Goal: Task Accomplishment & Management: Manage account settings

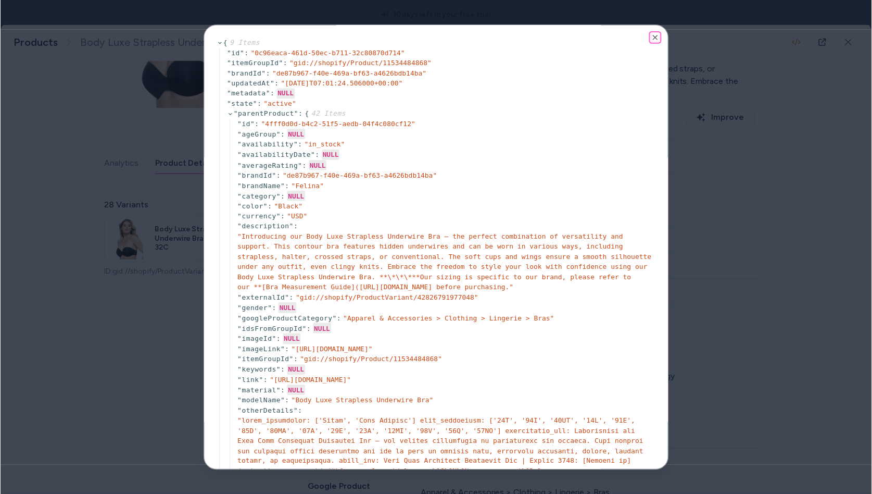
scroll to position [134, 0]
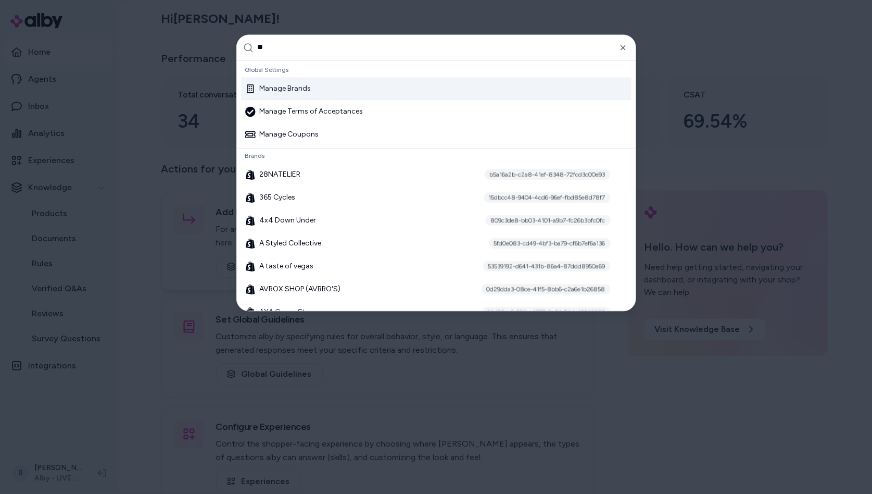
type input "***"
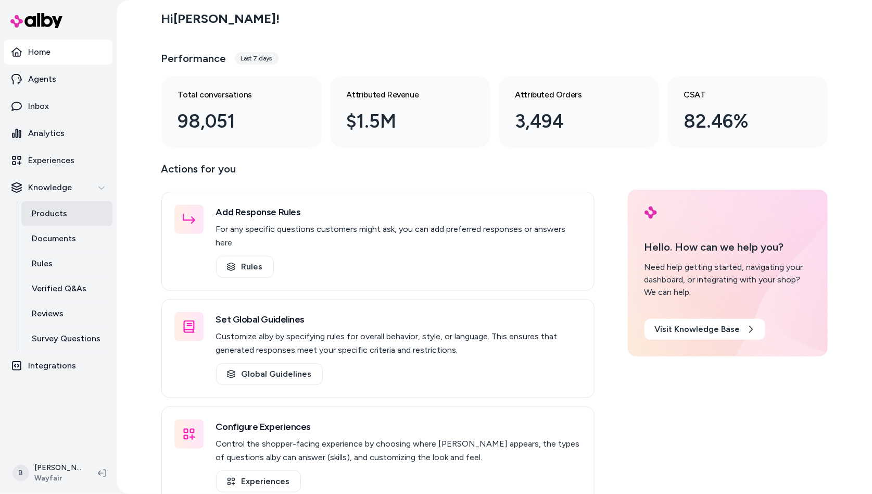
click at [44, 213] on p "Products" at bounding box center [49, 213] width 35 height 12
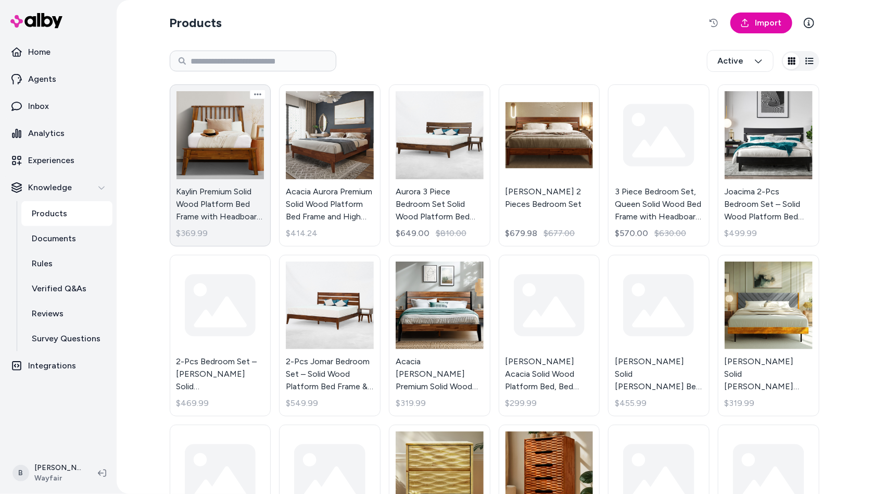
click at [220, 158] on link "Kaylin Premium Solid Wood Platform Bed Frame with Headboard – 800 lb Capacity, …" at bounding box center [221, 165] width 102 height 162
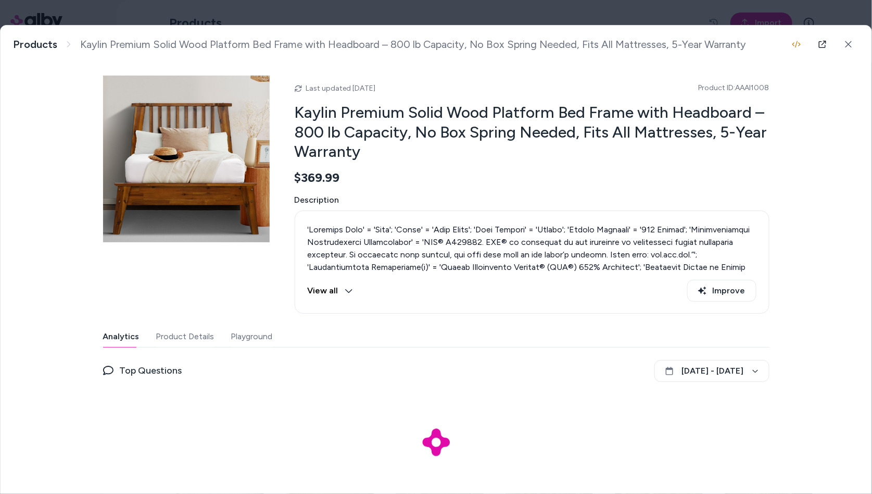
click at [209, 330] on button "Product Details" at bounding box center [185, 336] width 58 height 21
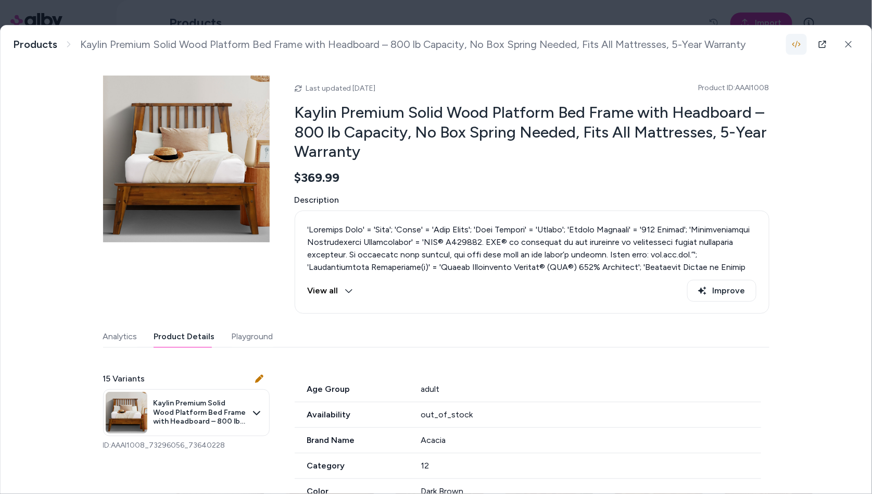
click at [798, 40] on icon "button" at bounding box center [797, 44] width 8 height 8
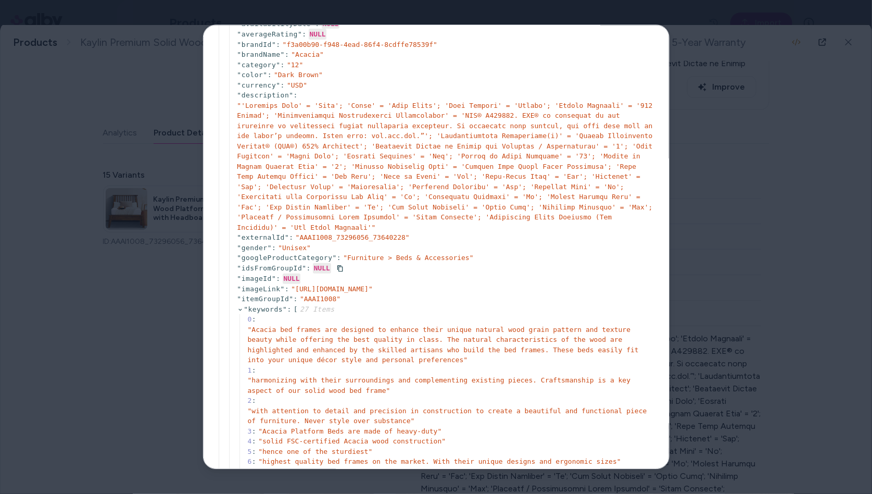
scroll to position [518, 0]
click at [697, 216] on div at bounding box center [436, 247] width 872 height 494
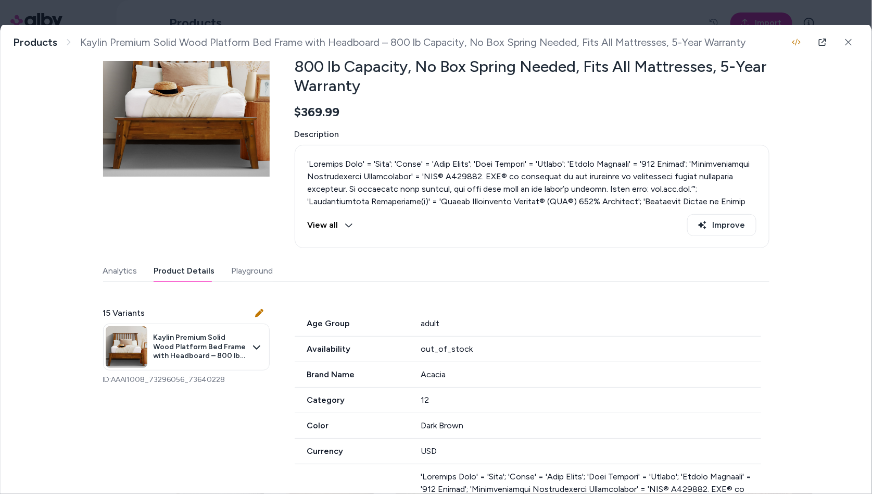
scroll to position [0, 0]
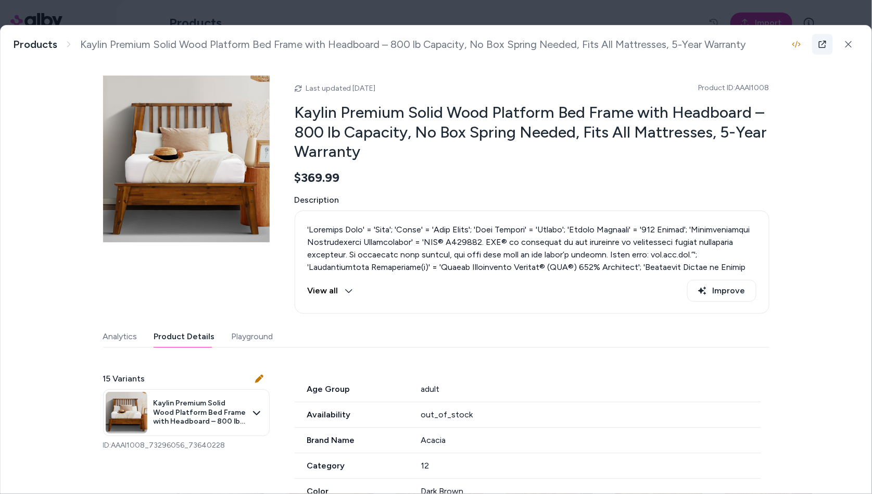
click at [828, 43] on link at bounding box center [822, 44] width 21 height 21
click at [799, 43] on icon "button" at bounding box center [797, 44] width 8 height 8
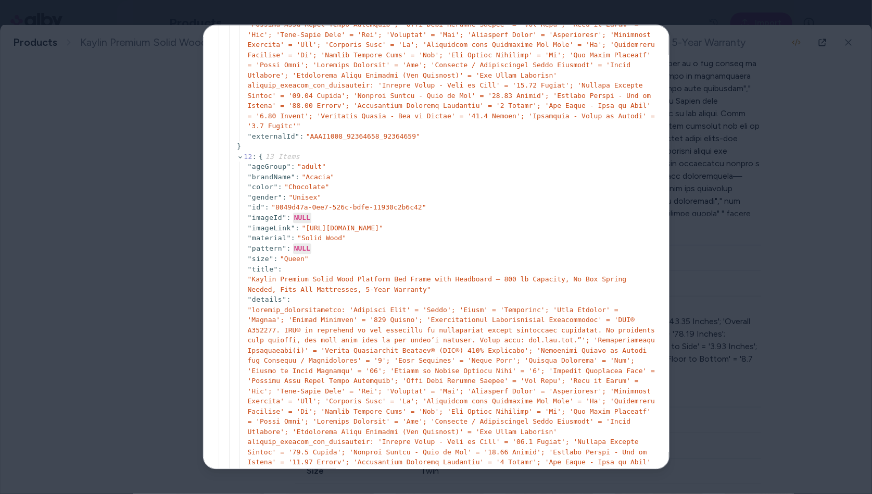
scroll to position [518, 0]
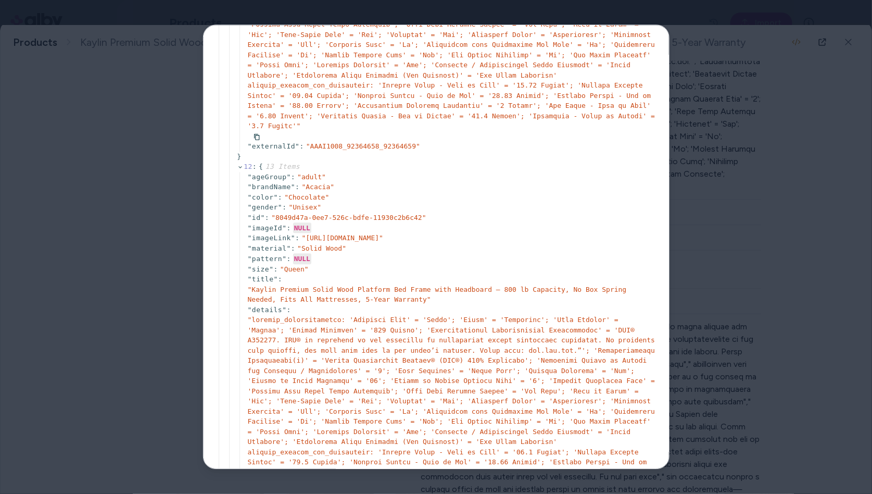
click at [558, 130] on span "" "" at bounding box center [451, 39] width 408 height 181
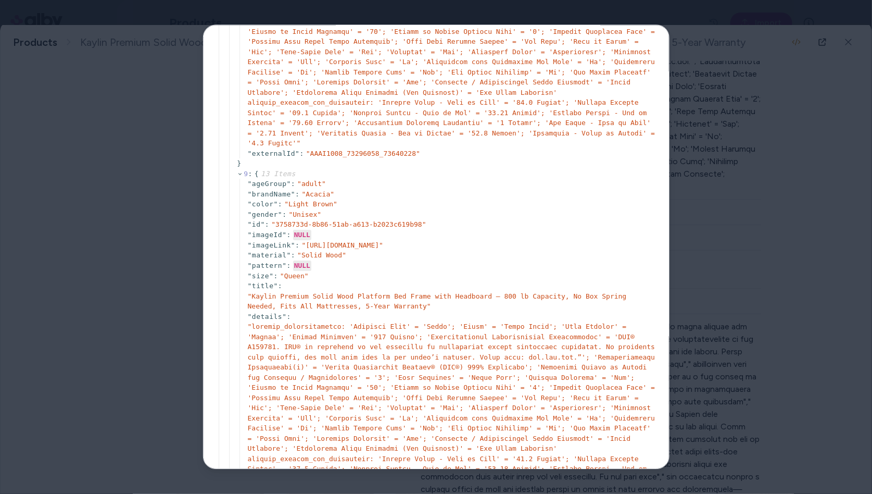
click at [751, 197] on div at bounding box center [436, 247] width 872 height 494
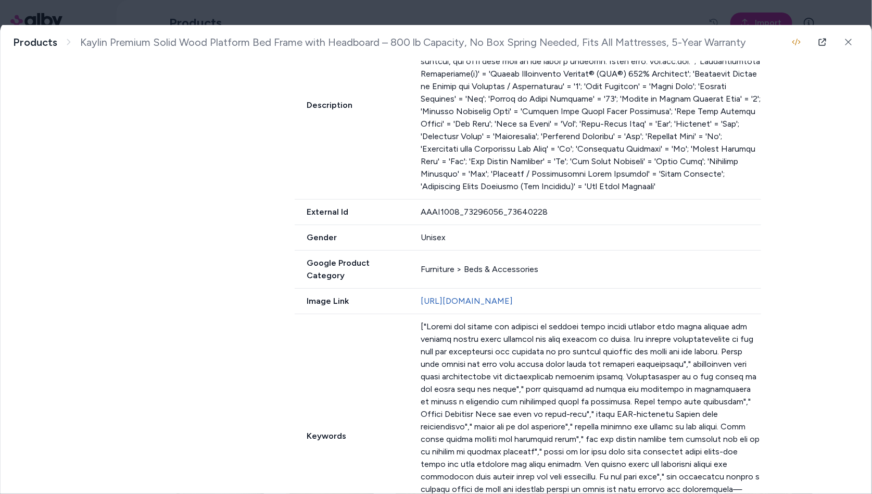
click at [526, 263] on div "Furniture > Beds & Accessories" at bounding box center [591, 269] width 341 height 12
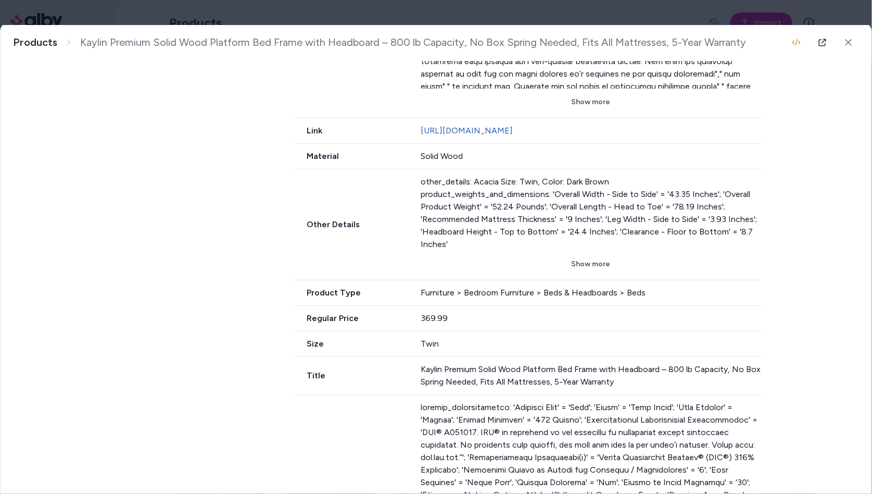
scroll to position [975, 0]
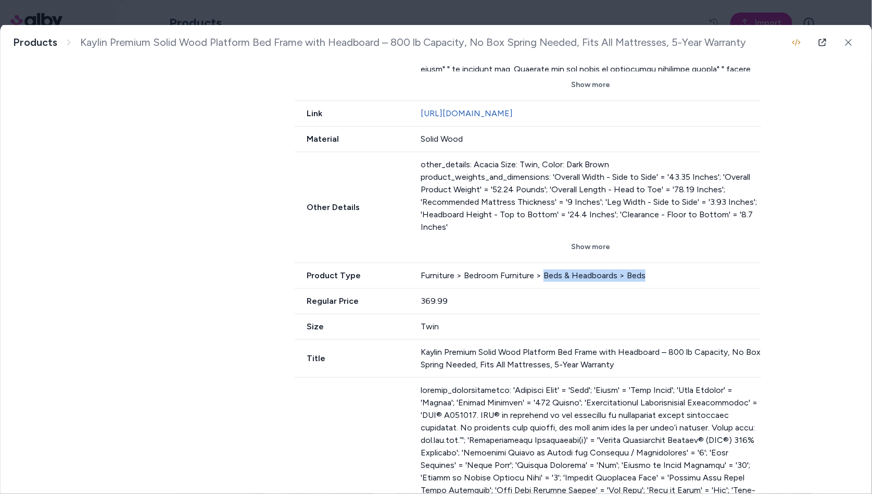
drag, startPoint x: 643, startPoint y: 296, endPoint x: 545, endPoint y: 300, distance: 98.0
click at [545, 282] on div "Furniture > Bedroom Furniture > Beds & Headboards > Beds" at bounding box center [591, 275] width 341 height 12
copy div "Beds & Headboards > Beds"
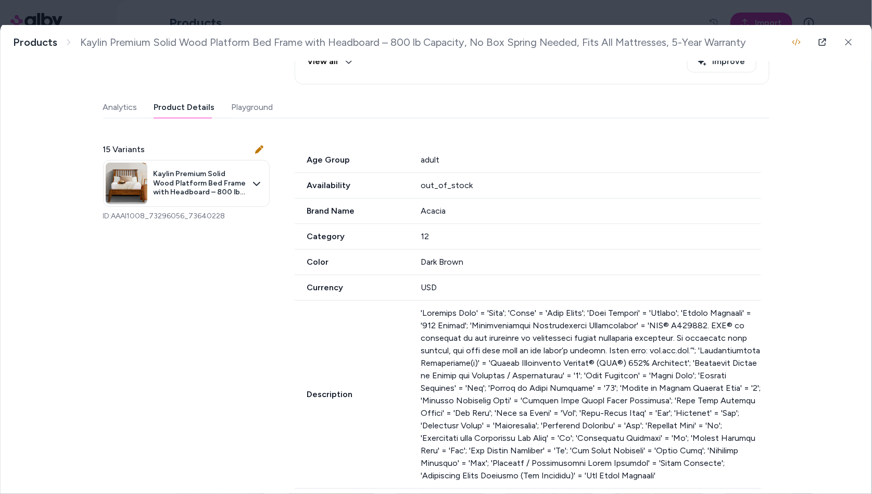
scroll to position [0, 0]
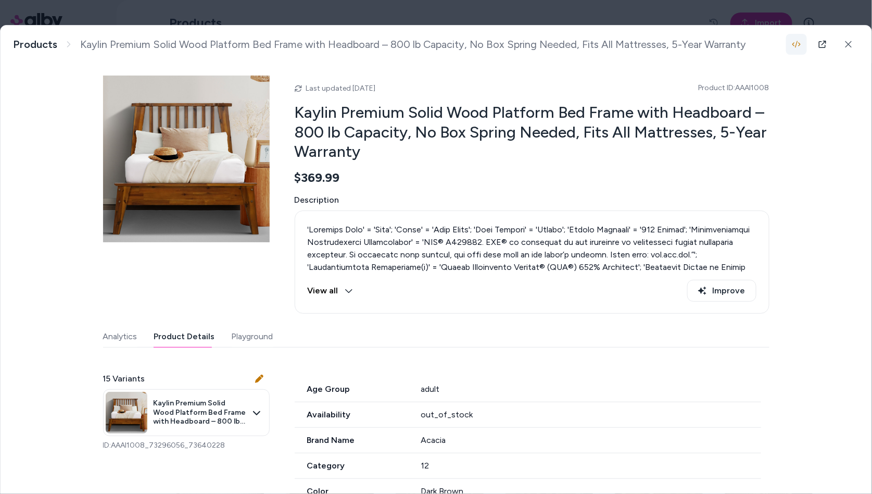
click at [797, 42] on icon "button" at bounding box center [797, 44] width 8 height 8
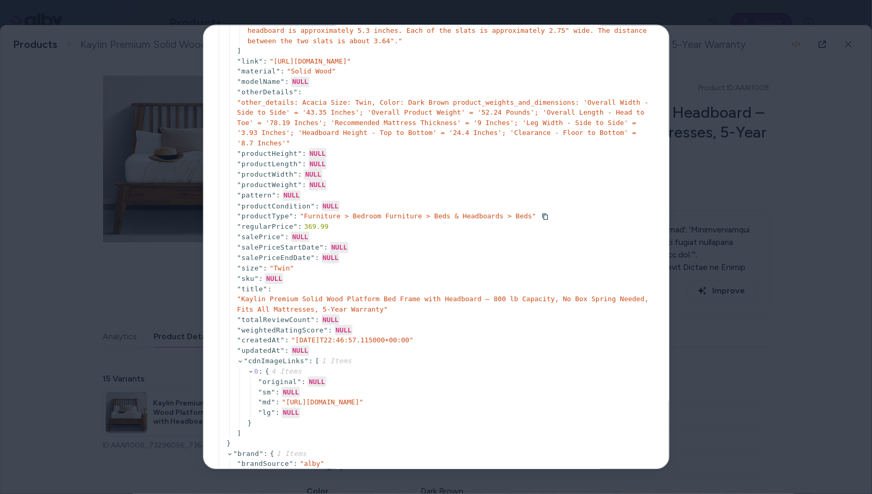
scroll to position [1011, 0]
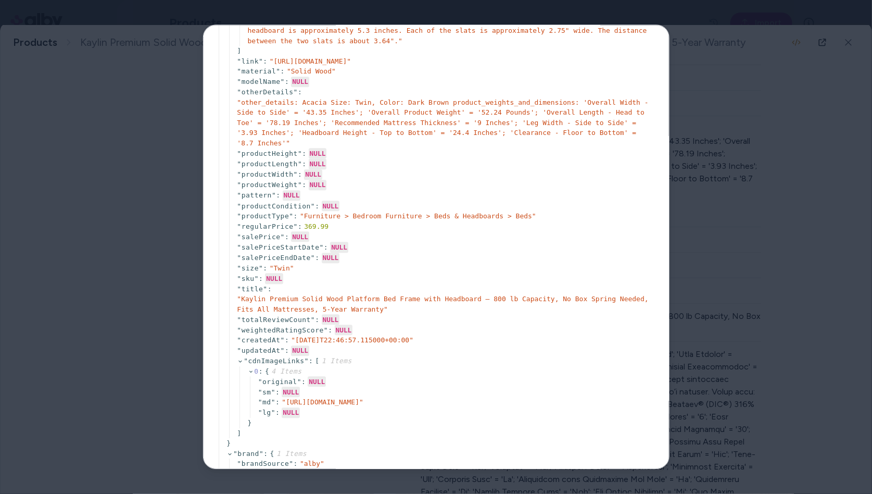
click at [718, 234] on div at bounding box center [436, 247] width 872 height 494
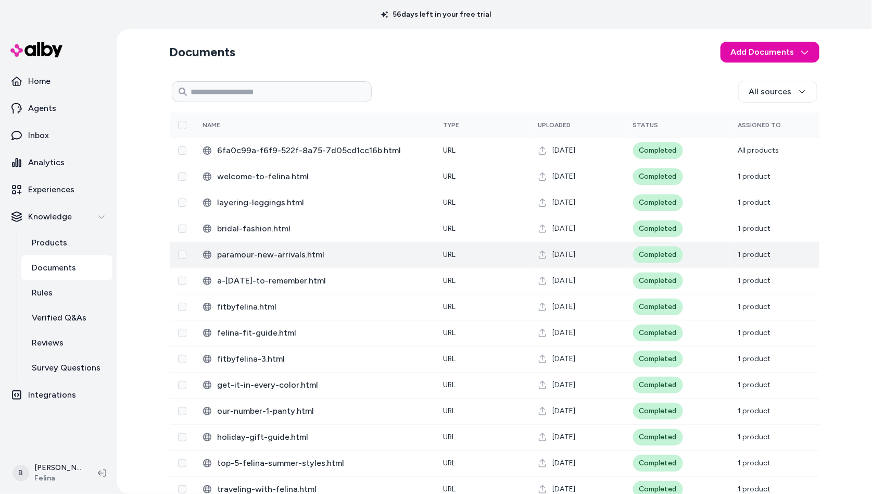
click at [784, 256] on td "1 product" at bounding box center [775, 255] width 90 height 26
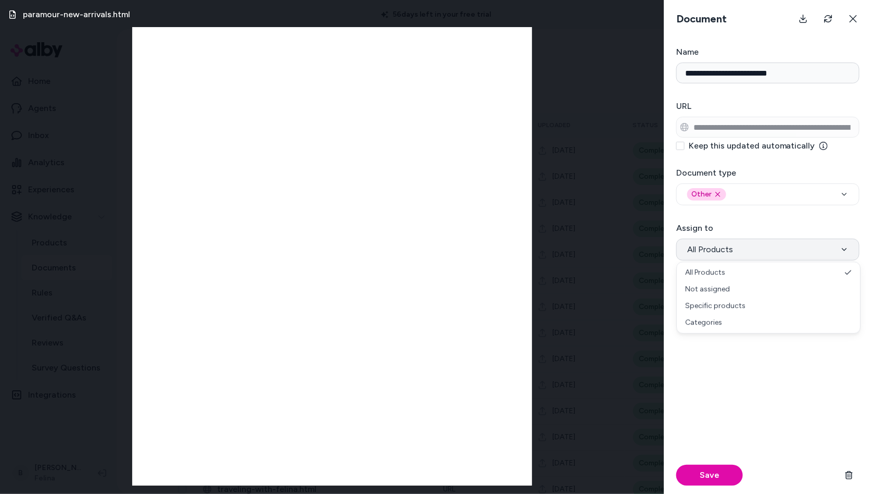
click at [768, 253] on button "All Products" at bounding box center [767, 249] width 183 height 22
click at [733, 411] on div "Save" at bounding box center [767, 408] width 183 height 171
click at [726, 249] on span "All Products" at bounding box center [710, 249] width 46 height 12
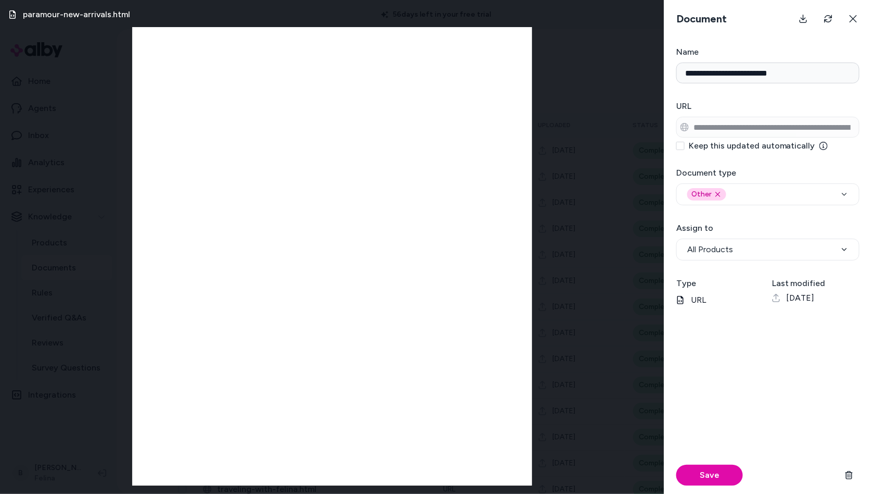
click at [731, 356] on div "Save" at bounding box center [767, 408] width 183 height 171
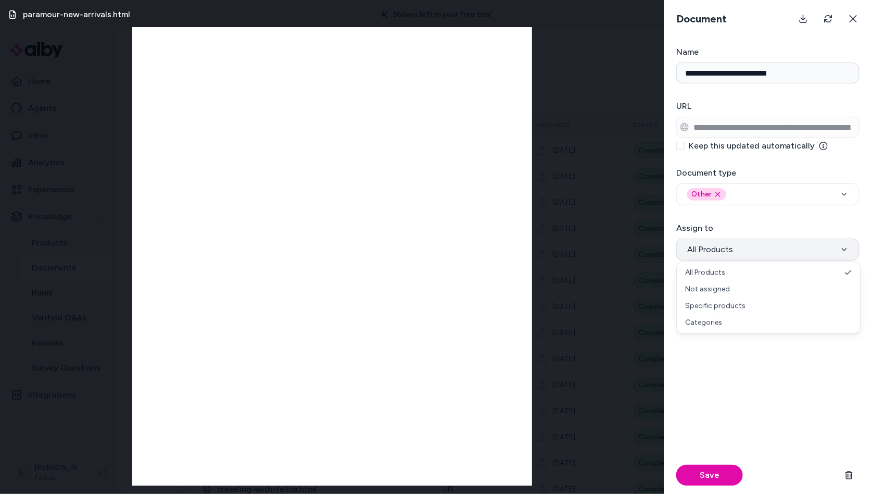
click at [730, 250] on span "All Products" at bounding box center [710, 249] width 46 height 12
click at [732, 248] on button "Categories" at bounding box center [767, 249] width 183 height 22
click at [735, 250] on span "Specific products" at bounding box center [720, 249] width 67 height 12
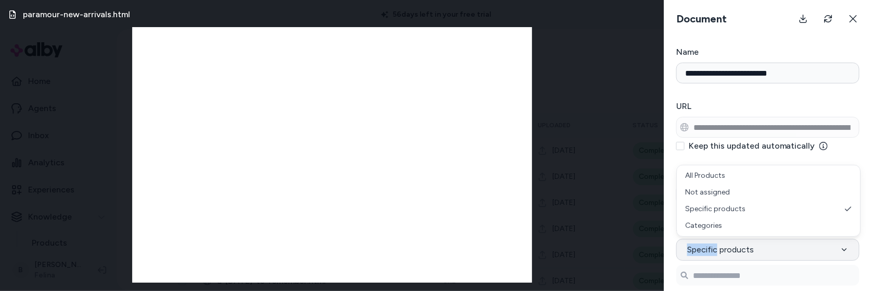
click at [844, 247] on icon "button" at bounding box center [844, 249] width 8 height 8
select select "**********"
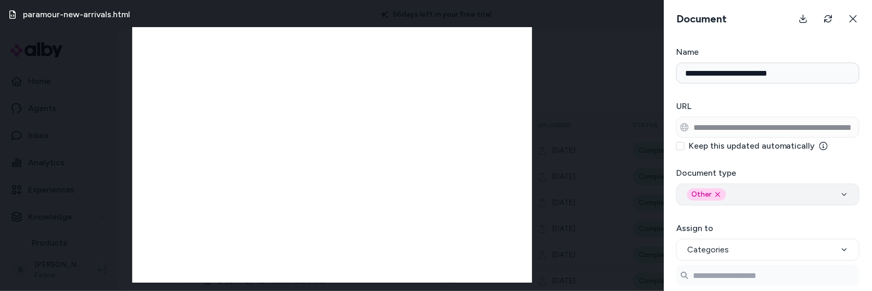
click at [719, 189] on div "Other Remove other option" at bounding box center [706, 194] width 39 height 12
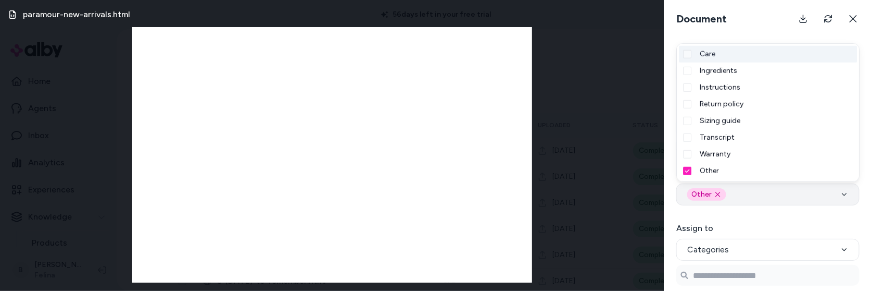
click at [718, 198] on div "Other Remove other option" at bounding box center [706, 194] width 39 height 12
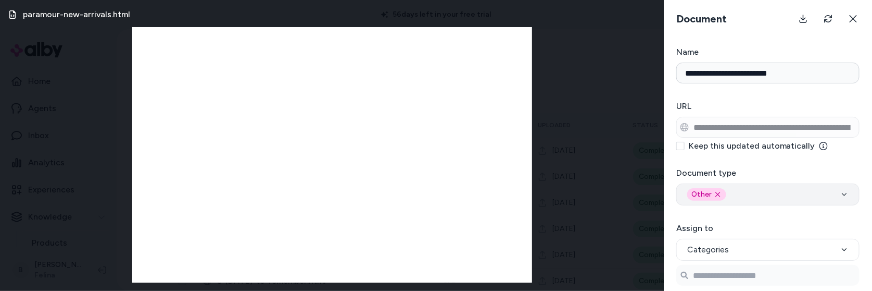
click at [718, 188] on div "Other Remove other option" at bounding box center [706, 194] width 39 height 12
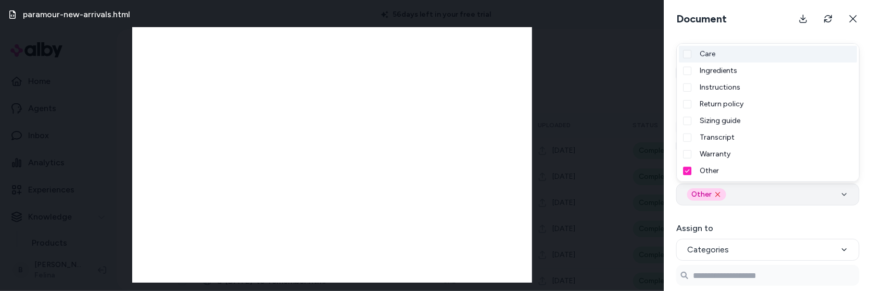
click at [718, 191] on icon "Remove other option" at bounding box center [718, 194] width 8 height 8
click at [727, 210] on form "**********" at bounding box center [768, 168] width 208 height 245
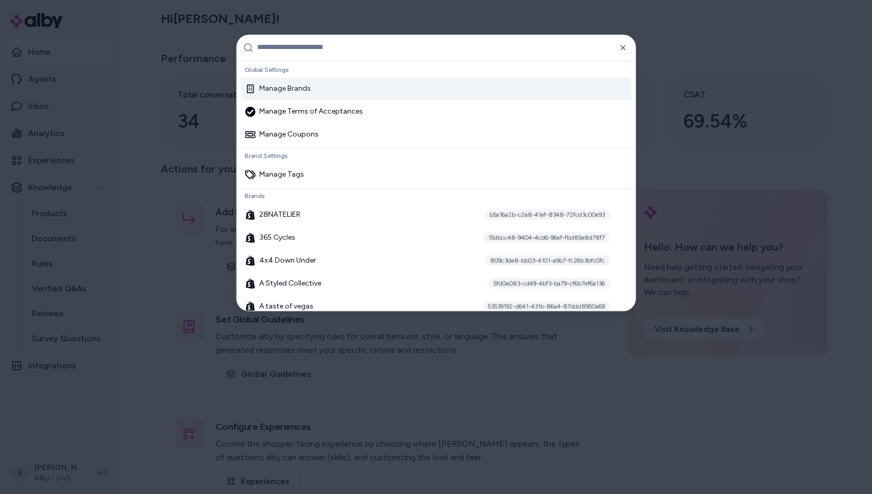
click at [124, 302] on div at bounding box center [436, 247] width 872 height 494
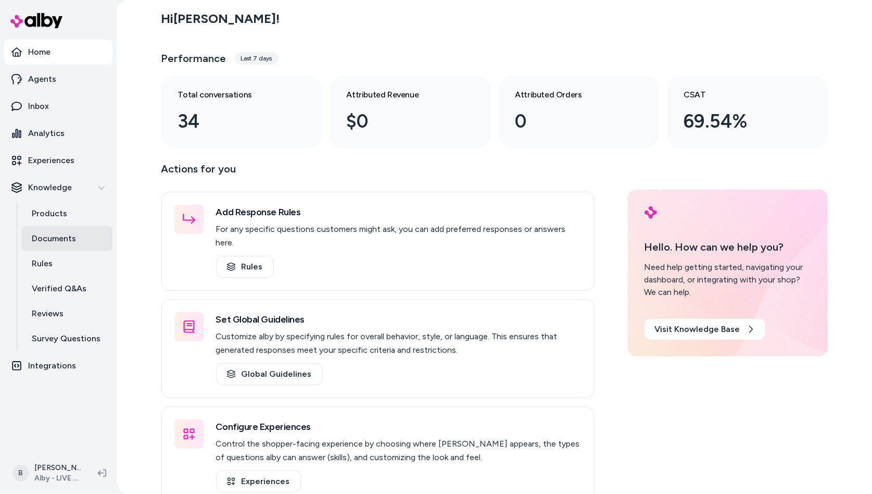
click at [65, 232] on p "Documents" at bounding box center [54, 238] width 44 height 12
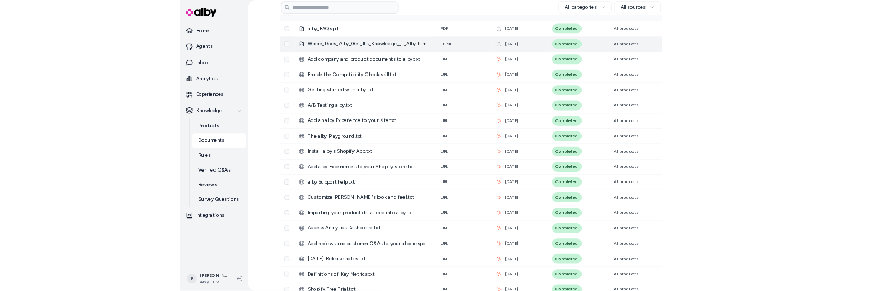
scroll to position [317, 0]
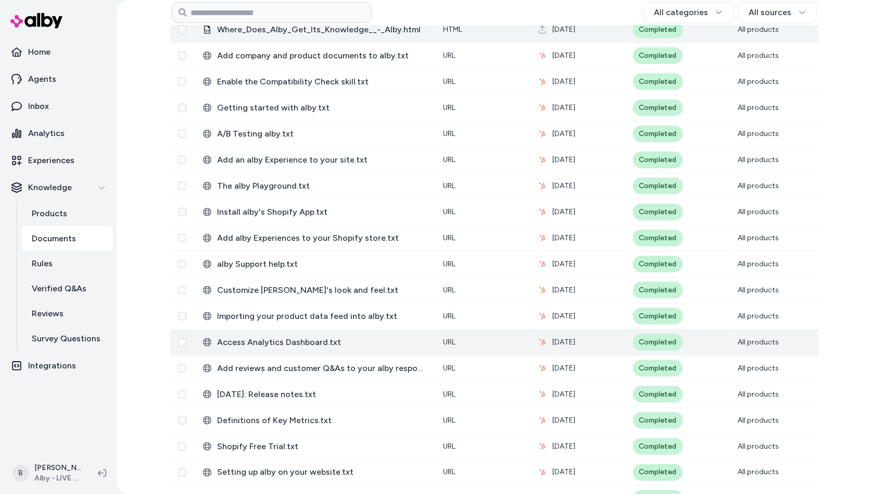
click at [344, 344] on span "Access Analytics Dashboard.txt" at bounding box center [322, 342] width 209 height 12
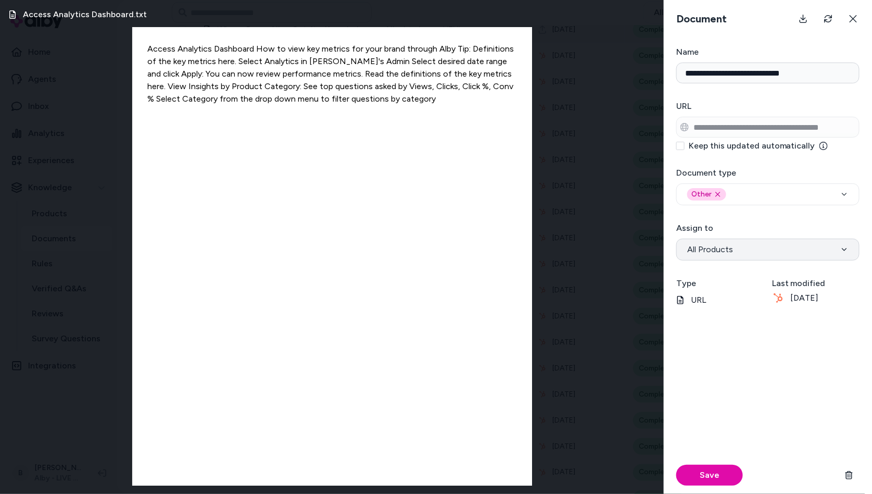
click at [781, 250] on button "All Products" at bounding box center [767, 249] width 183 height 22
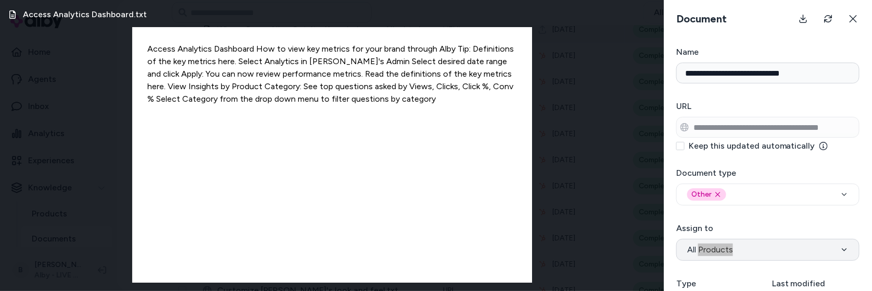
click at [843, 246] on icon "button" at bounding box center [844, 249] width 8 height 8
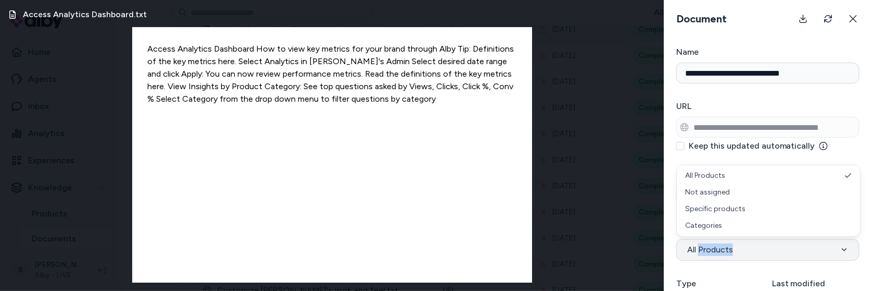
click at [841, 247] on icon "button" at bounding box center [844, 249] width 8 height 8
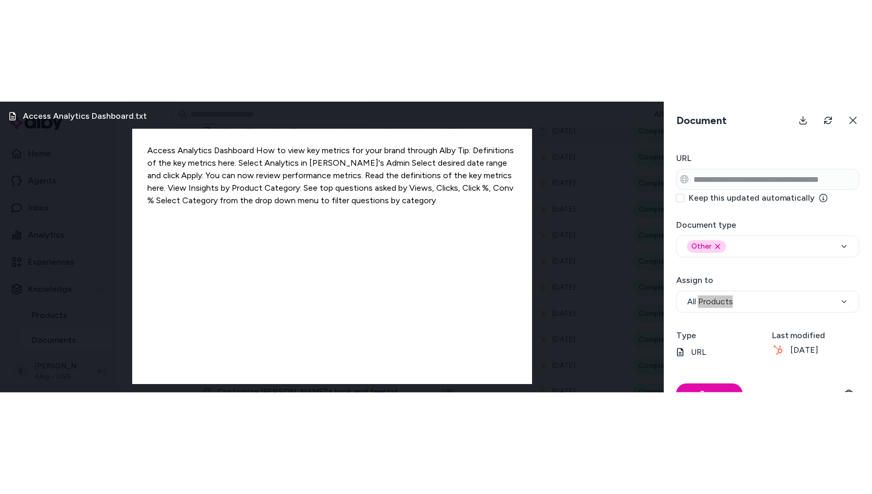
scroll to position [47, 0]
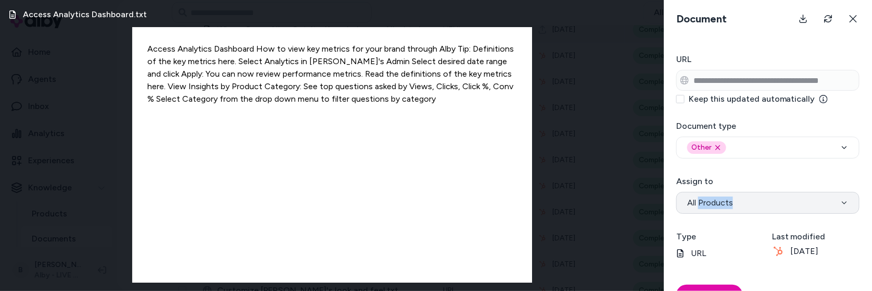
click at [837, 200] on button "All Products" at bounding box center [767, 203] width 183 height 22
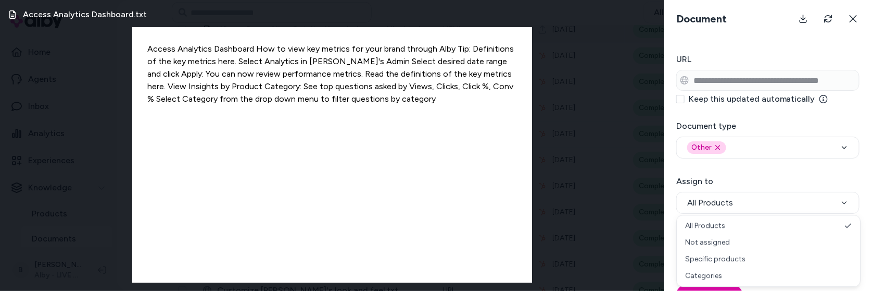
click at [777, 175] on div "**********" at bounding box center [767, 194] width 183 height 39
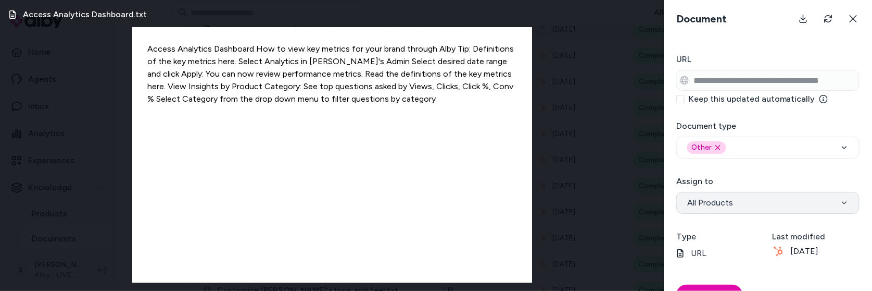
click at [845, 200] on icon "button" at bounding box center [844, 202] width 8 height 8
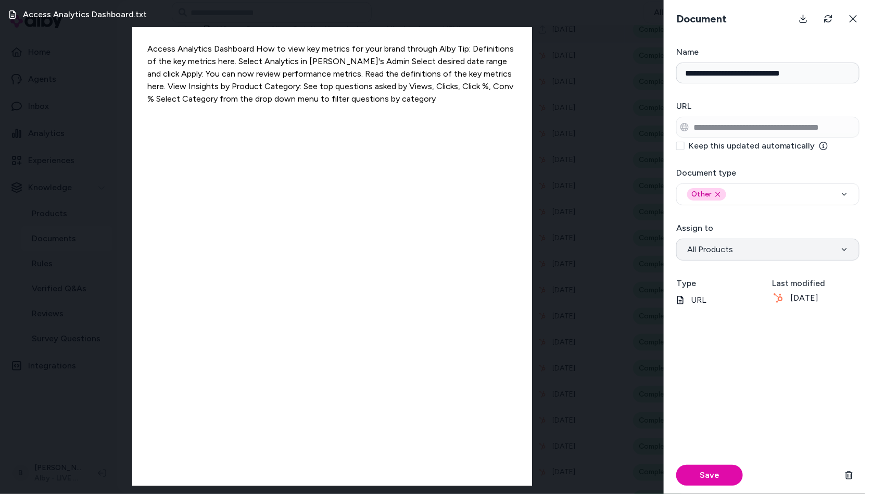
click at [840, 248] on icon "button" at bounding box center [844, 249] width 8 height 8
click at [730, 220] on form "**********" at bounding box center [768, 270] width 208 height 448
click at [725, 252] on span "All Products" at bounding box center [710, 249] width 46 height 12
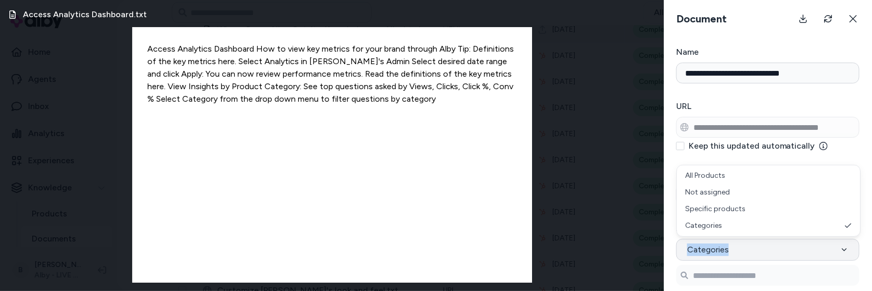
click at [850, 245] on button "Categories" at bounding box center [767, 249] width 183 height 22
click at [843, 248] on icon "button" at bounding box center [844, 249] width 8 height 8
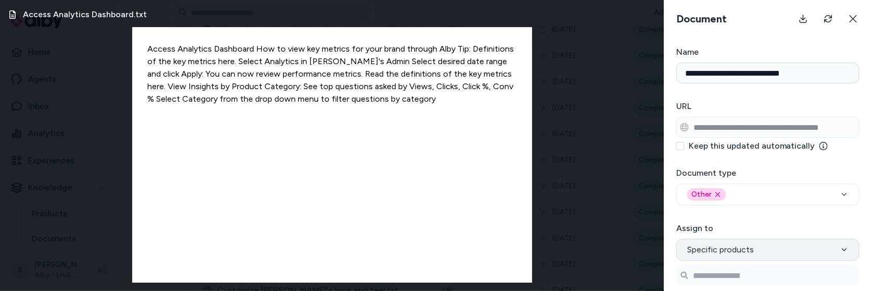
click at [843, 248] on icon "button" at bounding box center [844, 249] width 8 height 8
click at [842, 246] on icon "button" at bounding box center [844, 249] width 8 height 8
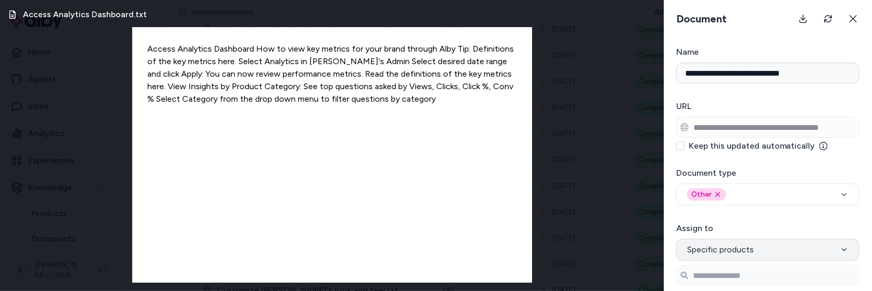
click at [844, 247] on icon "button" at bounding box center [844, 249] width 8 height 8
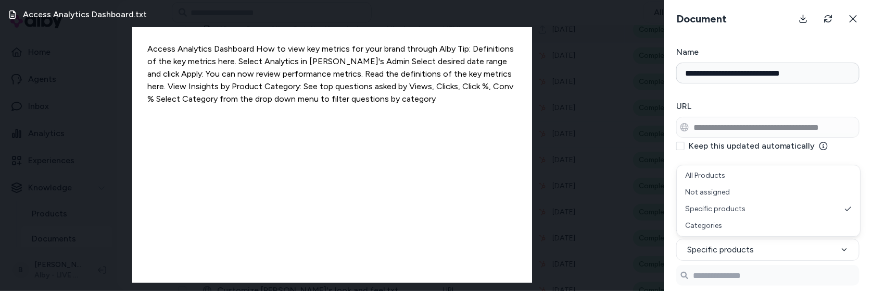
select select "**********"
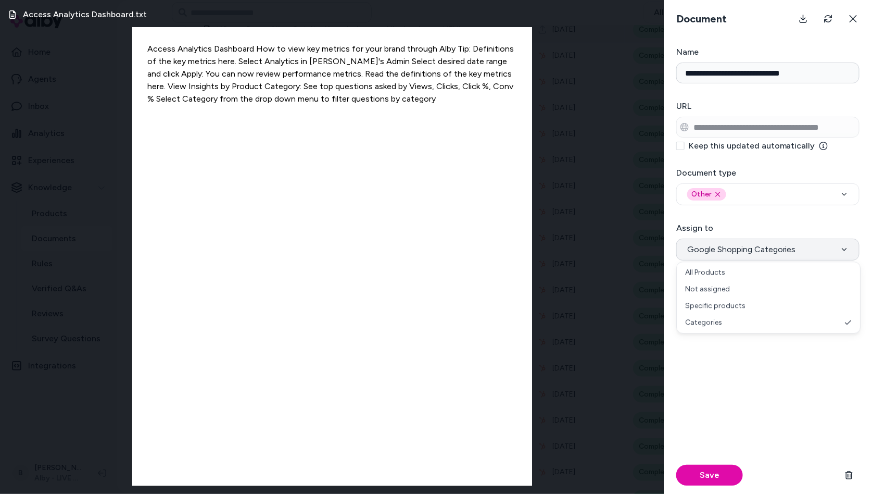
click at [846, 249] on icon "button" at bounding box center [844, 249] width 8 height 8
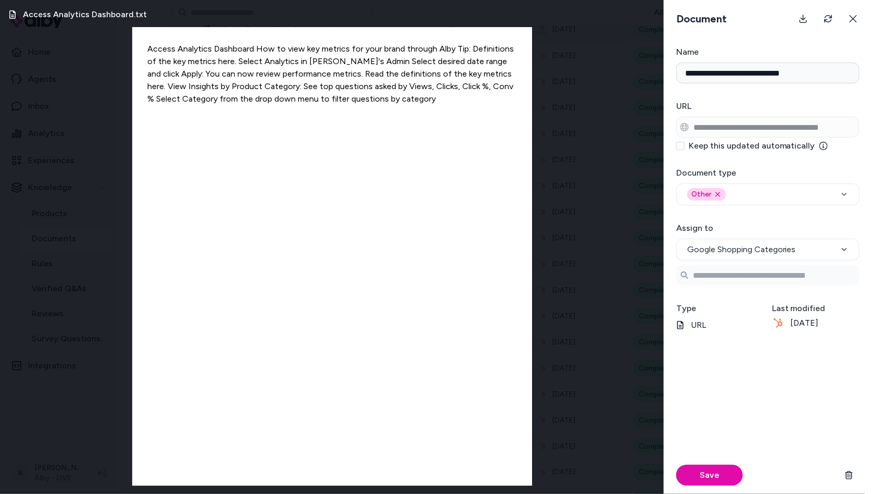
click at [586, 243] on div "Access Analytics Dashboard.txt Access Analytics Dashboard How to view key metri…" at bounding box center [332, 247] width 664 height 494
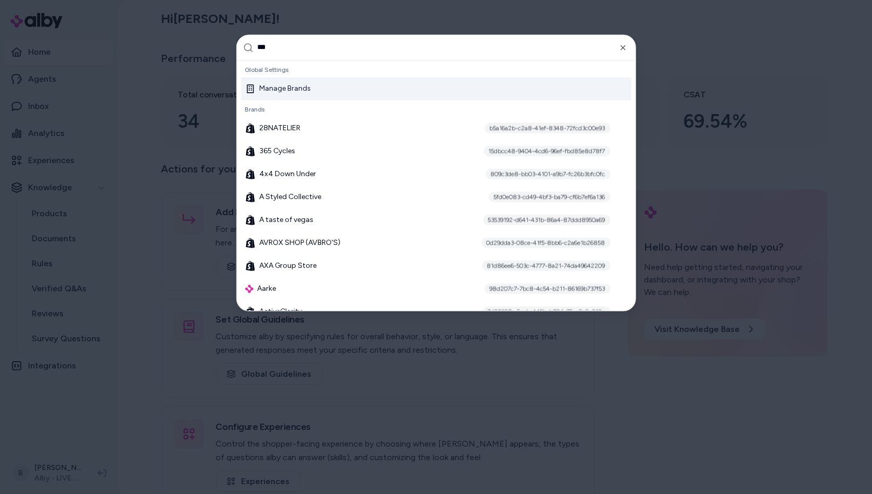
type input "****"
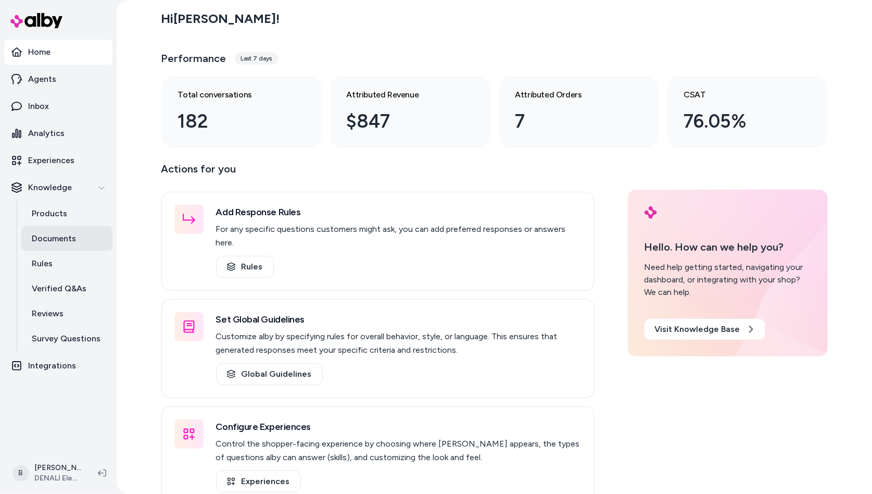
click at [56, 233] on p "Documents" at bounding box center [54, 238] width 44 height 12
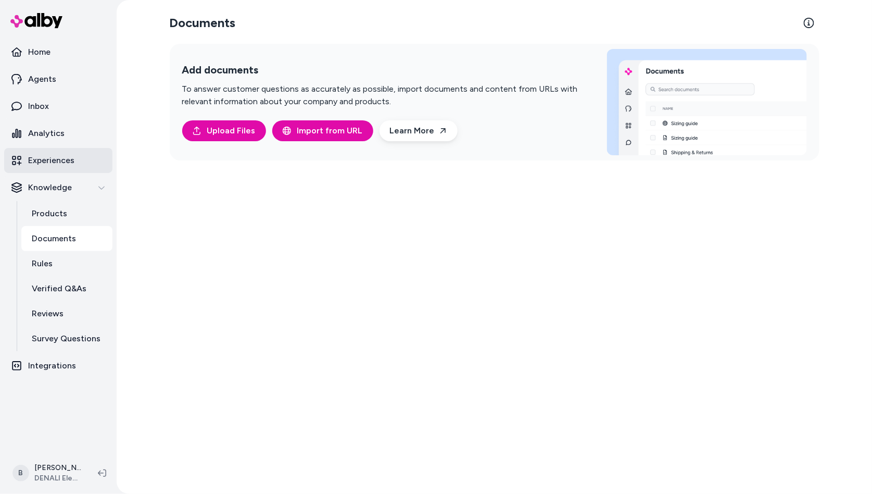
click at [70, 168] on link "Experiences" at bounding box center [58, 160] width 108 height 25
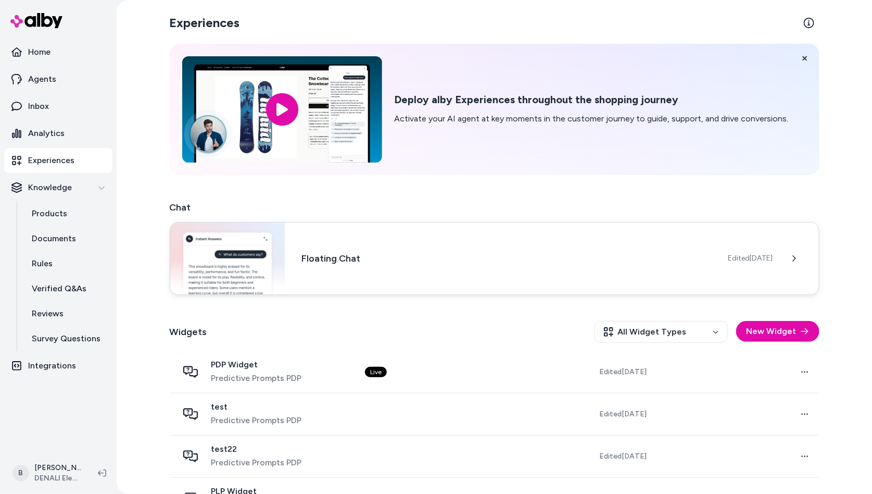
click at [391, 261] on h3 "Floating Chat" at bounding box center [507, 258] width 410 height 15
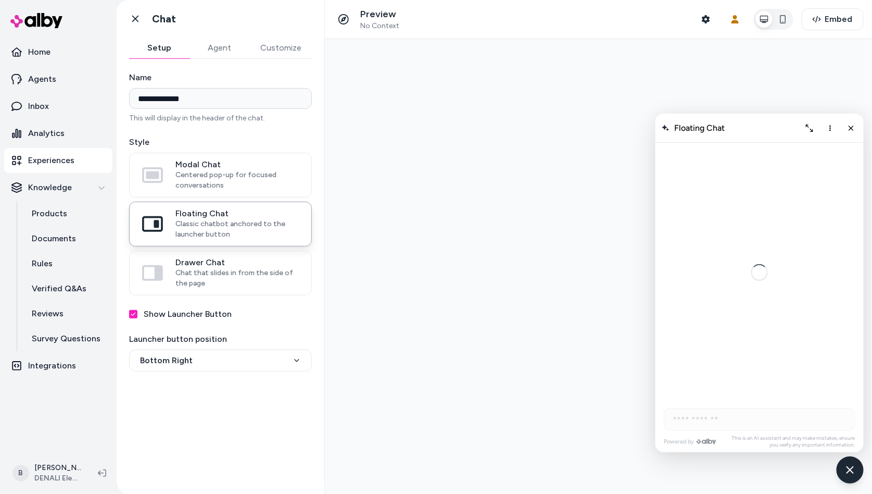
scroll to position [858, 0]
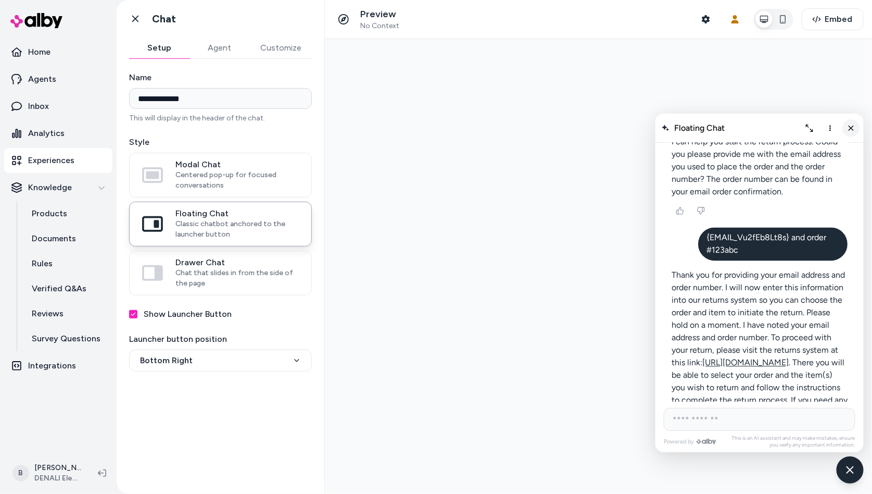
click at [851, 129] on icon "Close chat" at bounding box center [851, 127] width 9 height 9
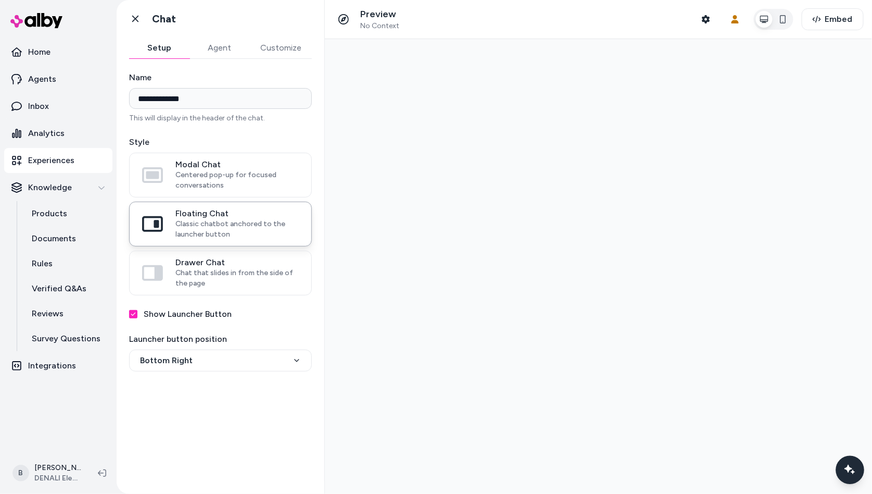
click at [841, 474] on div "Chat with our AI assistant" at bounding box center [850, 469] width 29 height 29
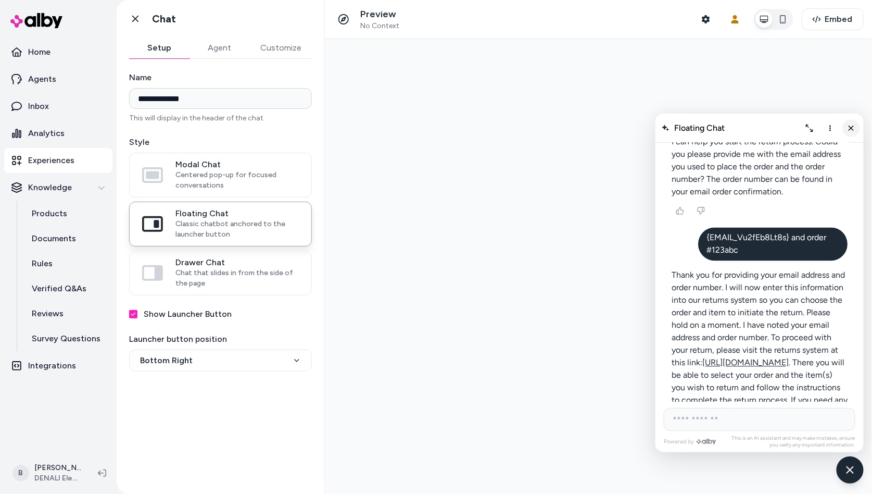
click at [852, 128] on icon "Close chat" at bounding box center [851, 127] width 9 height 9
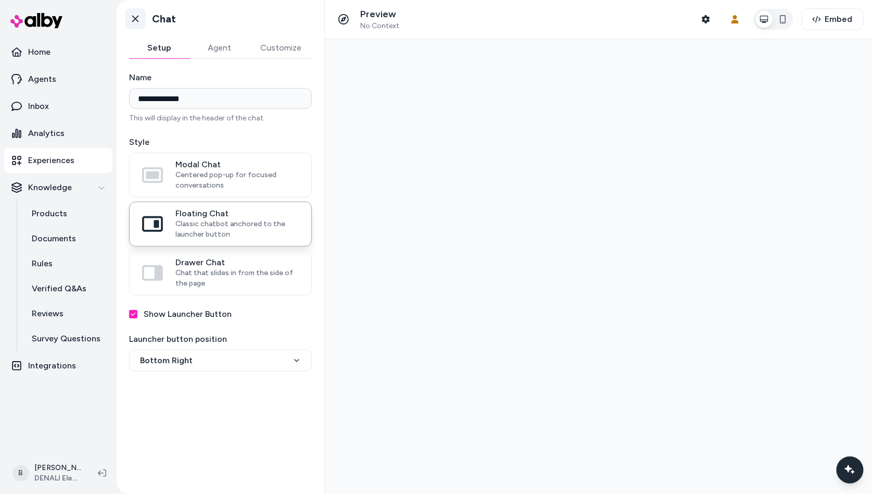
click at [140, 18] on icon at bounding box center [135, 19] width 10 height 10
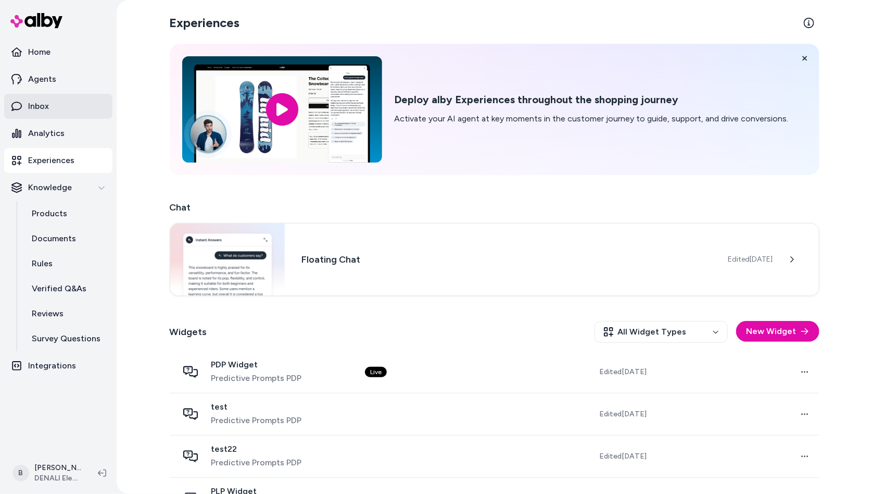
click at [54, 107] on link "Inbox" at bounding box center [58, 106] width 108 height 25
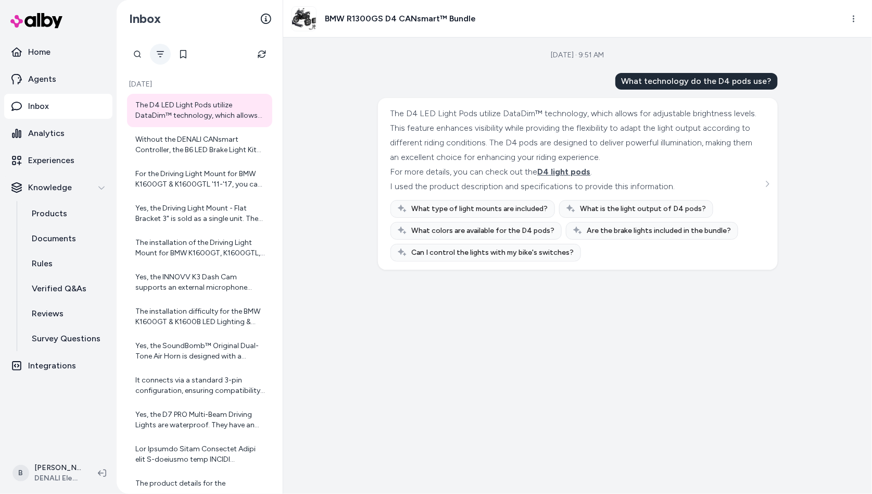
click at [162, 54] on icon "Filter" at bounding box center [160, 54] width 8 height 8
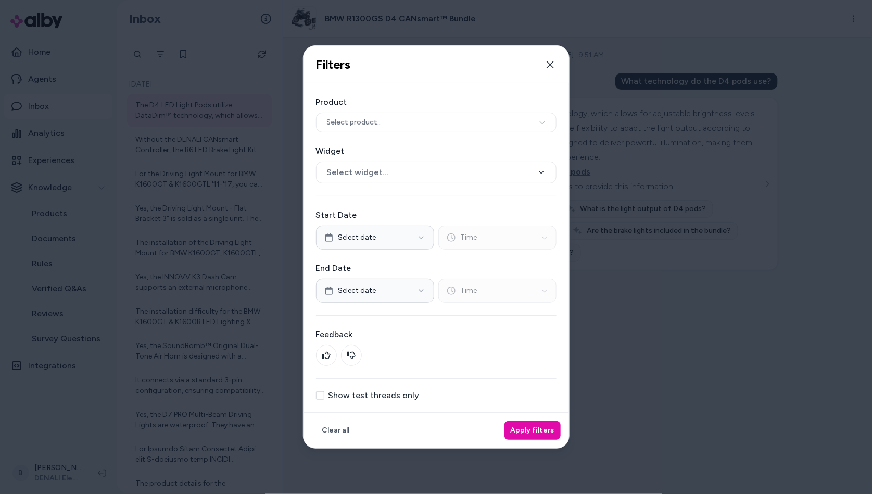
click at [372, 391] on label "Show test threads only" at bounding box center [374, 395] width 91 height 8
click at [324, 391] on button "Show test threads only" at bounding box center [320, 395] width 8 height 8
click at [528, 424] on button "Apply filters" at bounding box center [533, 430] width 56 height 19
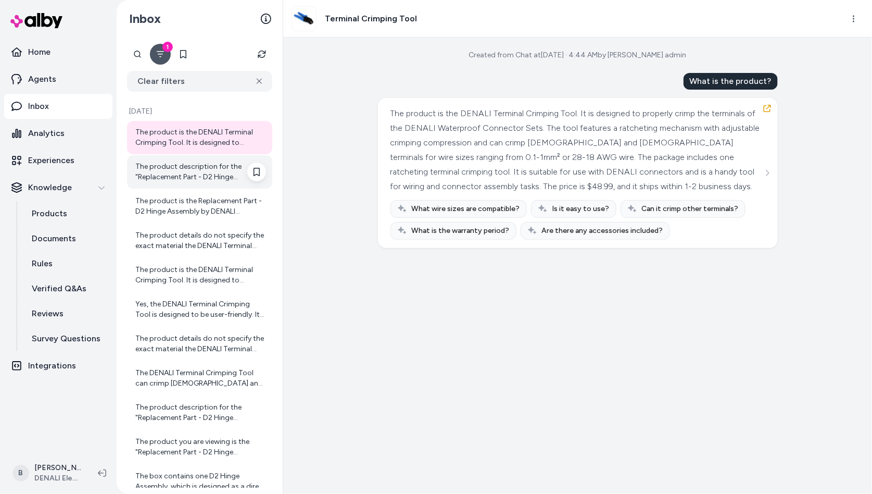
click at [194, 162] on div "The product description for the "Replacement Part - D2 Hinge Assembly" does not…" at bounding box center [200, 171] width 131 height 21
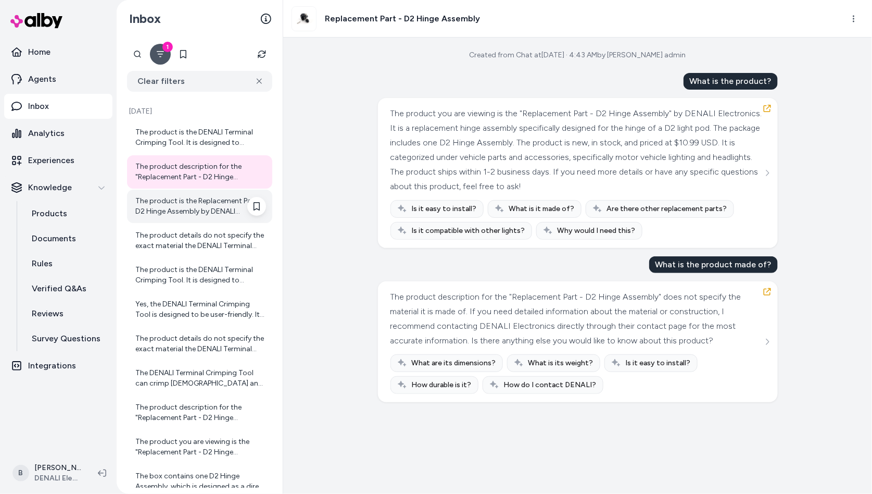
click at [187, 206] on div "The product is the Replacement Part - D2 Hinge Assembly by DENALI Electronics. …" at bounding box center [200, 206] width 131 height 21
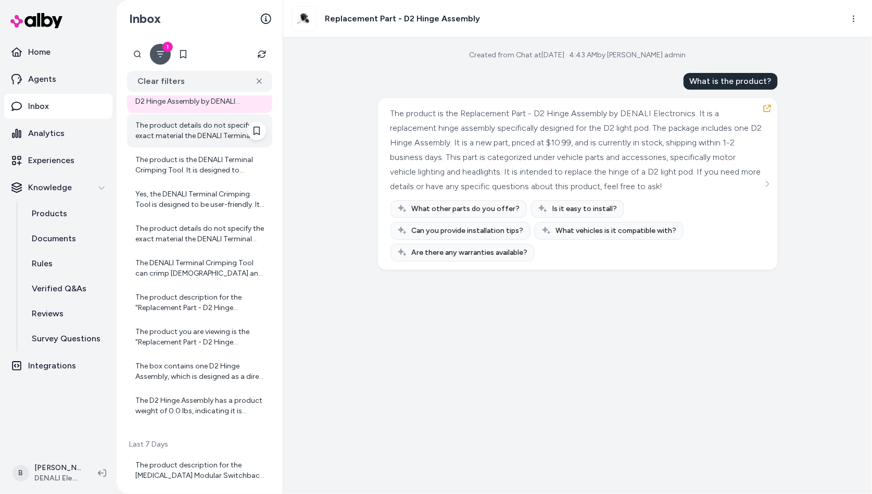
scroll to position [185, 0]
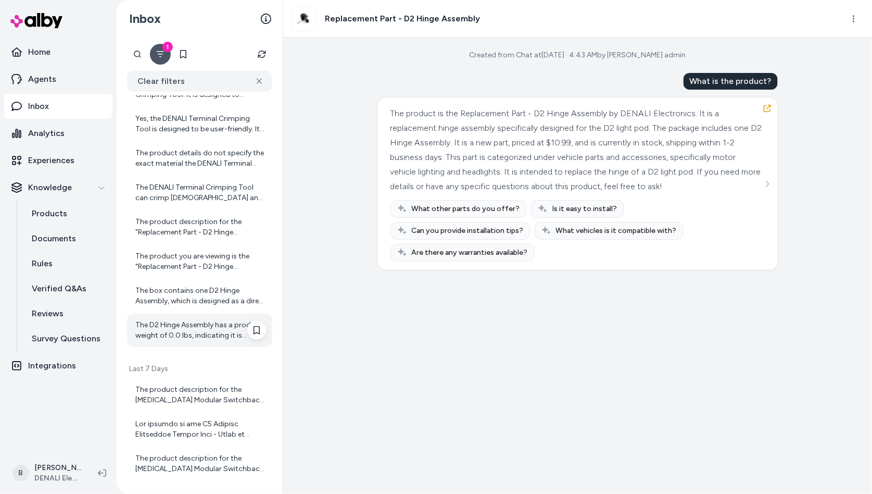
click at [178, 330] on div "The D2 Hinge Assembly has a product weight of 0.0 lbs, indicating it is lightwe…" at bounding box center [200, 330] width 131 height 21
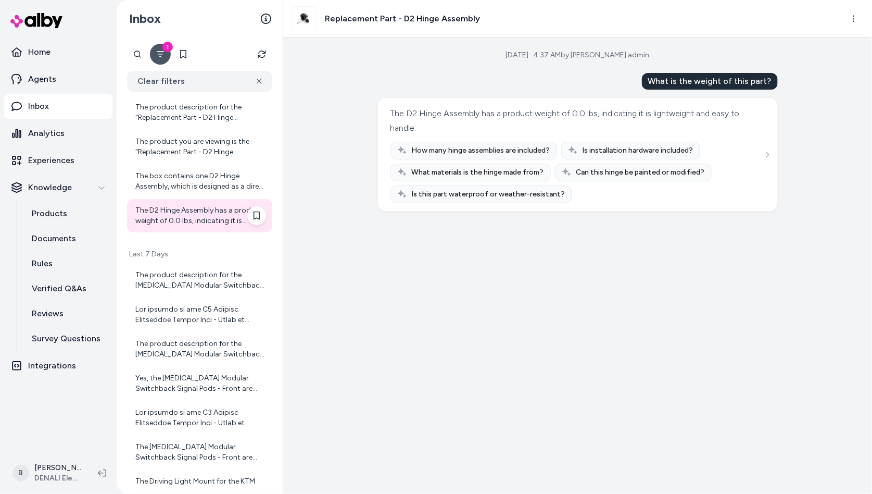
scroll to position [340, 0]
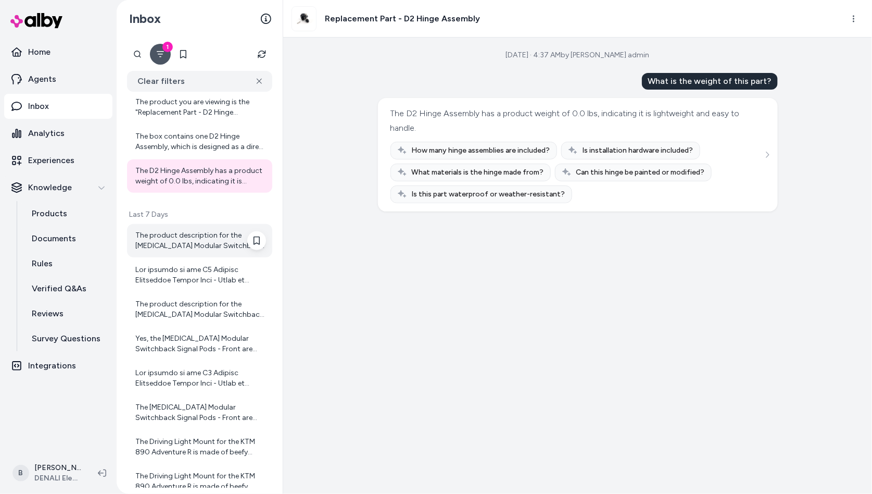
click at [181, 246] on div "The product description for the T3 Modular Switchback Signal Pods - Front does …" at bounding box center [200, 240] width 131 height 21
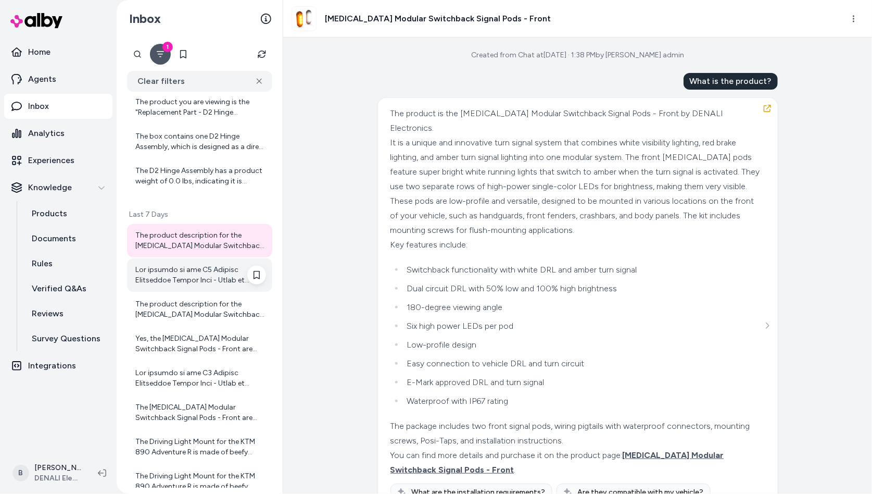
click at [172, 274] on div at bounding box center [200, 275] width 131 height 21
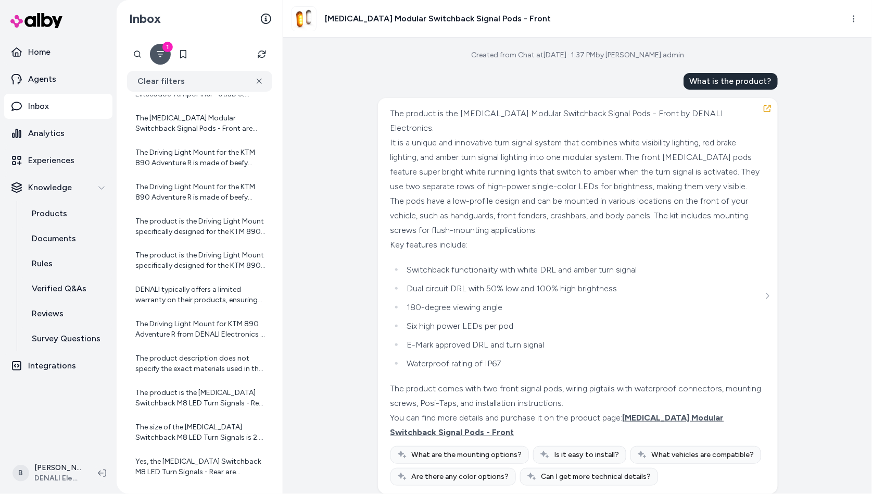
scroll to position [701, 0]
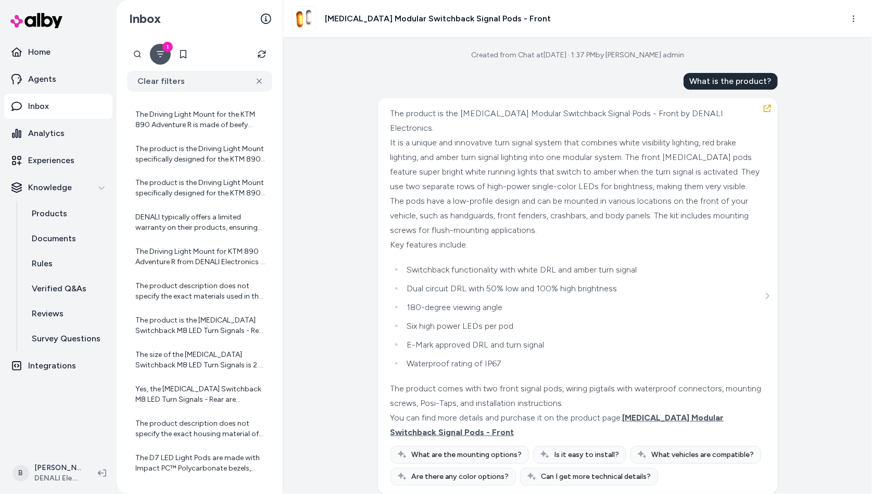
click at [184, 300] on div "The product description does not specify the exact materials used in the constr…" at bounding box center [200, 291] width 131 height 21
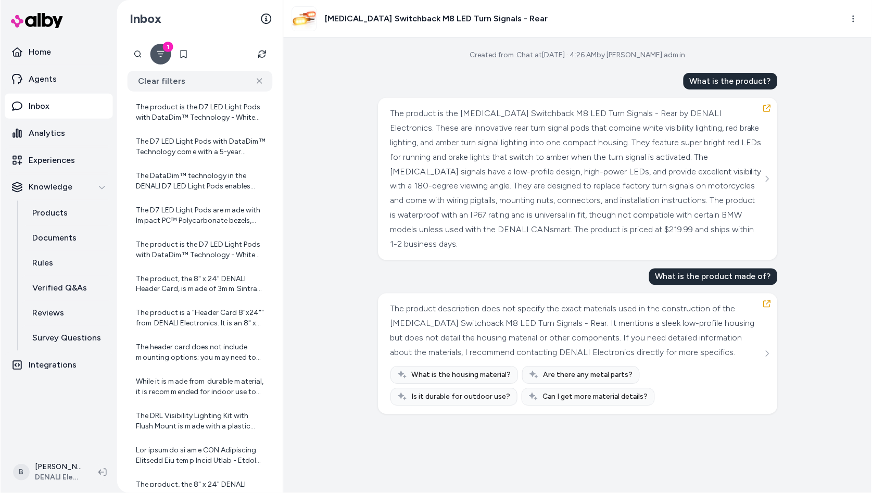
scroll to position [1216, 0]
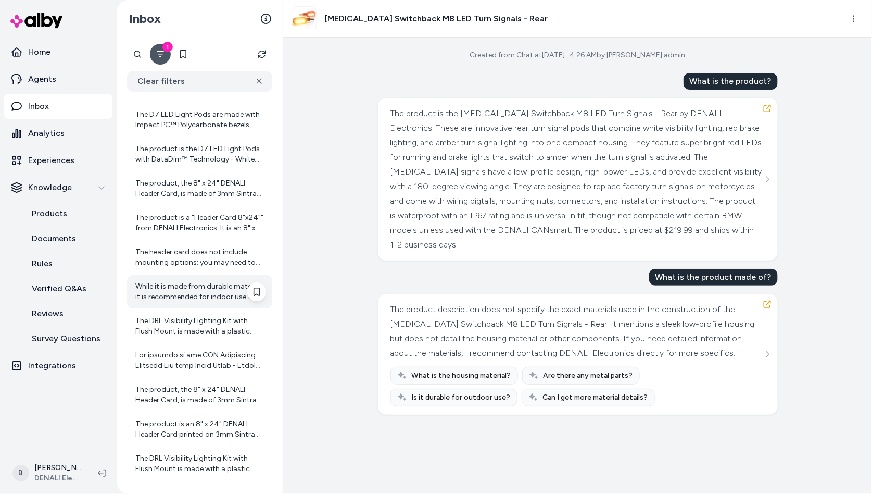
click at [174, 290] on div "While it is made from durable material, it is recommended for indoor use to mai…" at bounding box center [200, 291] width 131 height 21
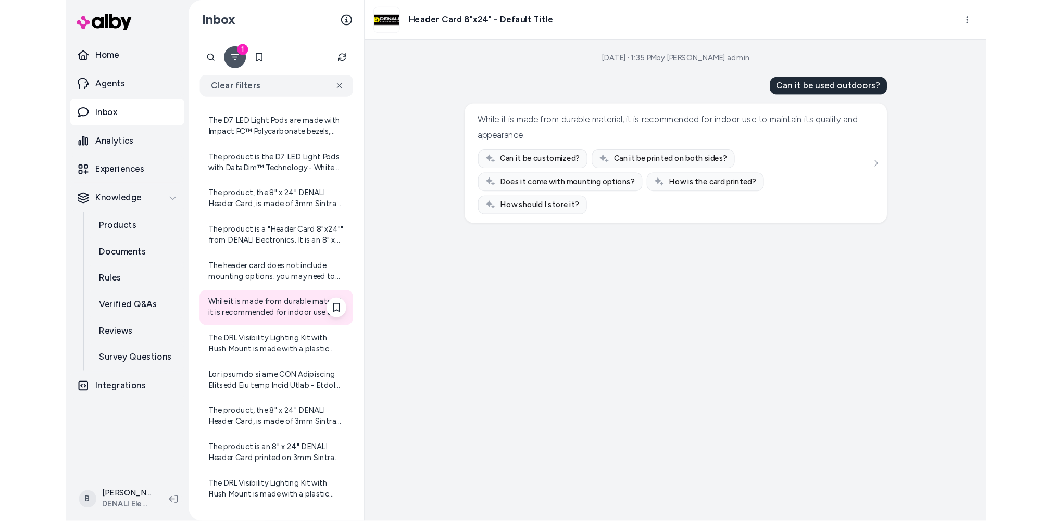
scroll to position [1216, 0]
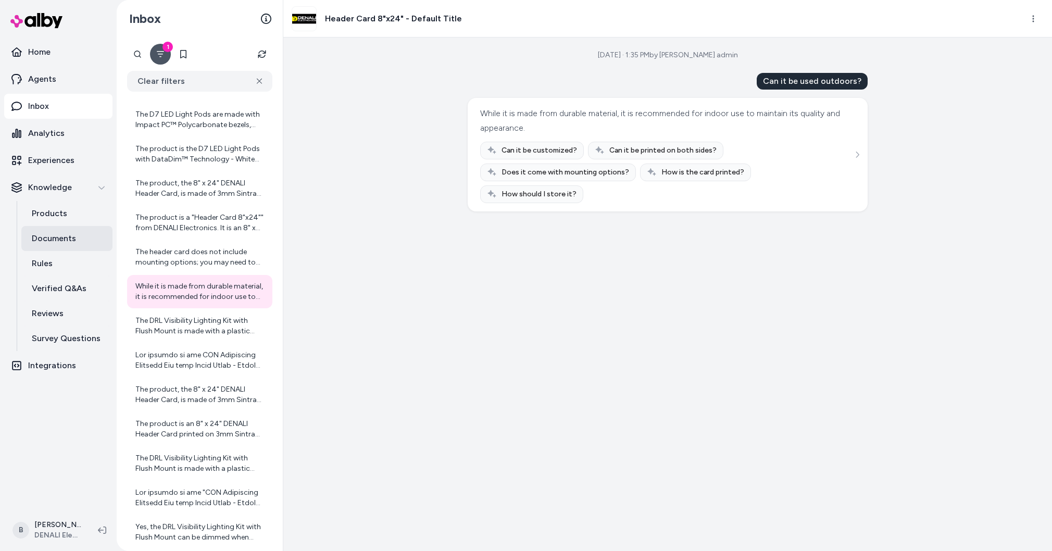
click at [48, 240] on p "Documents" at bounding box center [54, 238] width 44 height 12
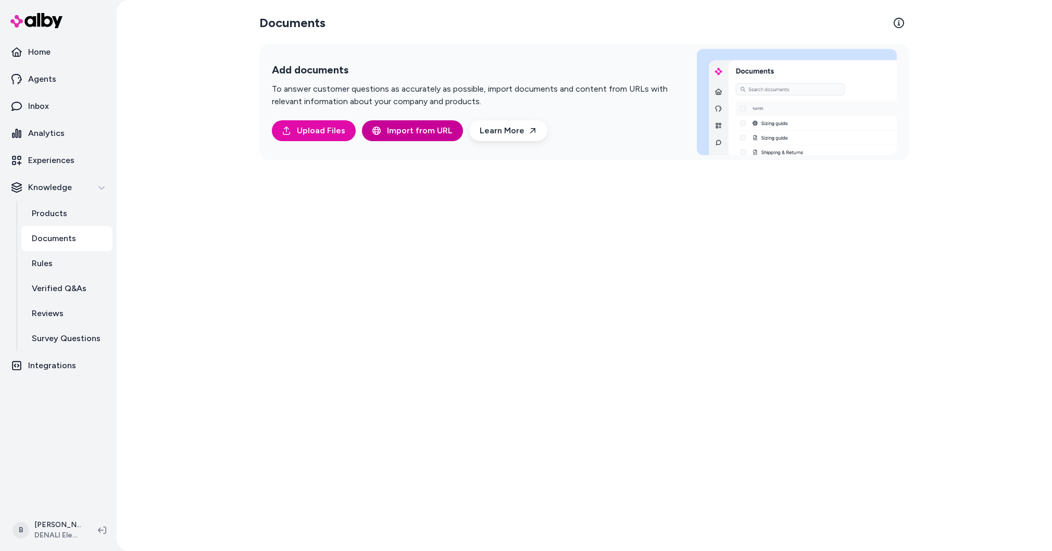
click at [397, 137] on button "Import from URL" at bounding box center [412, 130] width 101 height 21
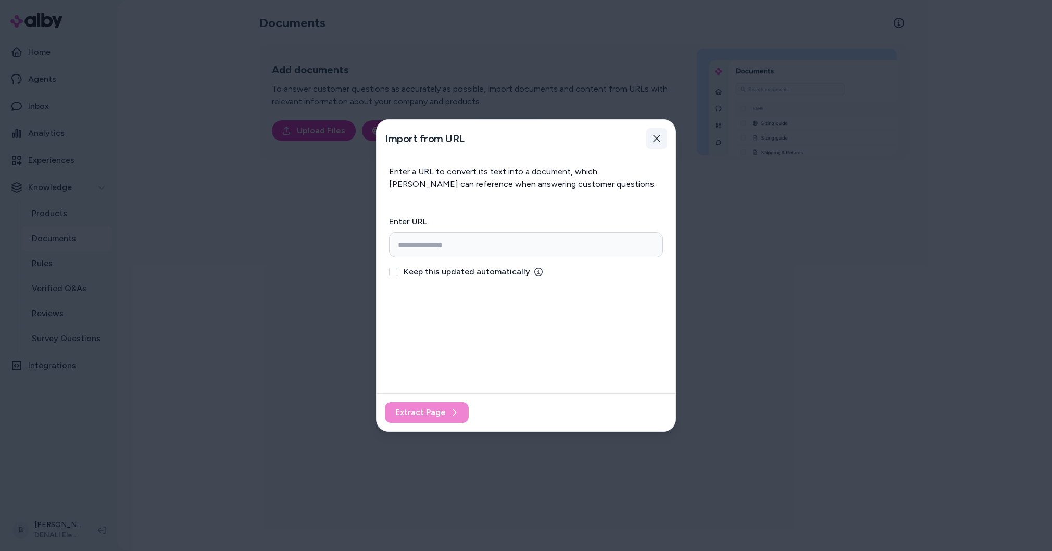
click at [656, 137] on icon "button" at bounding box center [656, 138] width 8 height 8
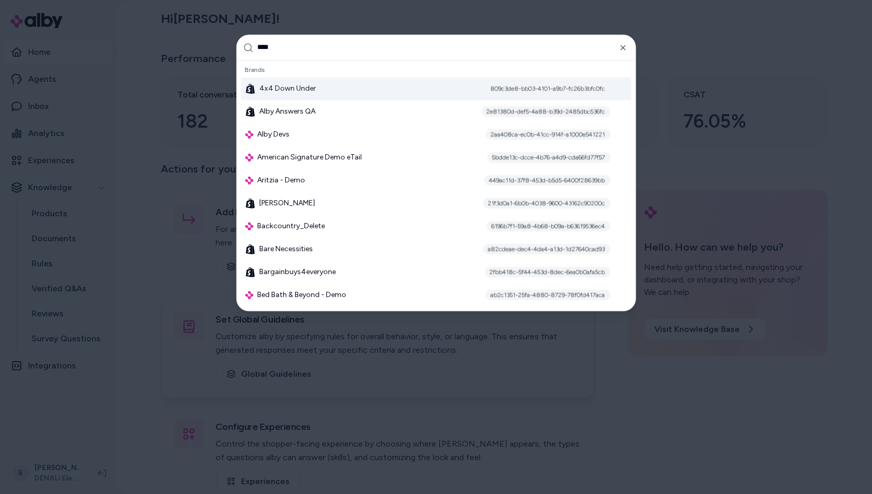
type input "*****"
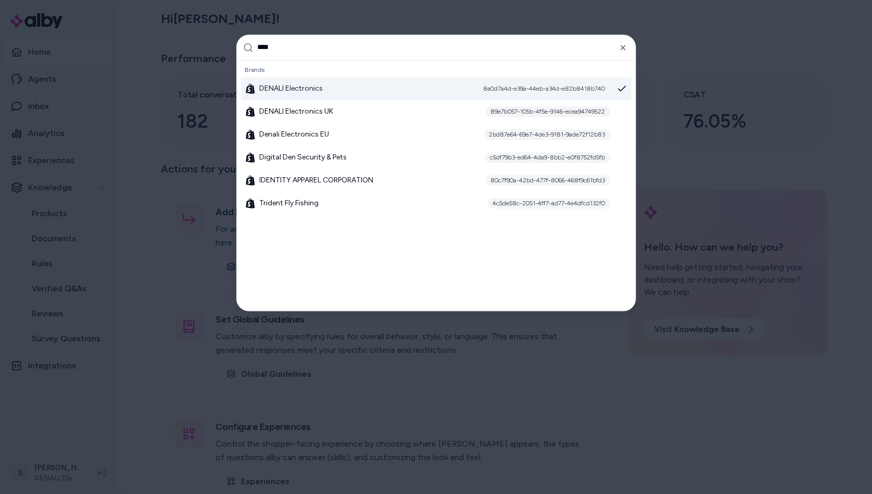
type input "*****"
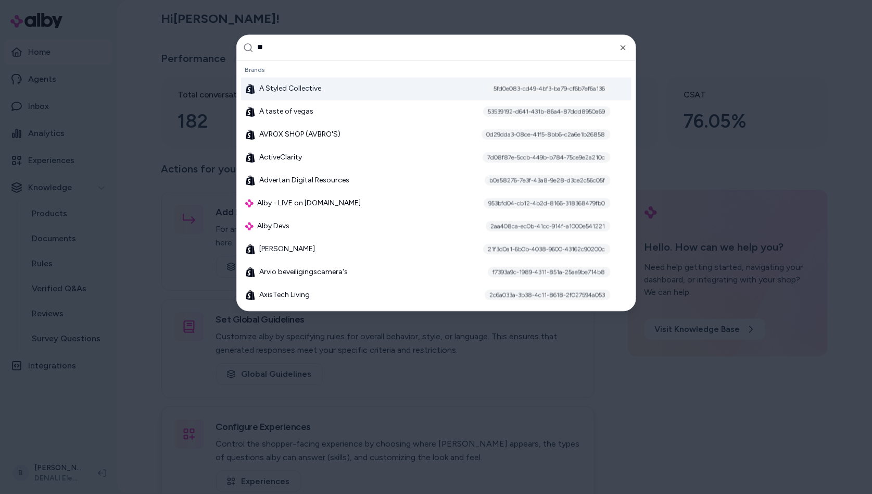
type input "***"
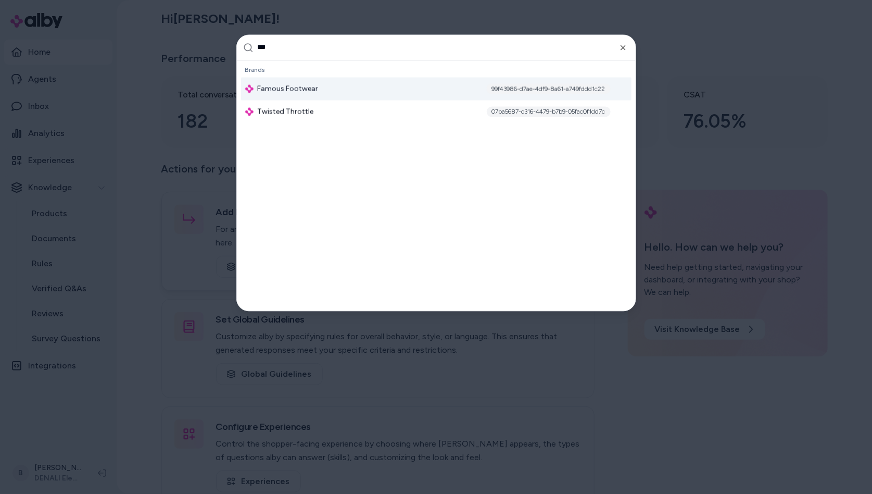
type input "****"
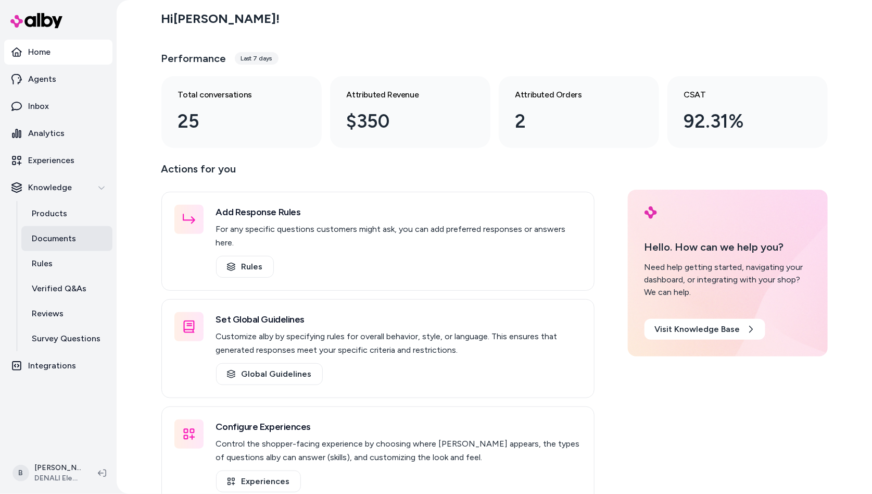
click at [60, 240] on p "Documents" at bounding box center [54, 238] width 44 height 12
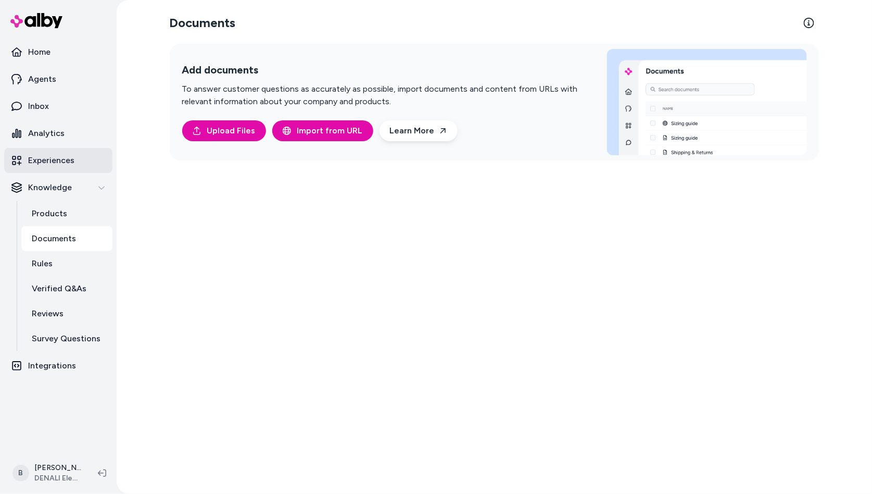
click at [61, 160] on p "Experiences" at bounding box center [51, 160] width 46 height 12
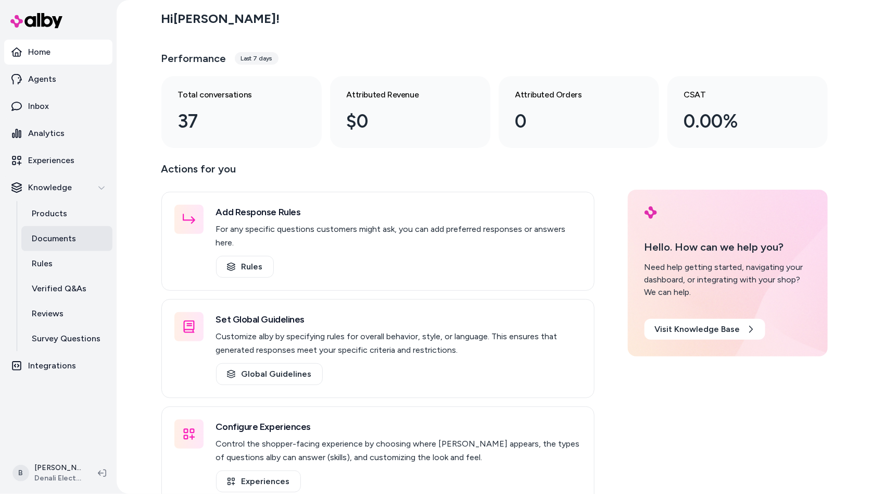
click at [47, 242] on p "Documents" at bounding box center [54, 238] width 44 height 12
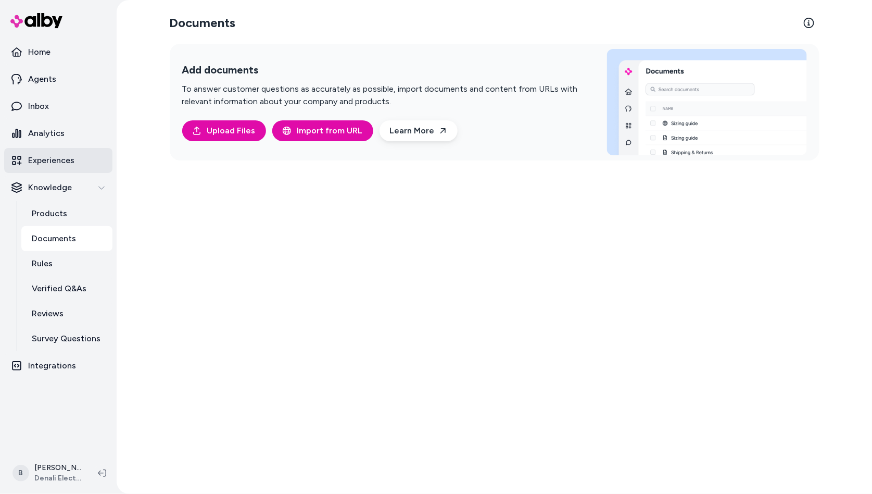
click at [68, 159] on p "Experiences" at bounding box center [51, 160] width 46 height 12
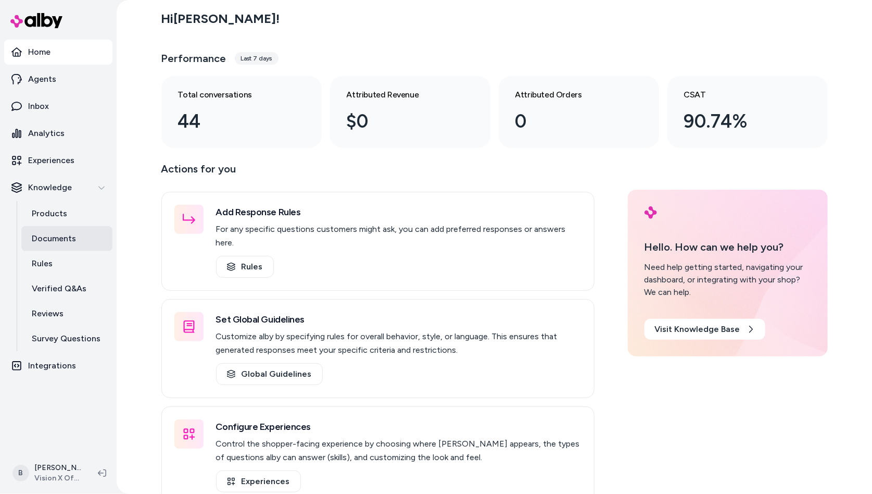
click at [80, 231] on link "Documents" at bounding box center [66, 238] width 91 height 25
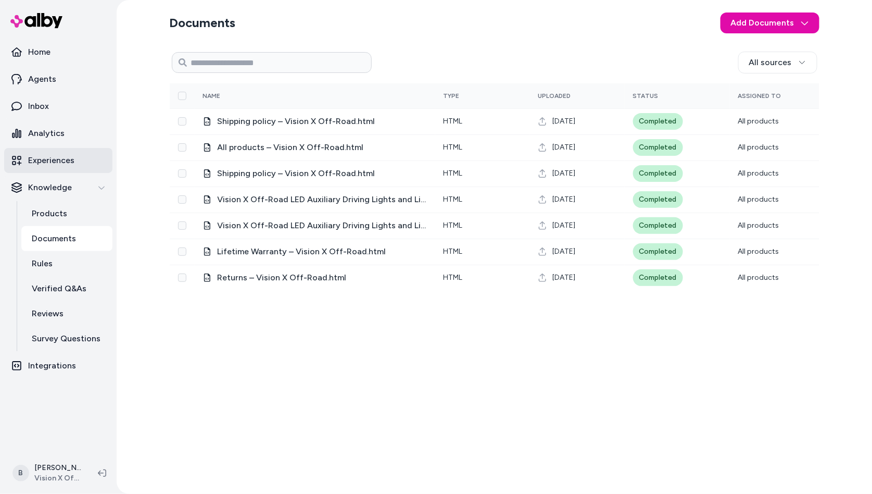
click at [58, 158] on p "Experiences" at bounding box center [51, 160] width 46 height 12
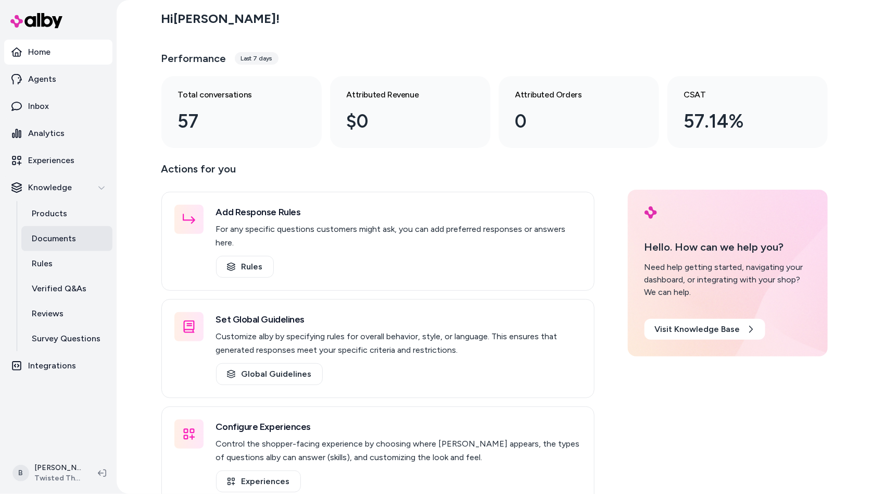
click at [62, 241] on p "Documents" at bounding box center [54, 238] width 44 height 12
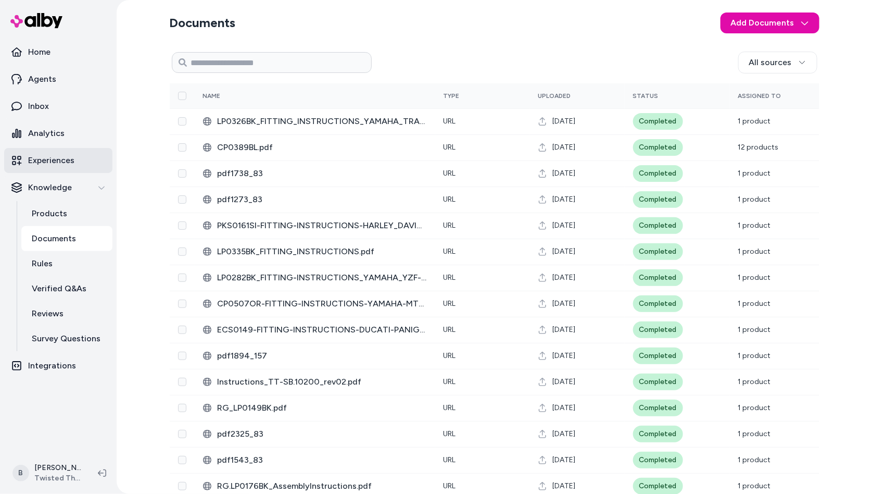
click at [57, 160] on p "Experiences" at bounding box center [51, 160] width 46 height 12
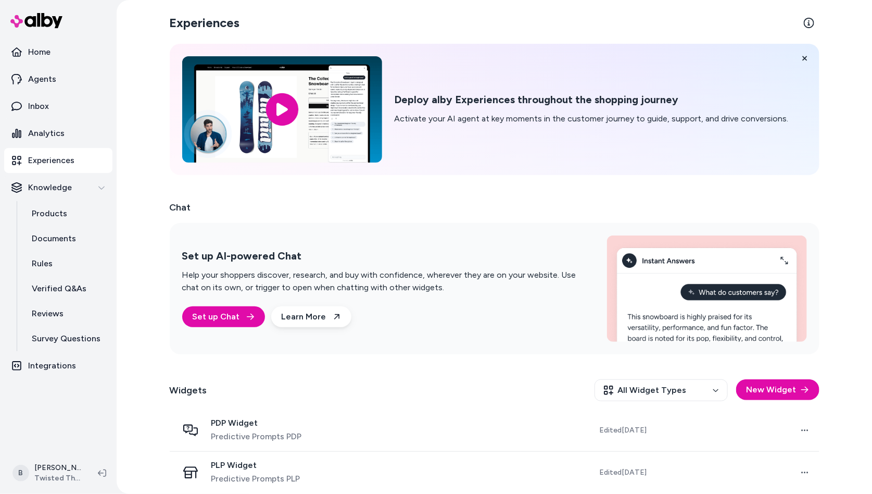
scroll to position [7, 0]
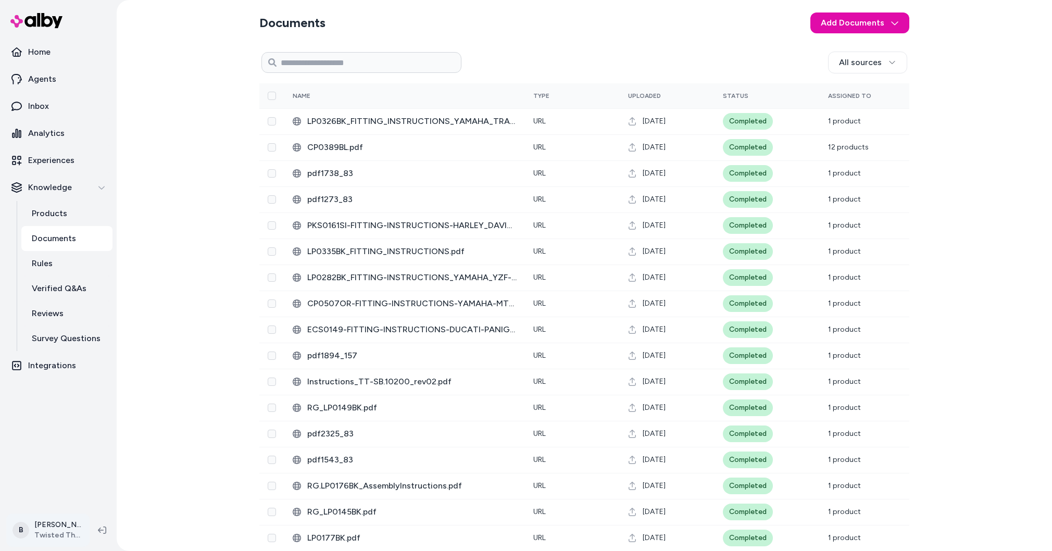
click at [61, 493] on html "Home Agents Inbox Analytics Experiences Knowledge Products Documents Rules Veri…" at bounding box center [526, 275] width 1052 height 551
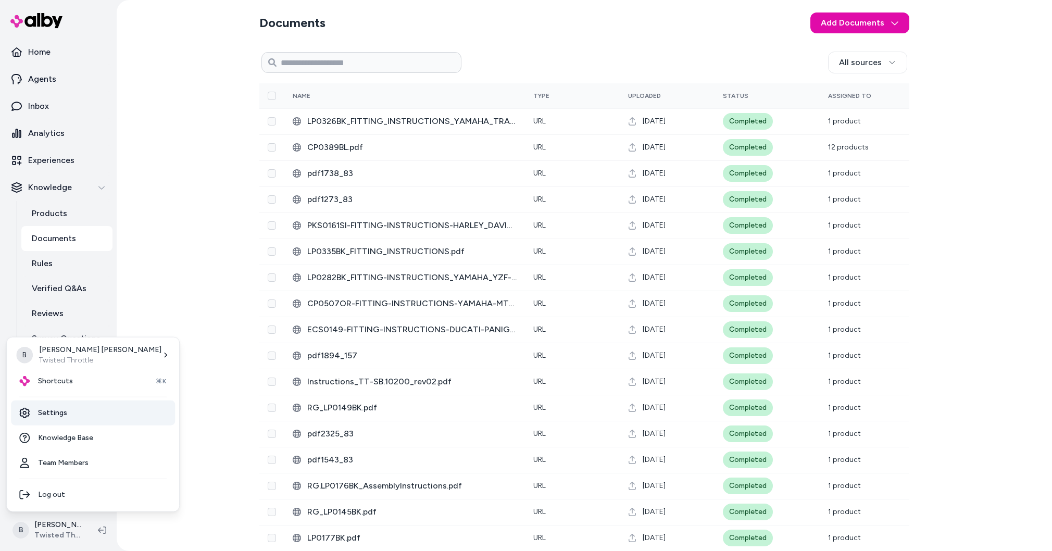
click at [71, 404] on link "Settings" at bounding box center [93, 412] width 164 height 25
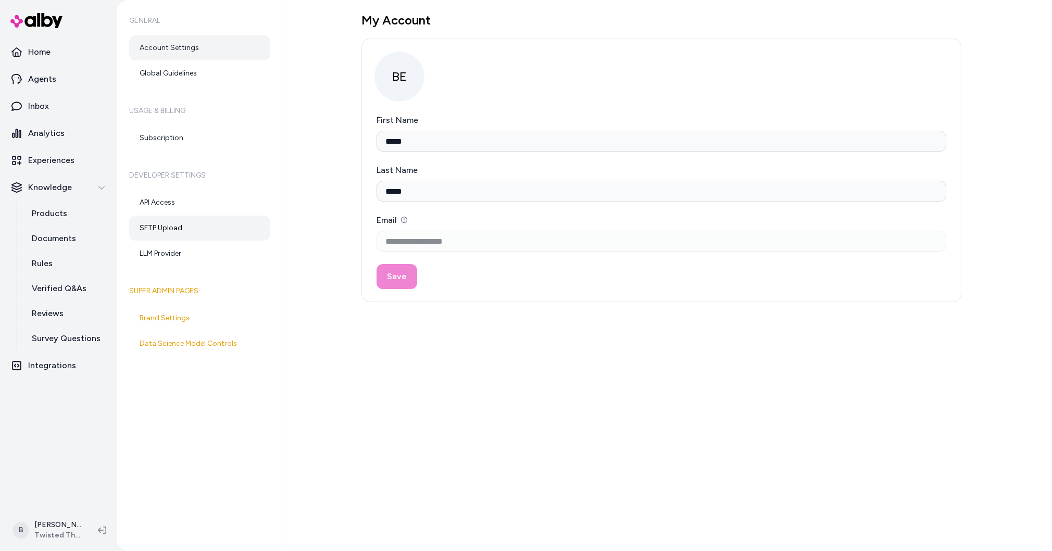
click at [160, 227] on link "SFTP Upload" at bounding box center [199, 228] width 141 height 25
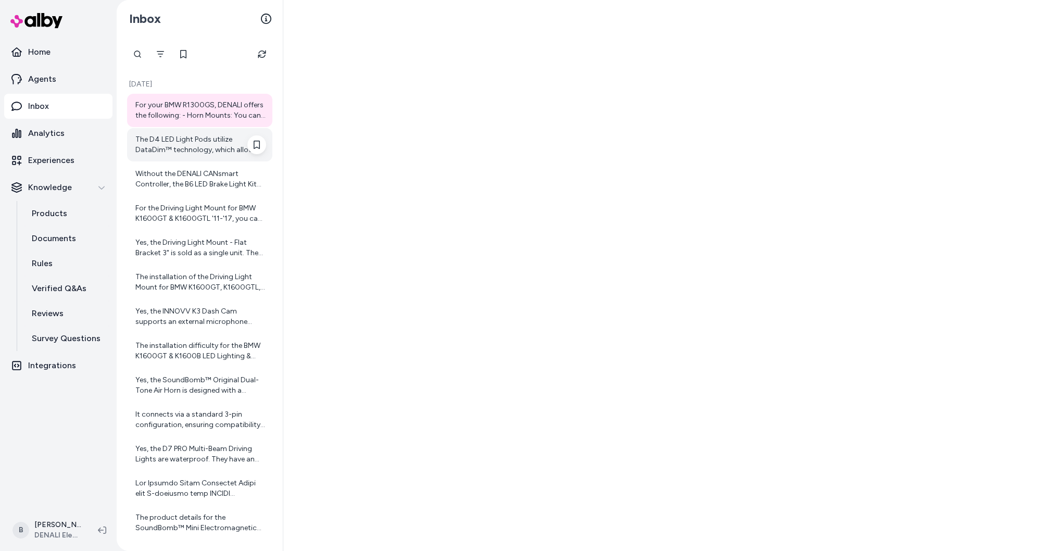
click at [173, 144] on div "The D4 LED Light Pods utilize DataDim™ technology, which allows for adjustable …" at bounding box center [200, 144] width 131 height 21
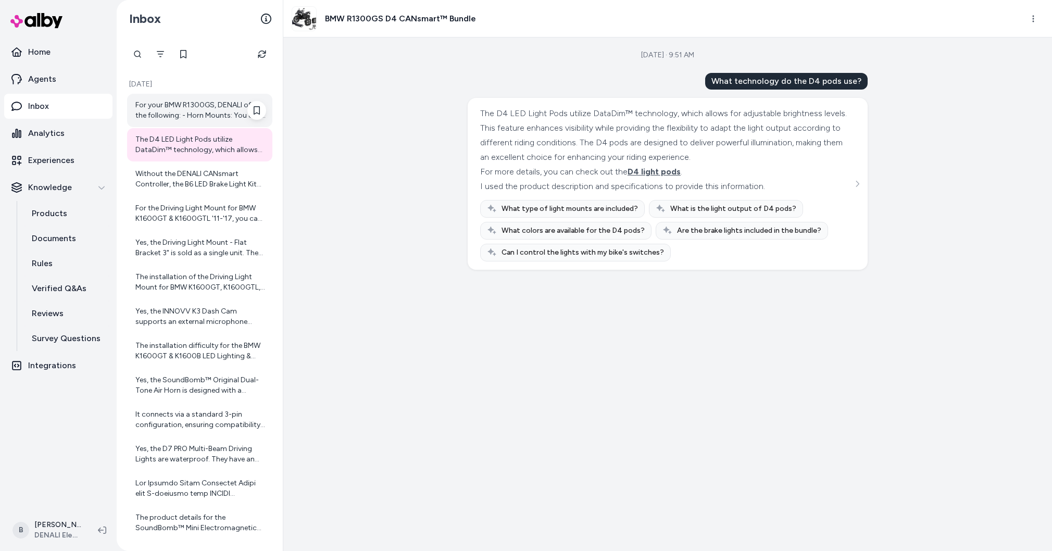
click at [168, 110] on div "For your BMW R1300GS, DENALI offers the following: - Horn Mounts: You can find …" at bounding box center [200, 110] width 131 height 21
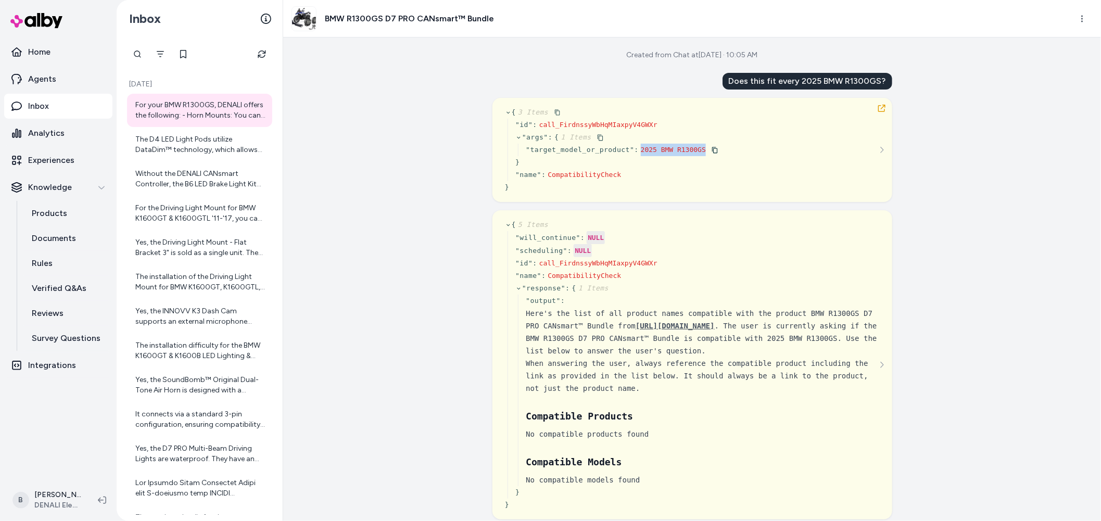
drag, startPoint x: 705, startPoint y: 149, endPoint x: 638, endPoint y: 148, distance: 67.2
click at [638, 148] on div "" target_model_or_product " : 2025 BMW R1300GS" at bounding box center [622, 150] width 193 height 12
click at [58, 267] on link "Rules" at bounding box center [66, 263] width 91 height 25
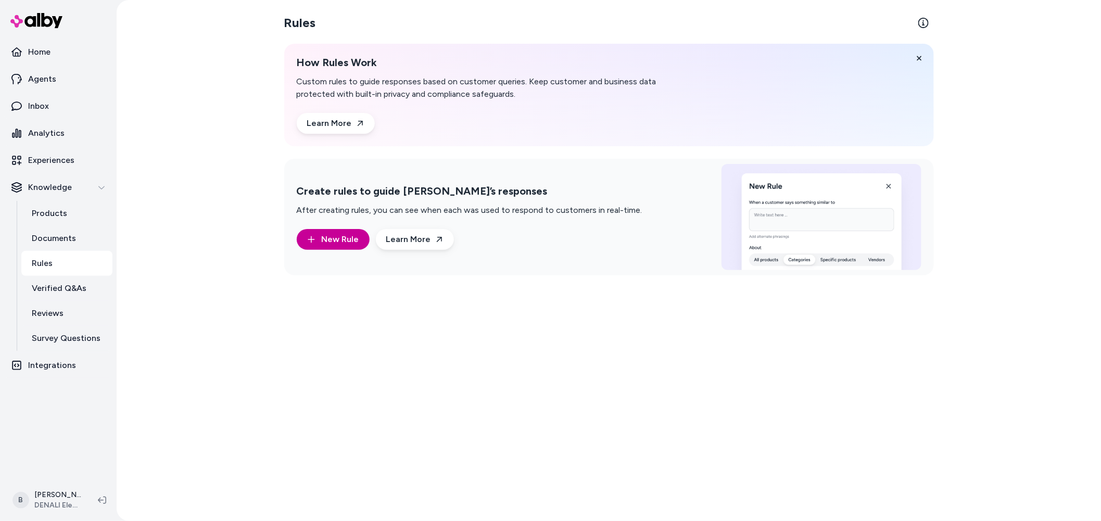
click at [348, 242] on span "New Rule" at bounding box center [340, 239] width 37 height 12
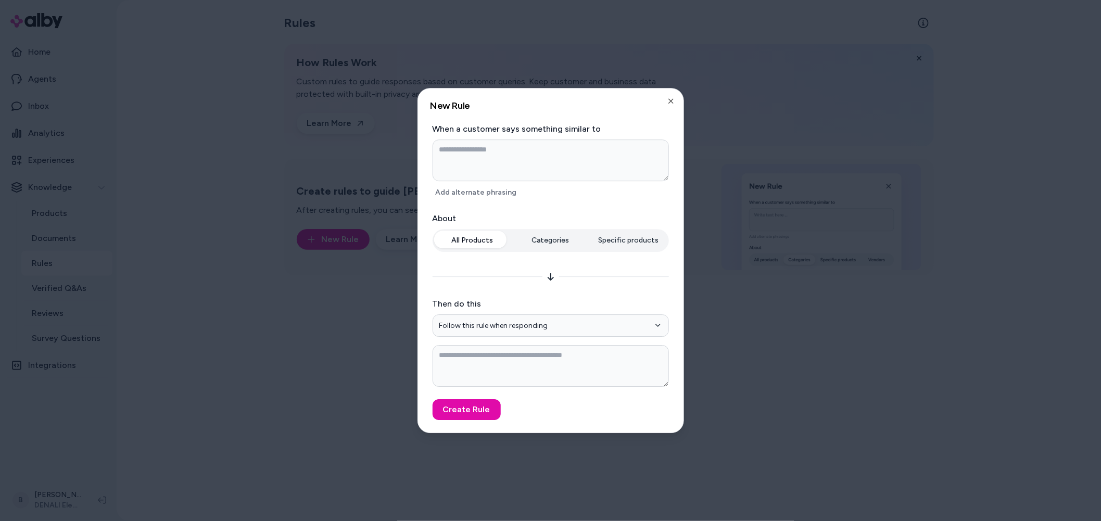
click at [474, 151] on textarea at bounding box center [551, 161] width 236 height 42
click at [670, 101] on icon "button" at bounding box center [671, 101] width 4 height 4
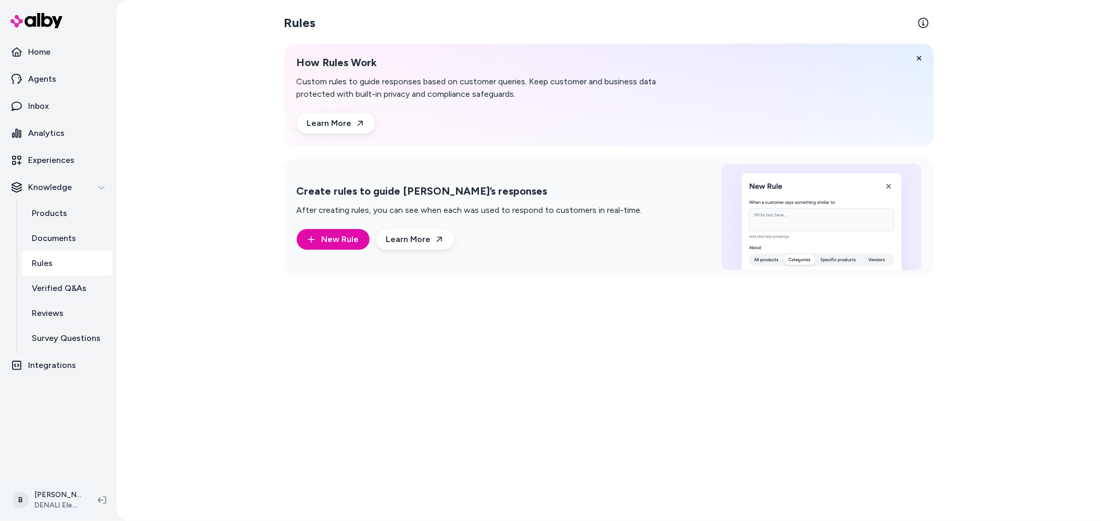
click at [57, 493] on html "Home Agents Inbox Analytics Experiences Knowledge Products Documents Rules Veri…" at bounding box center [550, 260] width 1101 height 521
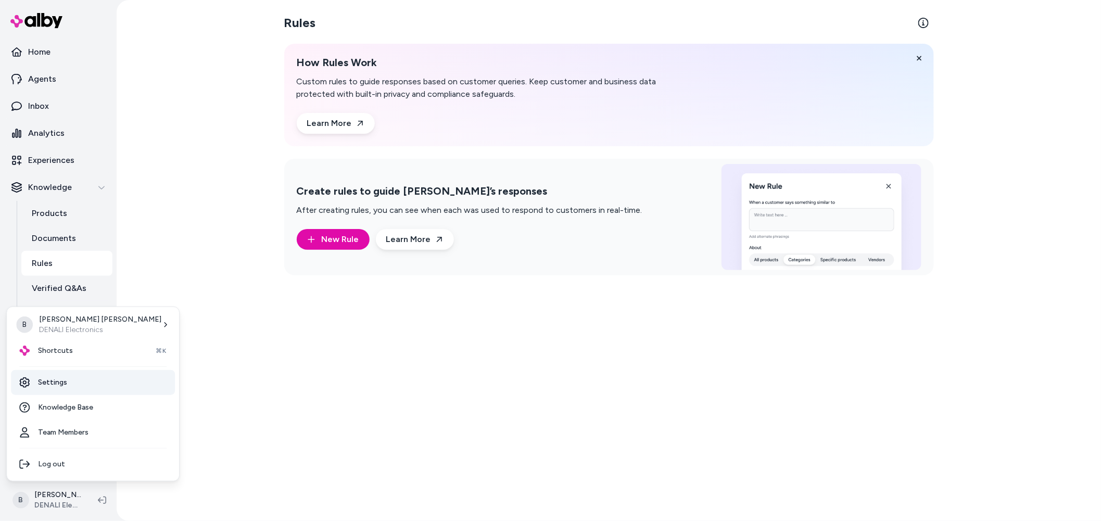
click at [62, 378] on link "Settings" at bounding box center [93, 382] width 164 height 25
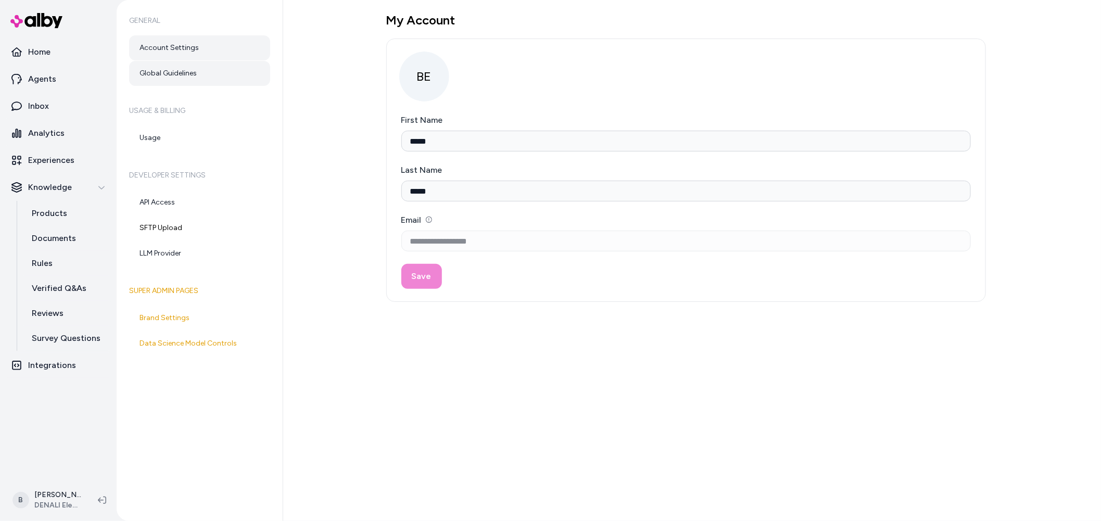
click at [188, 70] on link "Global Guidelines" at bounding box center [199, 73] width 141 height 25
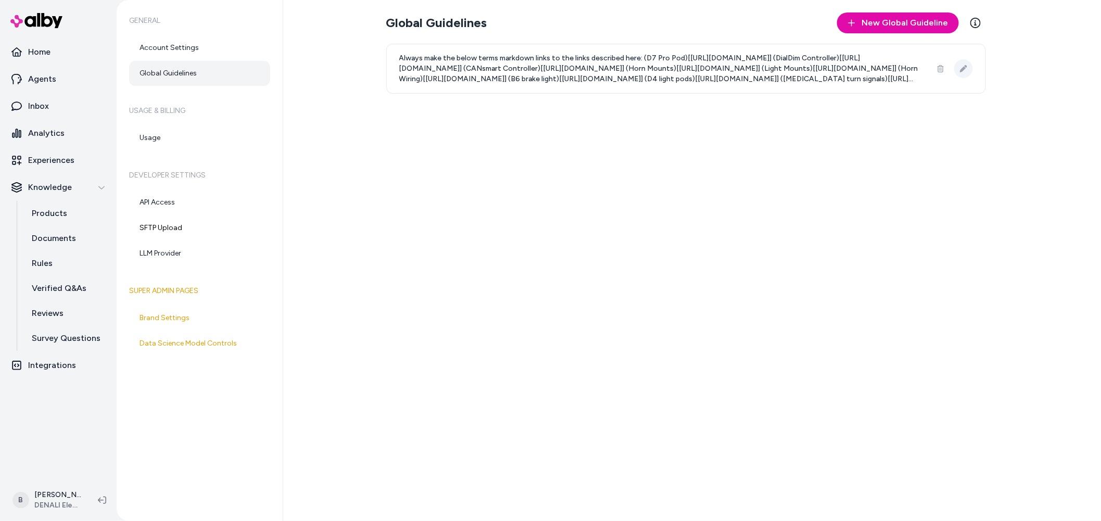
click at [968, 71] on button at bounding box center [964, 68] width 19 height 19
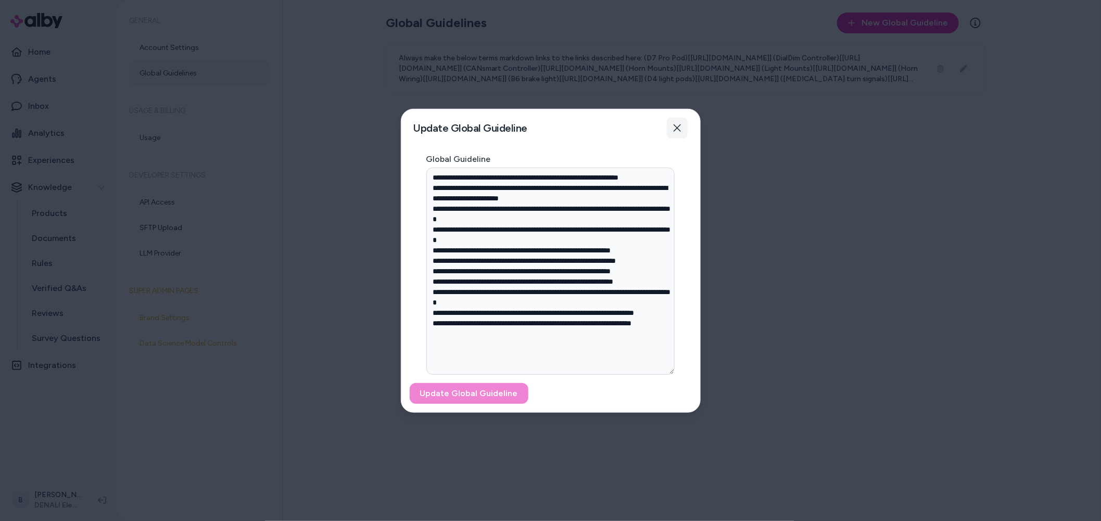
click at [679, 123] on icon "button" at bounding box center [677, 127] width 8 height 8
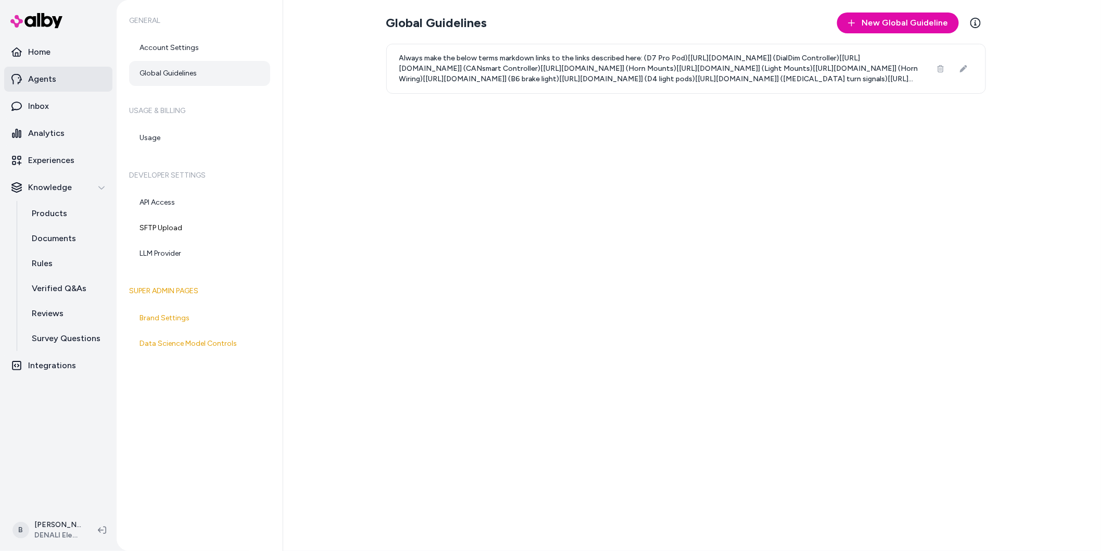
click at [43, 78] on p "Agents" at bounding box center [42, 79] width 28 height 12
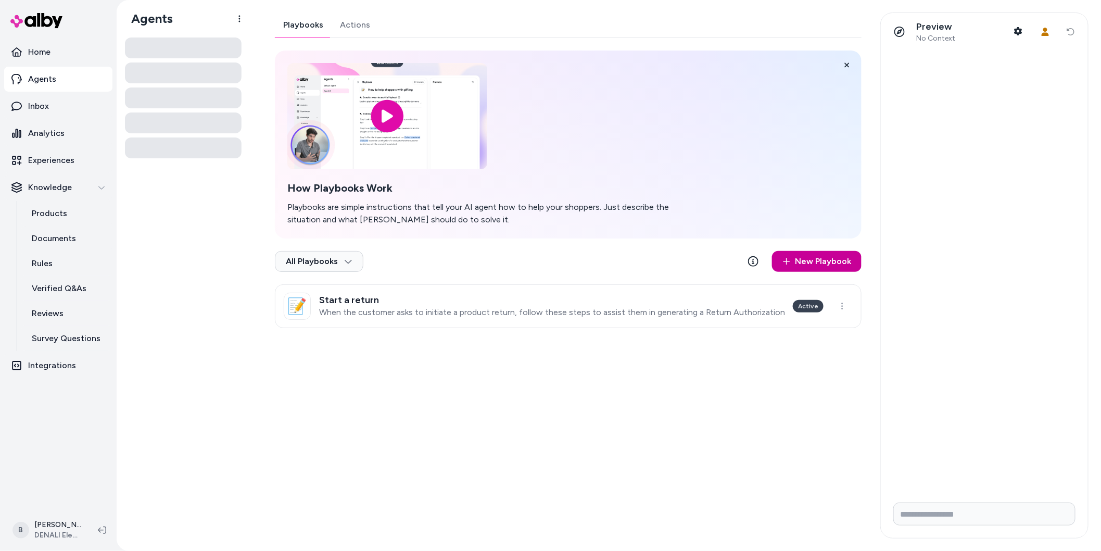
click at [817, 258] on link "New Playbook" at bounding box center [817, 261] width 90 height 21
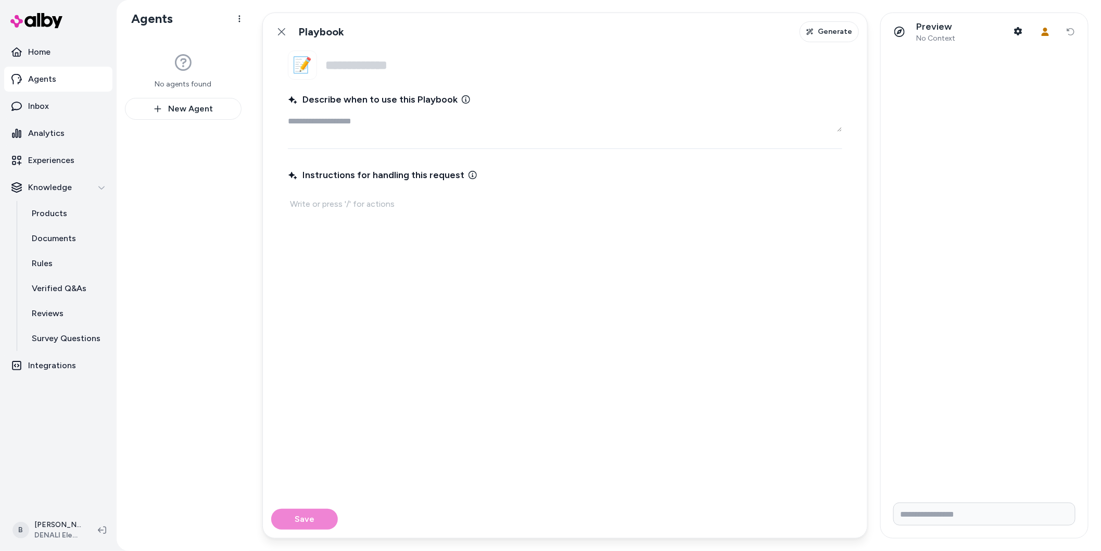
click at [358, 216] on div "Instructions for handling this request" at bounding box center [565, 327] width 555 height 322
type textarea "*"
click at [309, 213] on p "if asking about" at bounding box center [574, 214] width 534 height 15
click at [403, 212] on p "If asking about" at bounding box center [574, 214] width 534 height 15
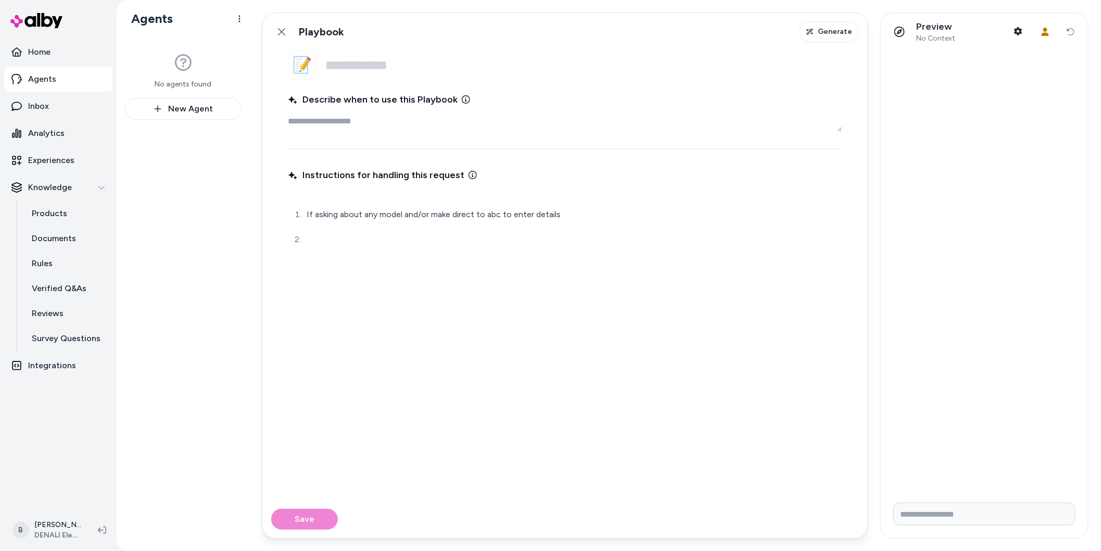
click at [495, 263] on div "Instructions for handling this request If asking about any model and/or make di…" at bounding box center [565, 327] width 555 height 322
click at [576, 208] on p "If asking about any model and/or make direct to abc to enter details" at bounding box center [574, 214] width 534 height 15
click at [278, 32] on icon at bounding box center [282, 32] width 8 height 8
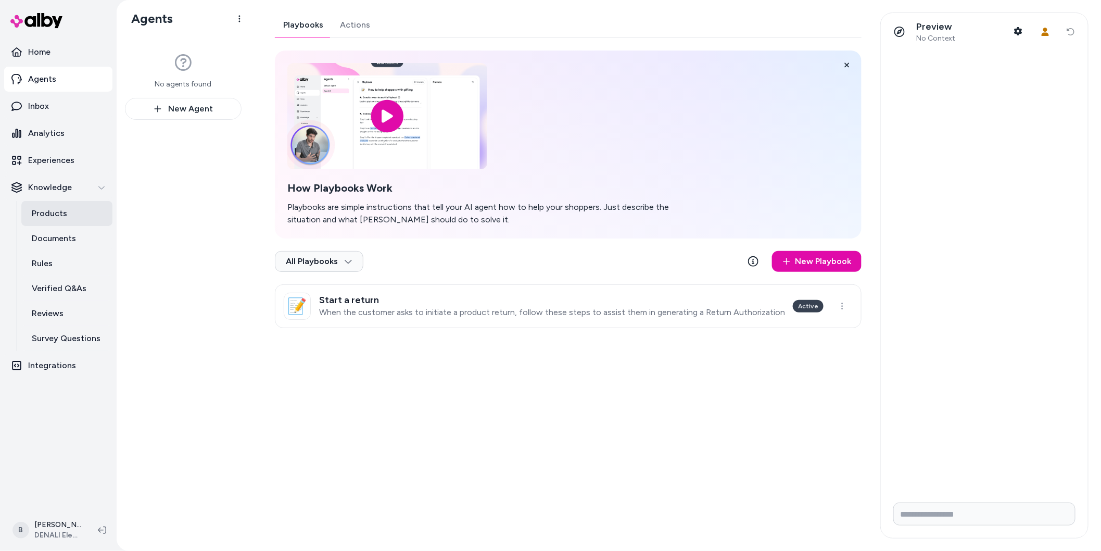
click at [53, 211] on p "Products" at bounding box center [49, 213] width 35 height 12
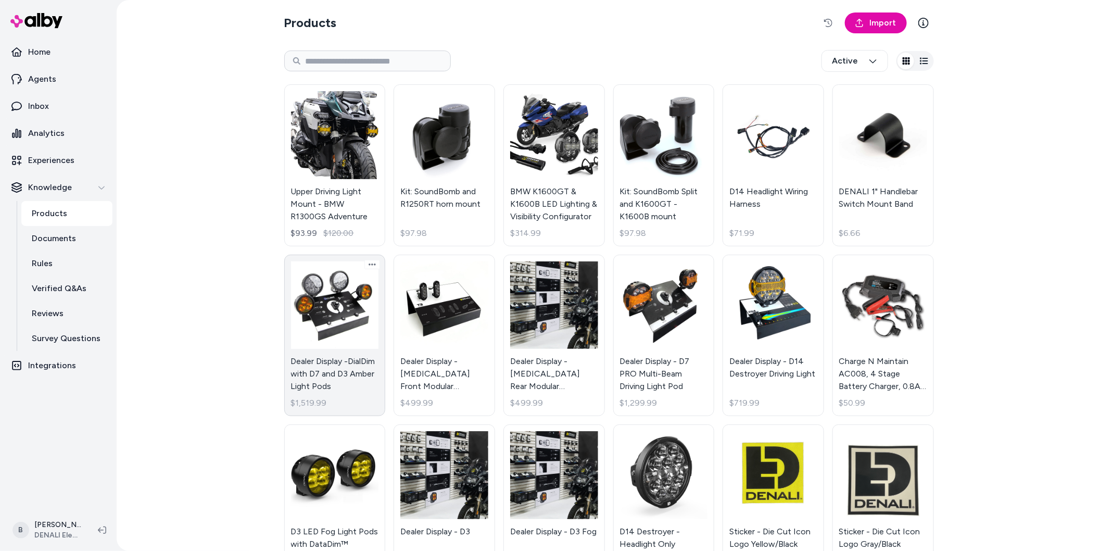
click at [339, 346] on link "Dealer Display -DialDim with D7 and D3 Amber Light Pods $1,519.99" at bounding box center [335, 336] width 102 height 162
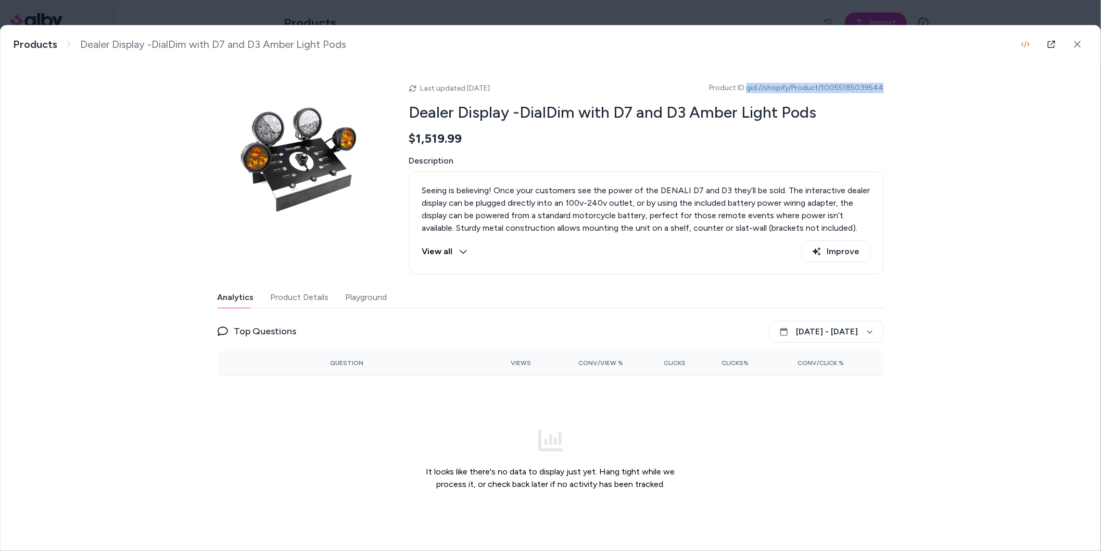
drag, startPoint x: 884, startPoint y: 85, endPoint x: 753, endPoint y: 90, distance: 130.8
click at [753, 90] on span "Product ID: gid://shopify/Product/10055185039544" at bounding box center [797, 88] width 174 height 10
click at [293, 296] on button "Product Details" at bounding box center [300, 297] width 58 height 21
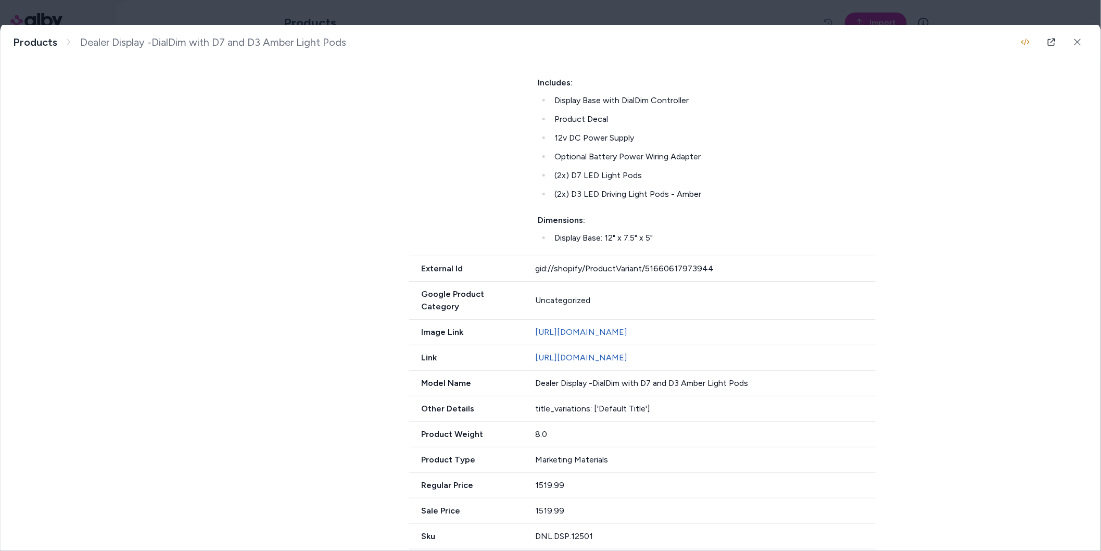
scroll to position [629, 0]
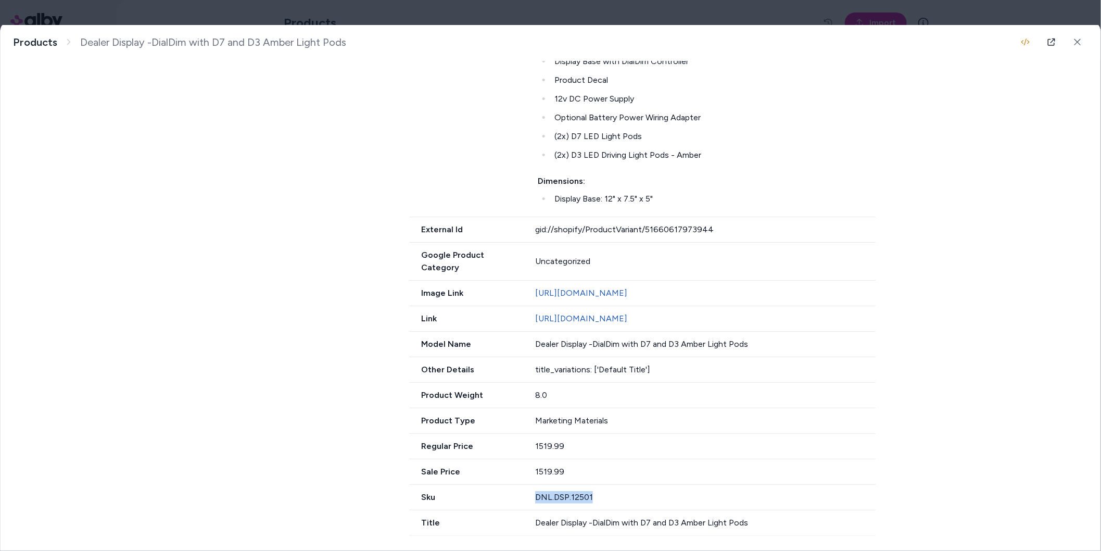
drag, startPoint x: 604, startPoint y: 494, endPoint x: 538, endPoint y: 494, distance: 65.6
click at [538, 494] on div "DNL.DSP.12501" at bounding box center [705, 497] width 341 height 12
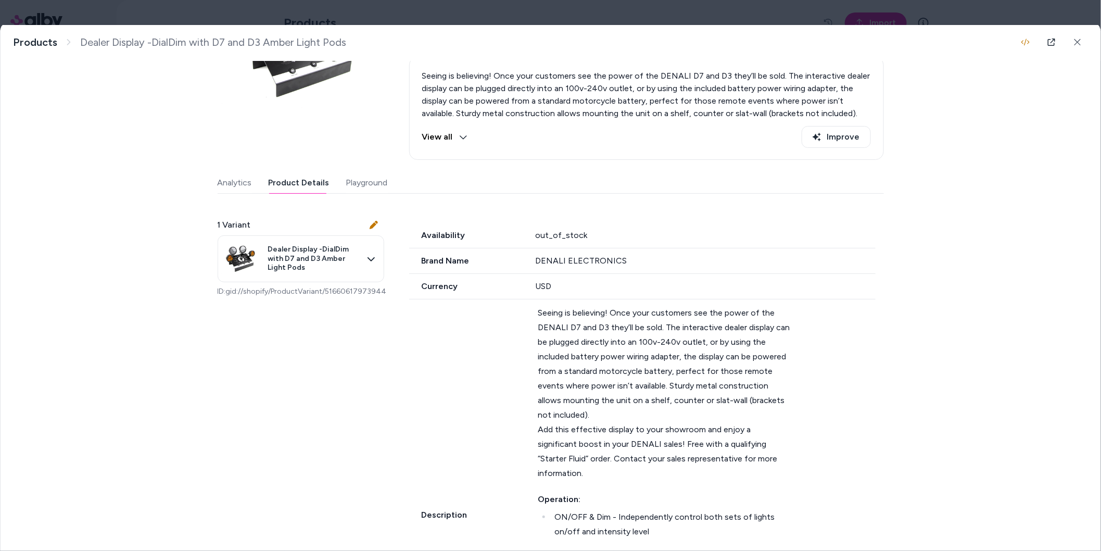
scroll to position [157, 0]
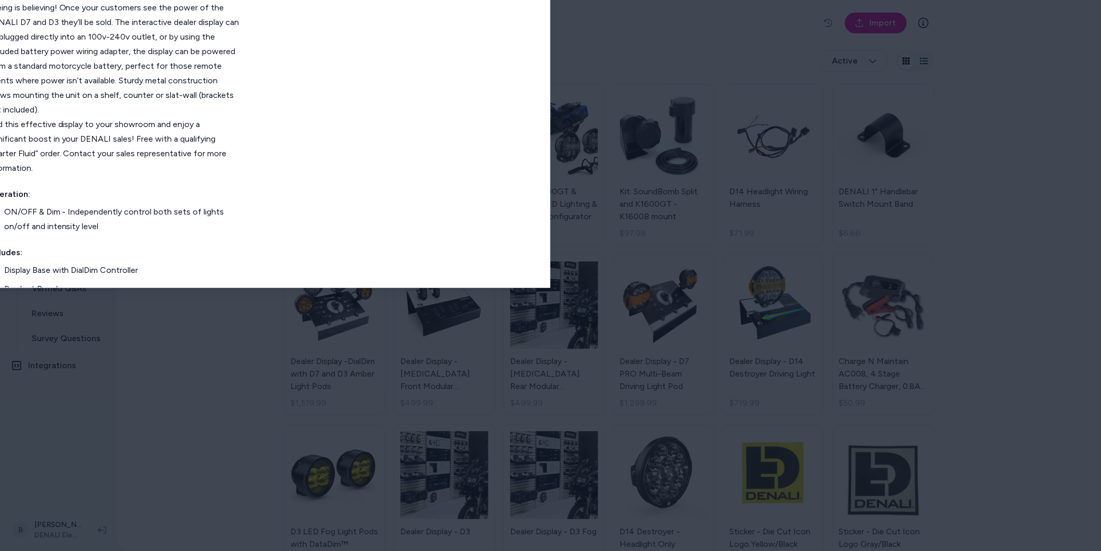
click at [369, 12] on body "Home Agents Inbox Analytics Experiences Knowledge Products Documents Rules Veri…" at bounding box center [550, 275] width 1101 height 551
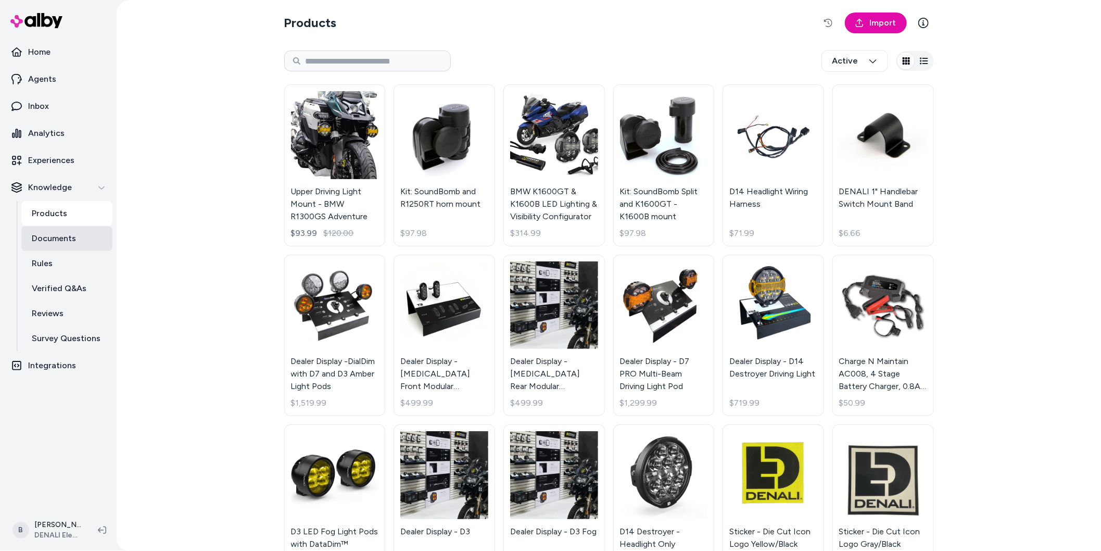
click at [65, 234] on p "Documents" at bounding box center [54, 238] width 44 height 12
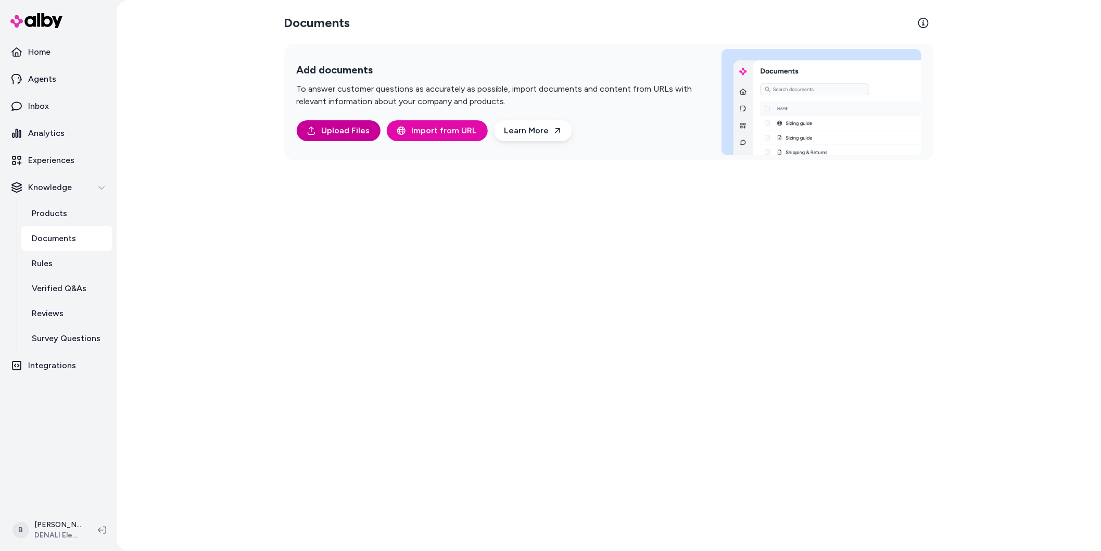
click at [345, 130] on span "Upload Files" at bounding box center [346, 130] width 48 height 12
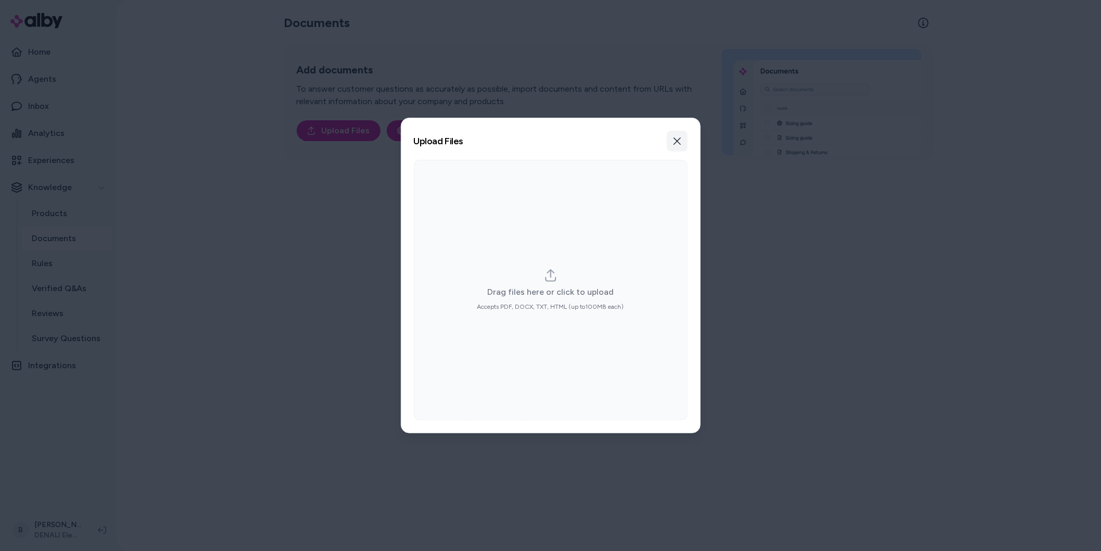
click at [680, 143] on icon "button" at bounding box center [677, 141] width 8 height 8
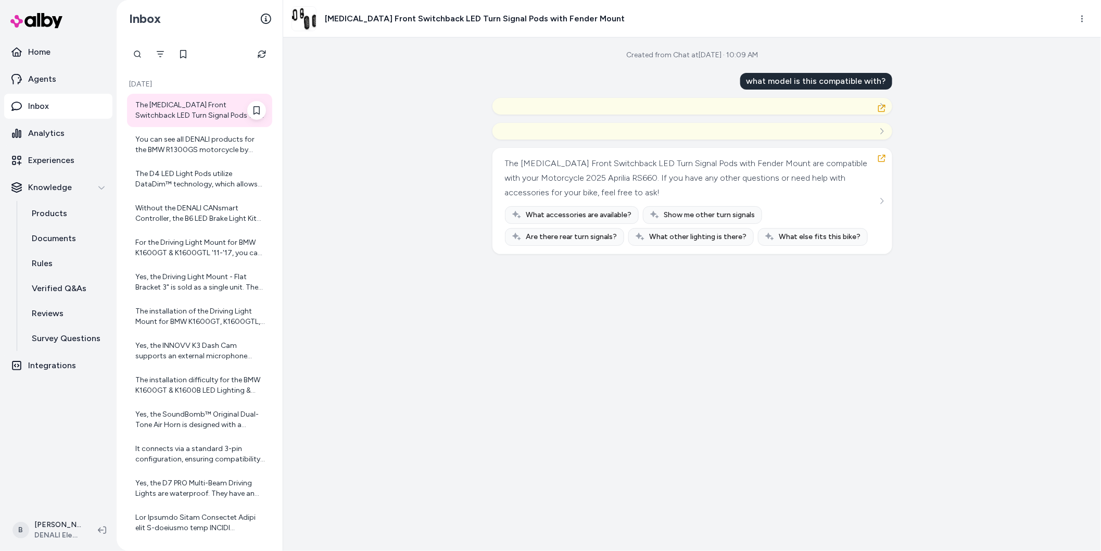
click at [210, 108] on div "The [MEDICAL_DATA] Front Switchback LED Turn Signal Pods with Fender Mount are …" at bounding box center [200, 110] width 131 height 21
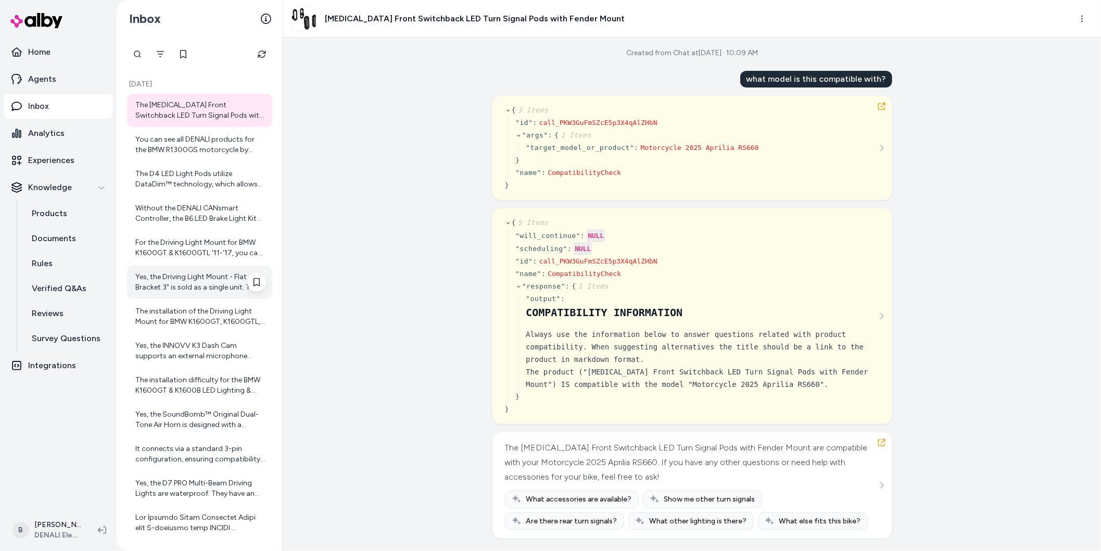
scroll to position [2, 0]
click at [176, 148] on div "You can see all DENALI products for the BMW R1300GS motorcycle by visiting the …" at bounding box center [200, 144] width 131 height 21
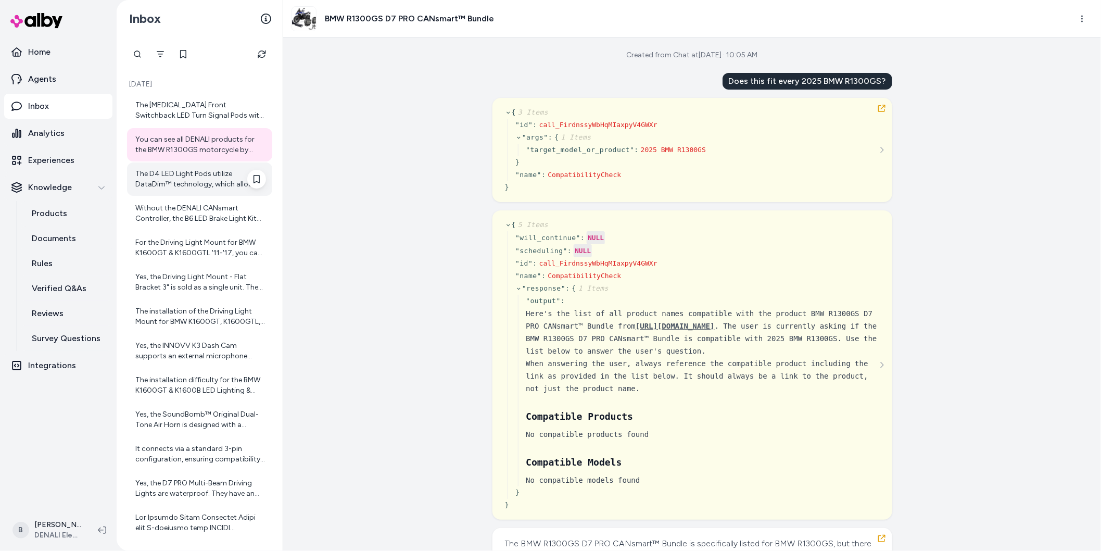
click at [202, 169] on div "The D4 LED Light Pods utilize DataDim™ technology, which allows for adjustable …" at bounding box center [200, 179] width 131 height 21
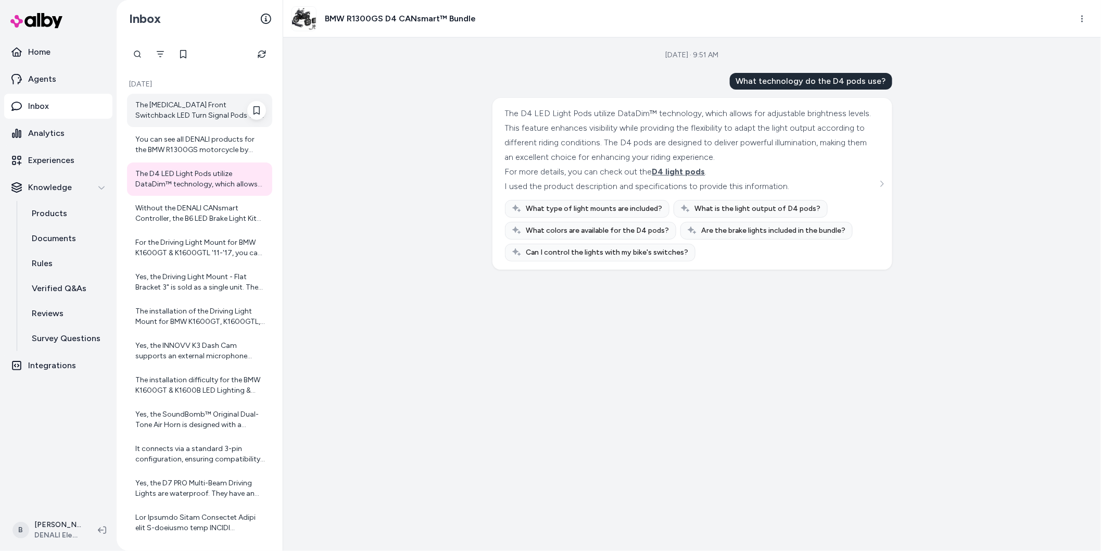
click at [196, 115] on div "The [MEDICAL_DATA] Front Switchback LED Turn Signal Pods with Fender Mount are …" at bounding box center [200, 110] width 131 height 21
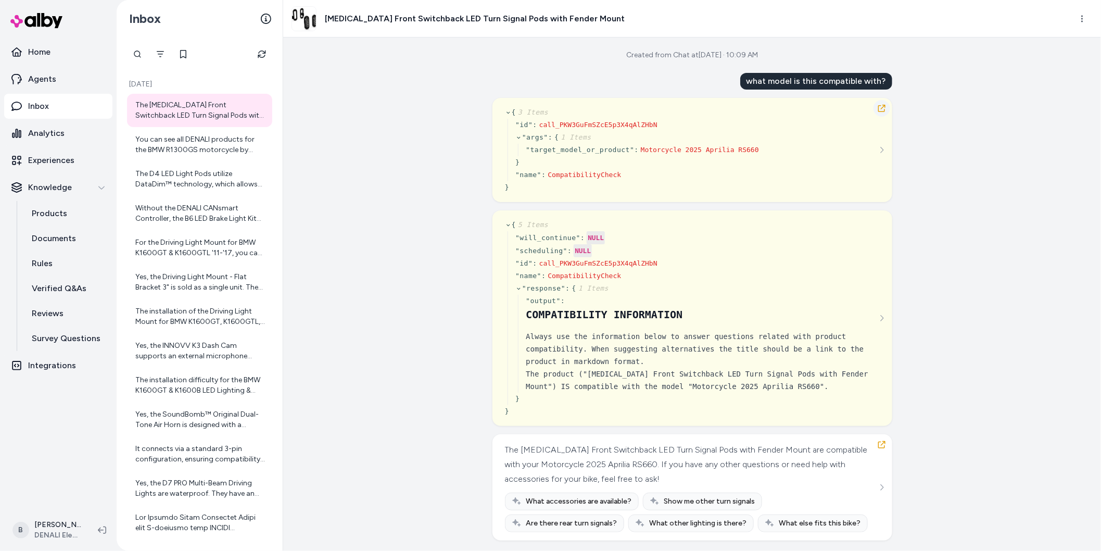
click at [886, 109] on button "button" at bounding box center [882, 108] width 17 height 17
click at [883, 109] on icon "button" at bounding box center [882, 108] width 8 height 8
click at [60, 369] on p "Integrations" at bounding box center [52, 365] width 48 height 12
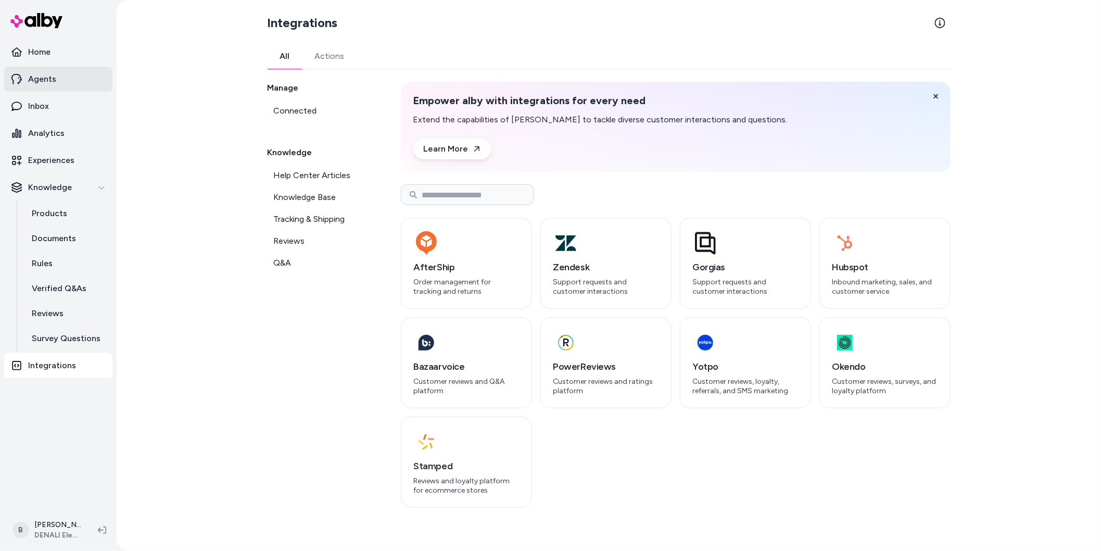
click at [43, 71] on link "Agents" at bounding box center [58, 79] width 108 height 25
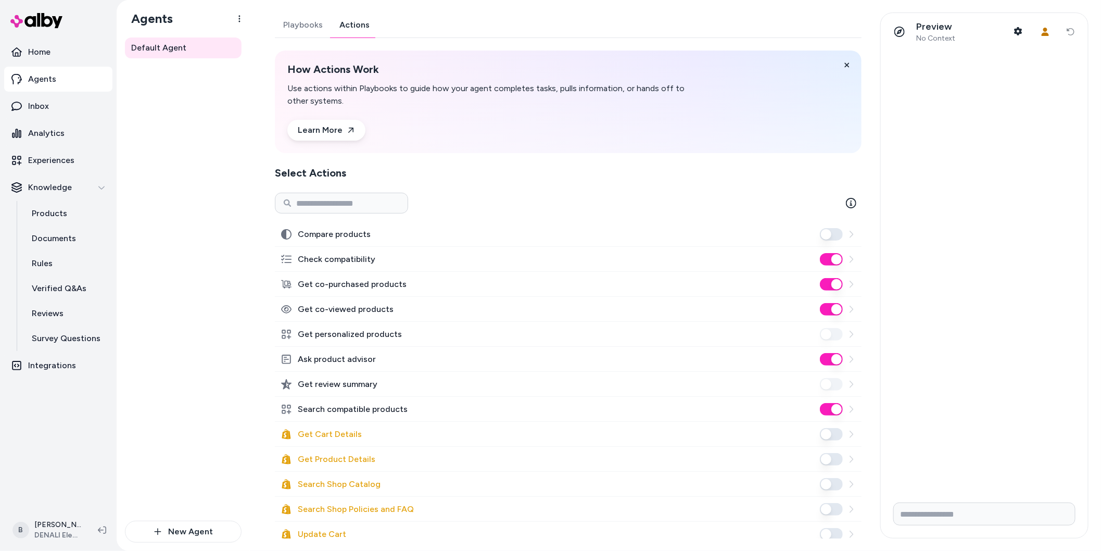
click at [353, 29] on link "Actions" at bounding box center [354, 24] width 47 height 25
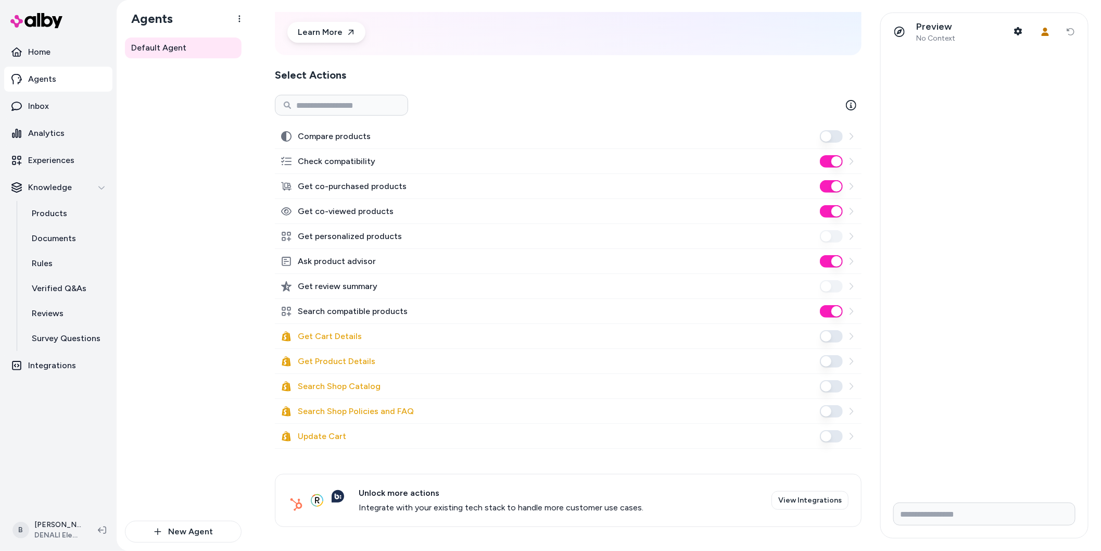
click at [35, 85] on p "Agents" at bounding box center [42, 79] width 28 height 12
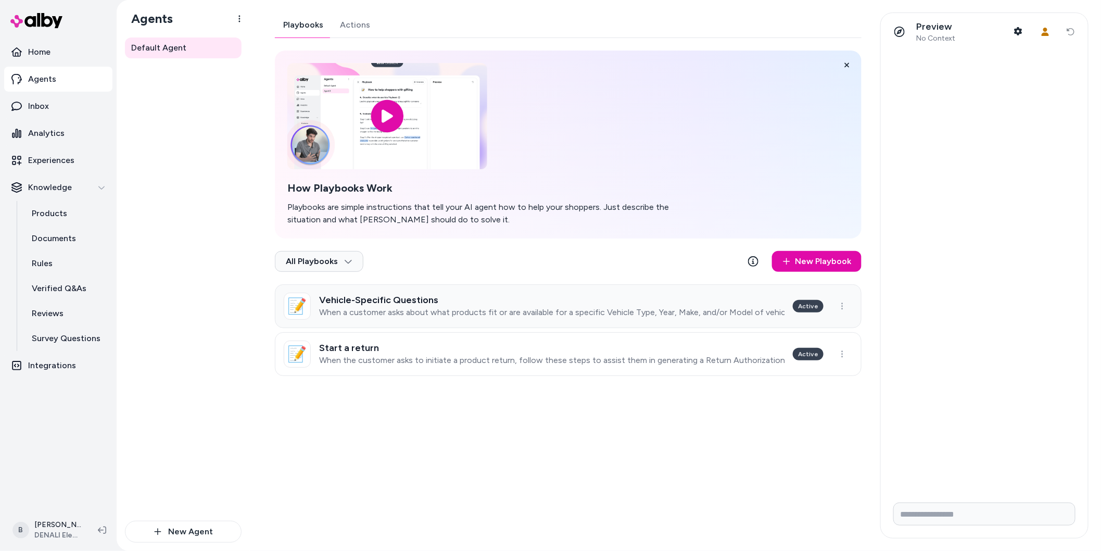
click at [465, 292] on link "📝 Vehicle-Specific Questions When a customer asks about what products fit or ar…" at bounding box center [568, 306] width 587 height 44
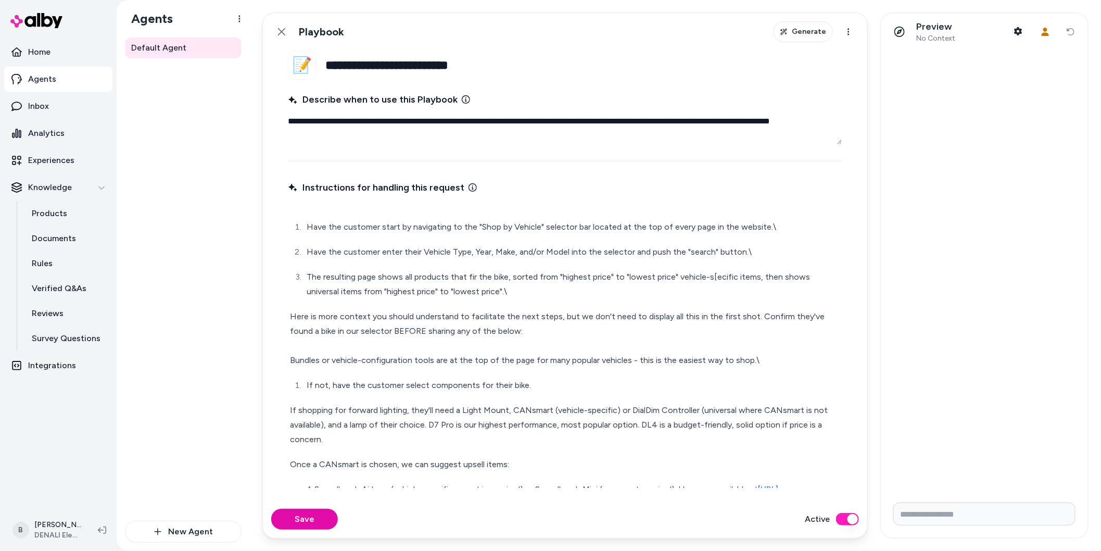
scroll to position [158, 0]
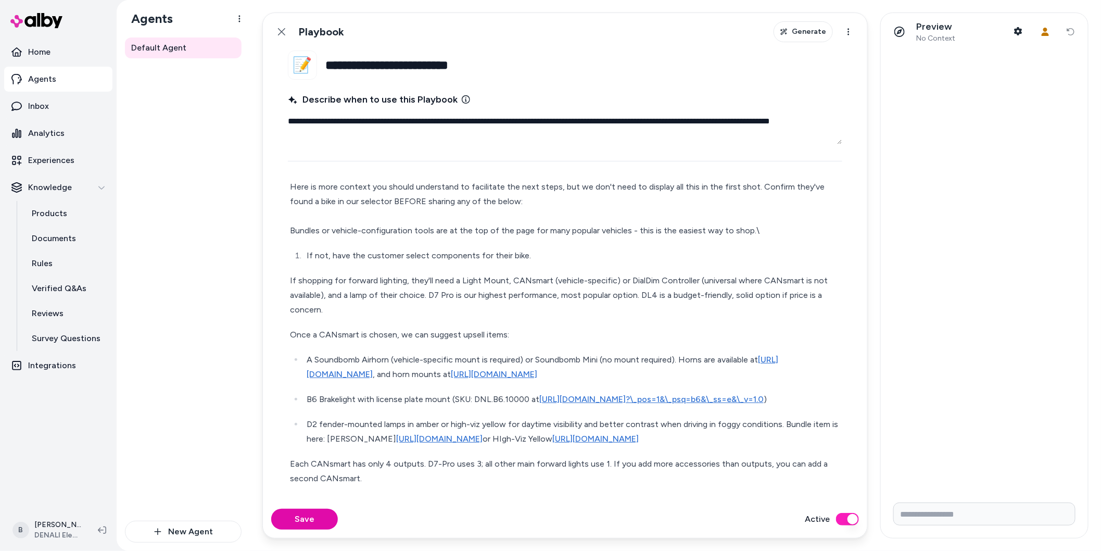
click at [374, 479] on p "Each CANsmart has only 4 outputs. D7-Pro uses 3; all other main forward lights …" at bounding box center [565, 471] width 550 height 29
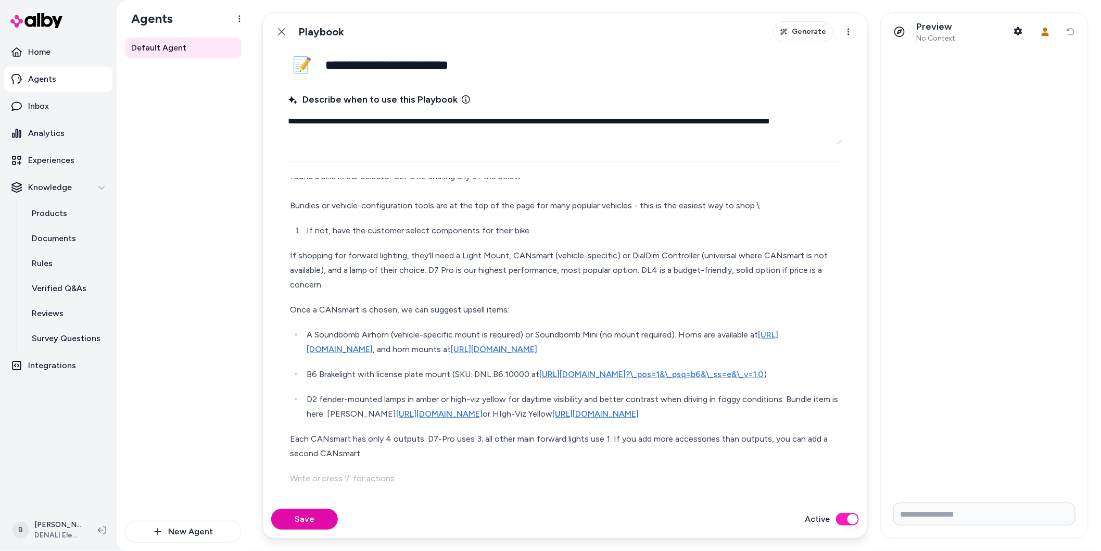
scroll to position [181, 0]
type textarea "*"
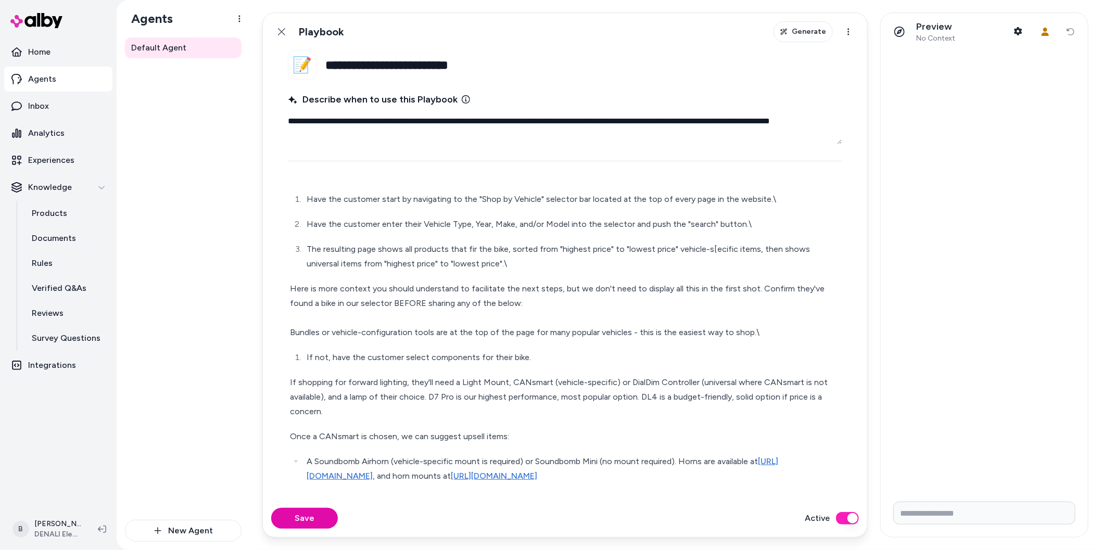
scroll to position [0, 0]
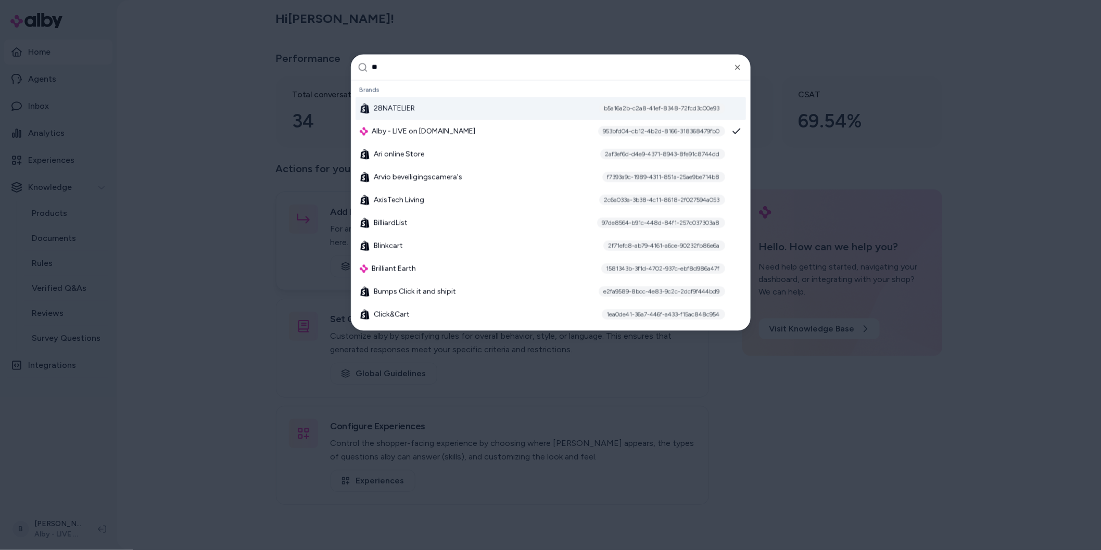
type input "***"
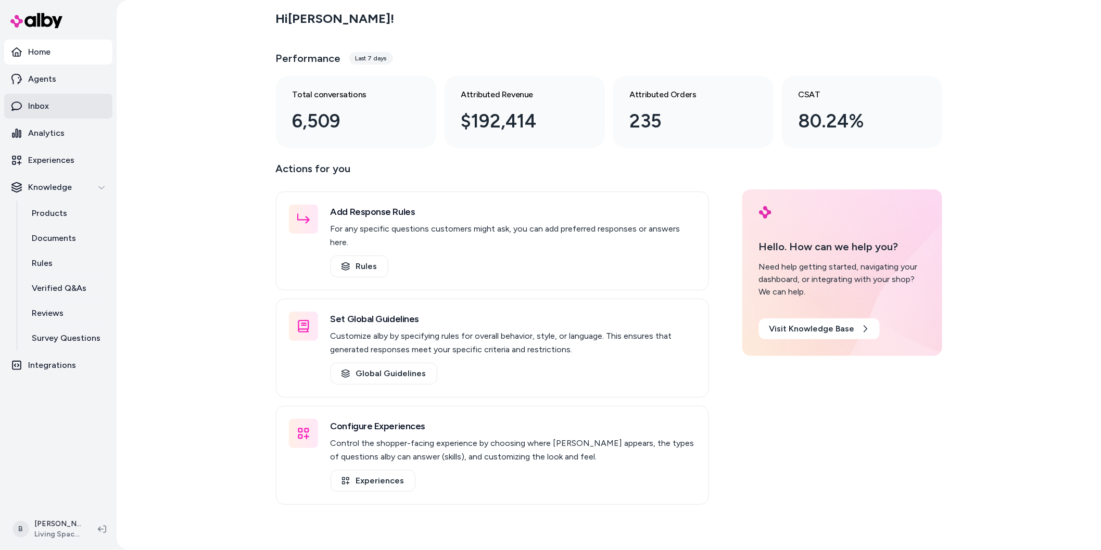
click at [51, 108] on link "Inbox" at bounding box center [58, 106] width 108 height 25
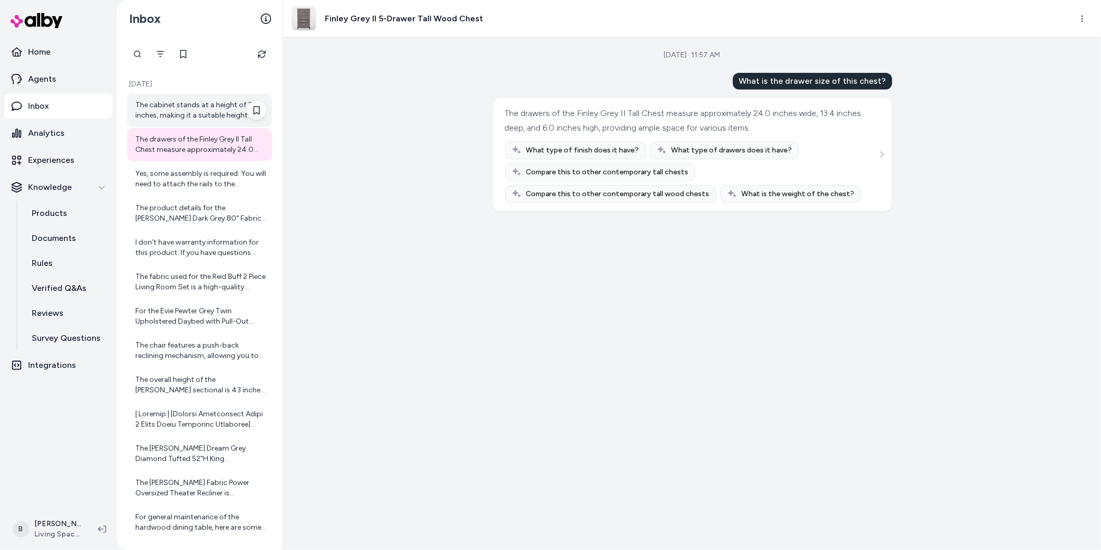
click at [189, 108] on div "The cabinet stands at a height of 31 inches, making it a suitable height for mo…" at bounding box center [200, 110] width 131 height 21
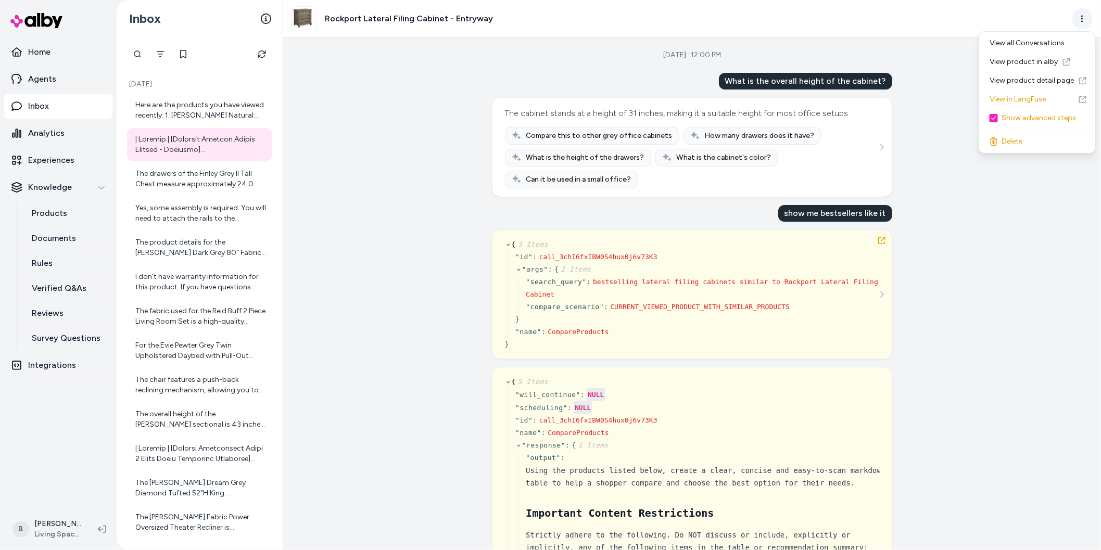
click at [1083, 18] on html "Home Agents Inbox Analytics Experiences Knowledge Products Documents Rules Veri…" at bounding box center [550, 275] width 1101 height 550
click at [1024, 102] on link "View in LangFuse" at bounding box center [1038, 99] width 112 height 19
click at [881, 243] on icon "button" at bounding box center [882, 240] width 8 height 8
click at [1084, 12] on html "Home Agents Inbox Analytics Experiences Knowledge Products Documents Rules Veri…" at bounding box center [550, 275] width 1101 height 550
click at [997, 101] on link "View in LangFuse" at bounding box center [1038, 99] width 112 height 19
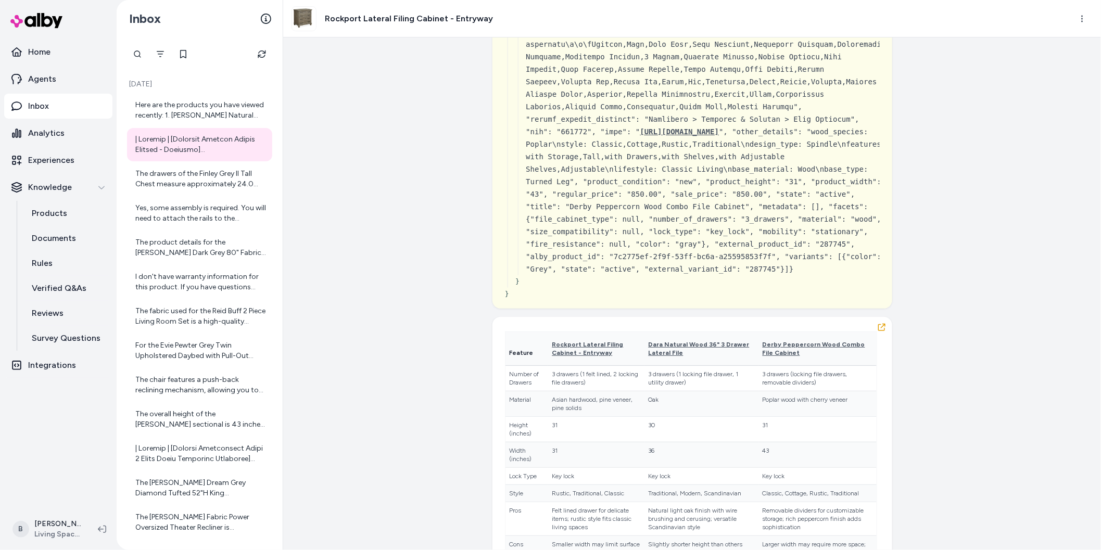
scroll to position [1794, 0]
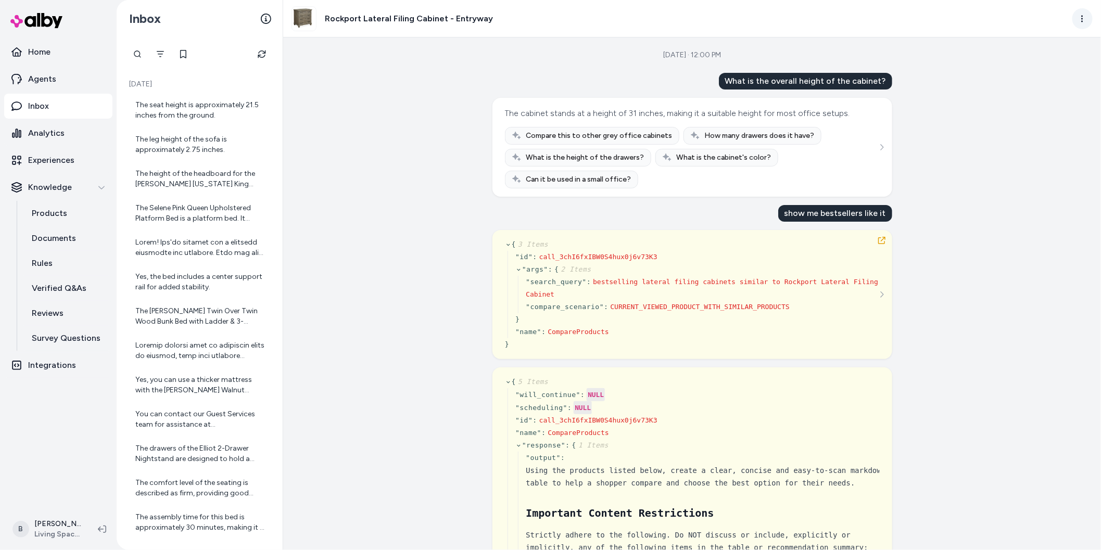
click at [1085, 22] on html "Home Agents Inbox Analytics Experiences Knowledge Products Documents Rules Veri…" at bounding box center [550, 275] width 1101 height 550
click at [1037, 105] on link "View in LangFuse" at bounding box center [1038, 99] width 112 height 19
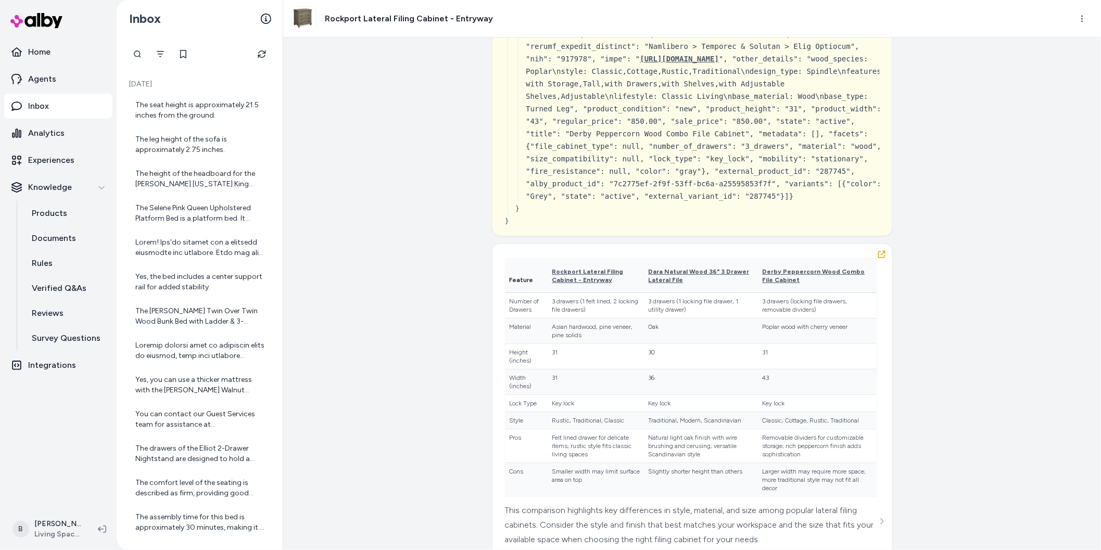
scroll to position [1894, 0]
click at [881, 258] on icon "button" at bounding box center [882, 254] width 8 height 8
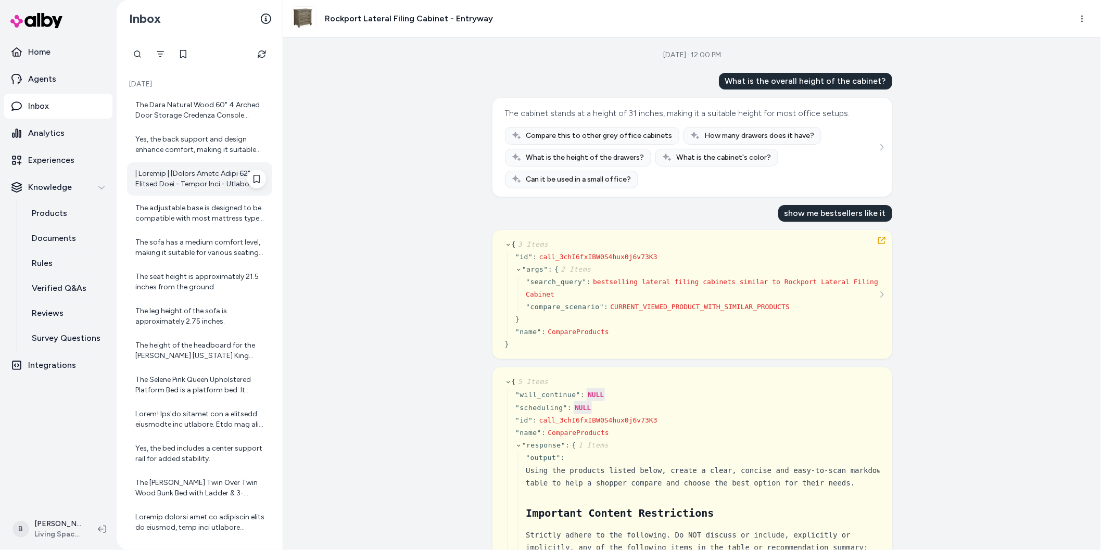
click at [184, 184] on div at bounding box center [200, 179] width 131 height 21
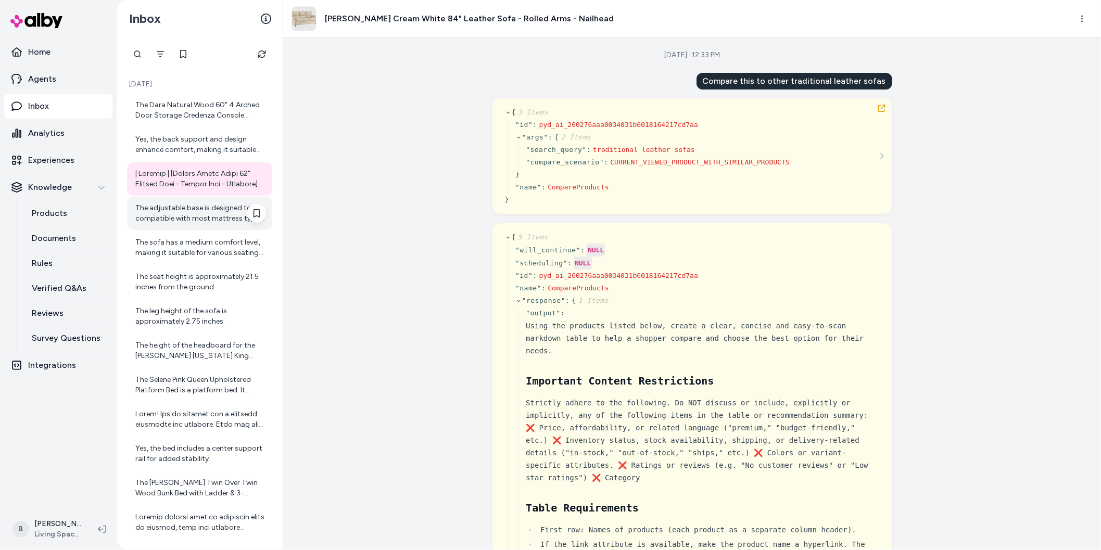
click at [193, 221] on div "The adjustable base is designed to be compatible with most mattress types, incl…" at bounding box center [200, 213] width 131 height 21
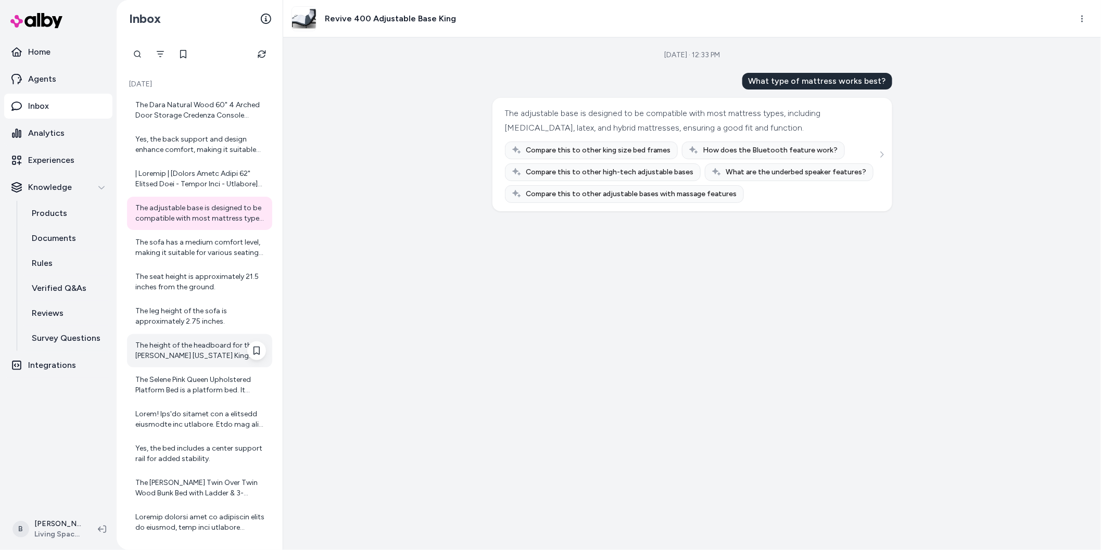
click at [183, 343] on div "The height of the headboard for the [PERSON_NAME] [US_STATE] King Upholstered P…" at bounding box center [200, 351] width 131 height 21
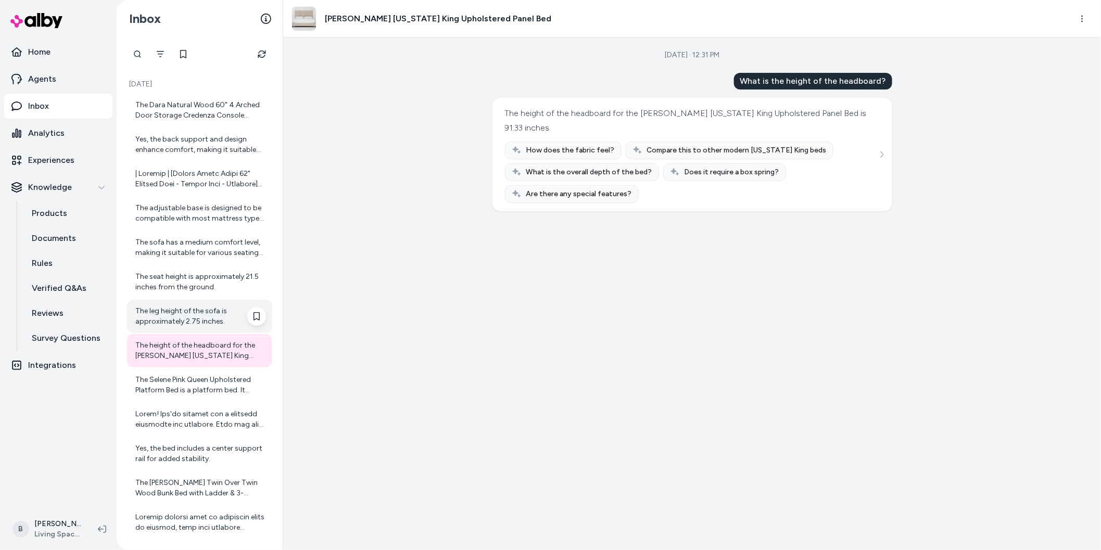
click at [189, 330] on div "The leg height of the sofa is approximately 2.75 inches." at bounding box center [199, 316] width 145 height 33
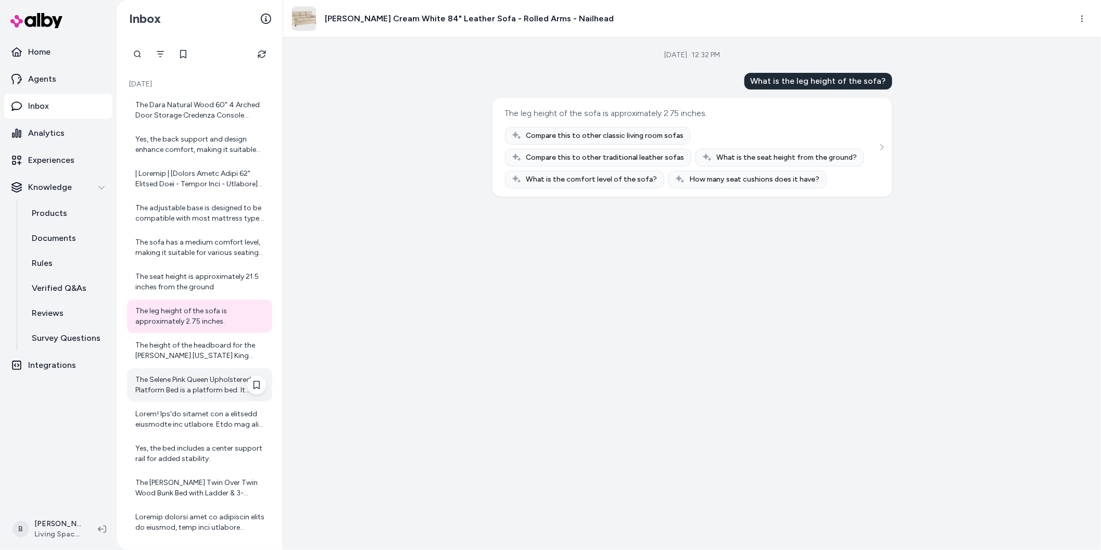
click at [211, 385] on div "The Selene Pink Queen Upholstered Platform Bed is a platform bed. It features a…" at bounding box center [200, 385] width 131 height 21
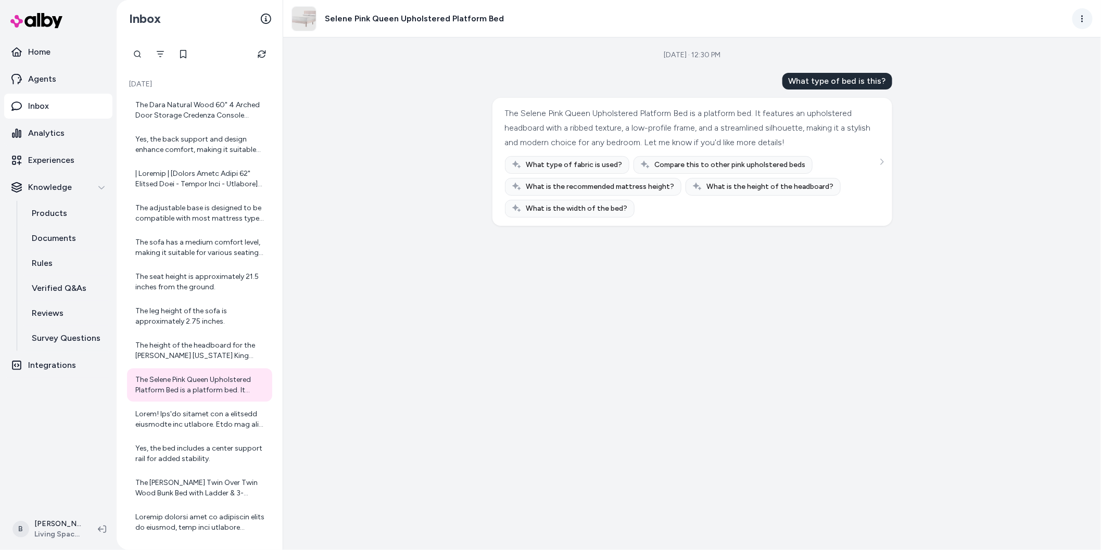
click at [1083, 20] on html "Home Agents Inbox Analytics Experiences Knowledge Products Documents Rules Veri…" at bounding box center [550, 275] width 1101 height 550
click at [1031, 104] on link "View in LangFuse" at bounding box center [1038, 99] width 112 height 19
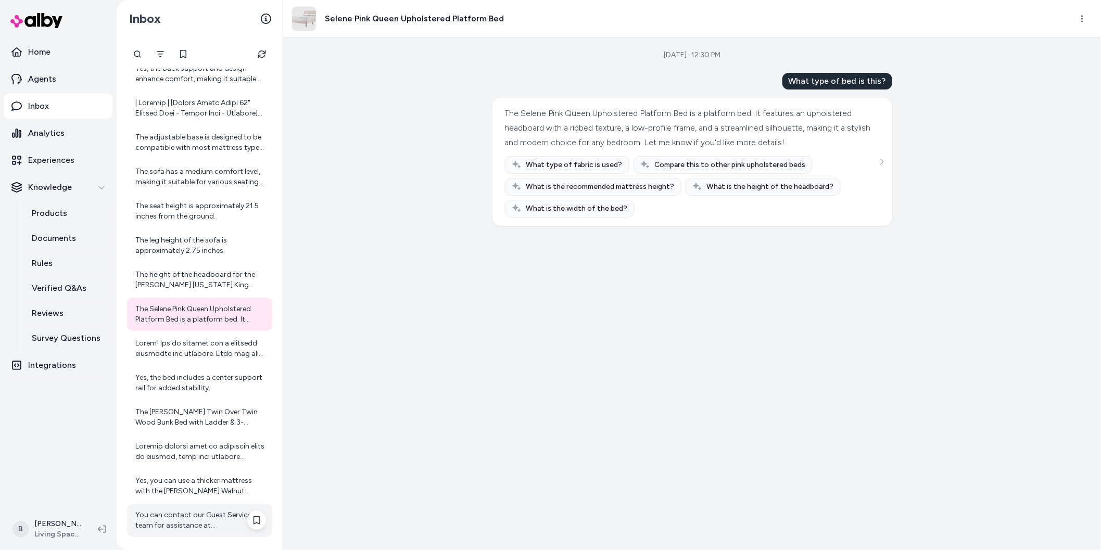
click at [185, 524] on div "You can contact our Guest Services team for assistance at [PHONE_NUMBER]. You c…" at bounding box center [200, 520] width 131 height 21
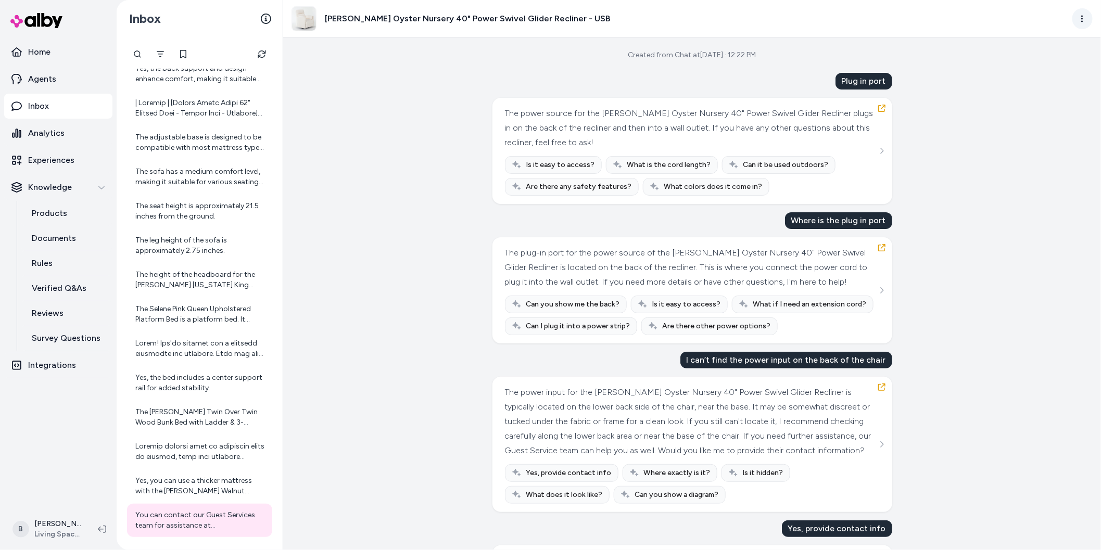
click at [1083, 19] on html "Home Agents Inbox Analytics Experiences Knowledge Products Documents Rules Veri…" at bounding box center [550, 275] width 1101 height 550
click at [1024, 101] on link "View in LangFuse" at bounding box center [1038, 99] width 112 height 19
click at [883, 108] on icon "button" at bounding box center [882, 108] width 8 height 8
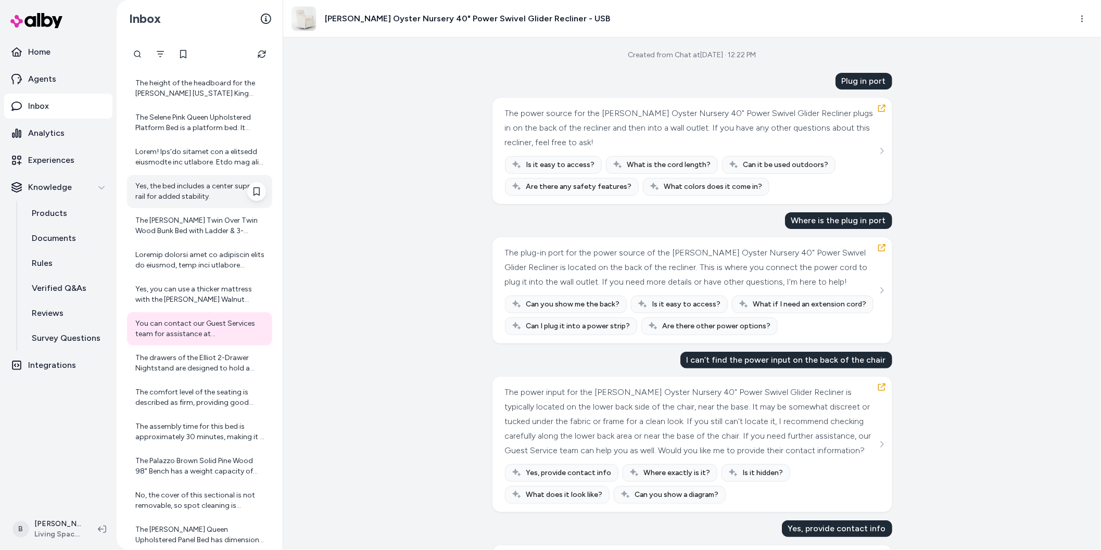
scroll to position [344, 0]
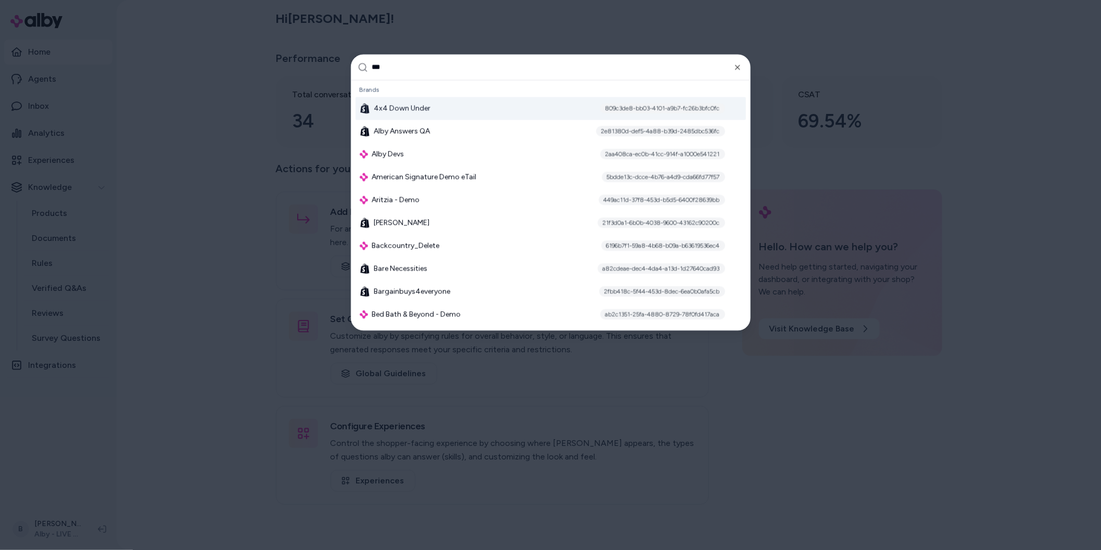
type input "****"
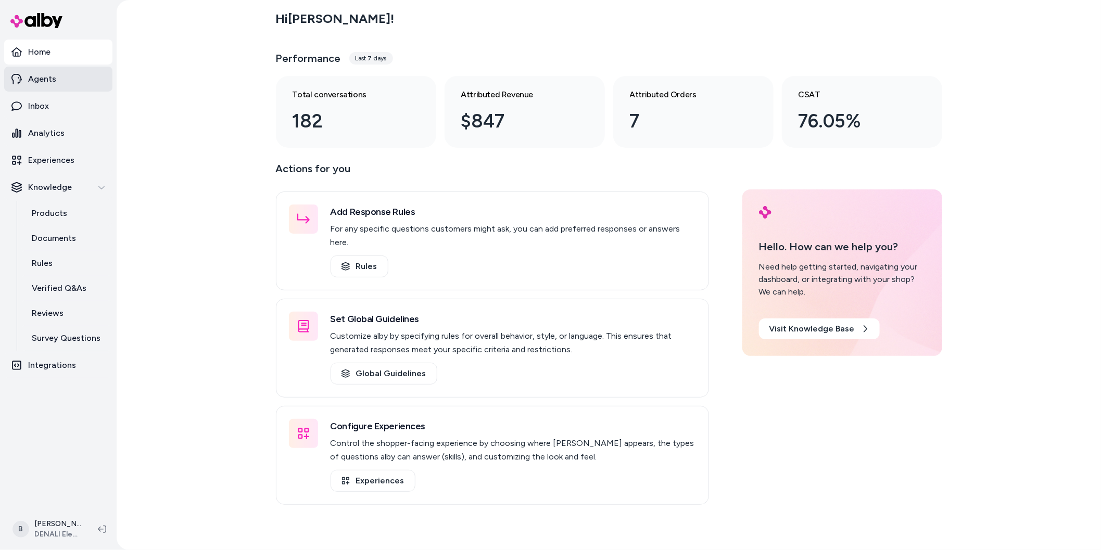
click at [42, 81] on p "Agents" at bounding box center [42, 79] width 28 height 12
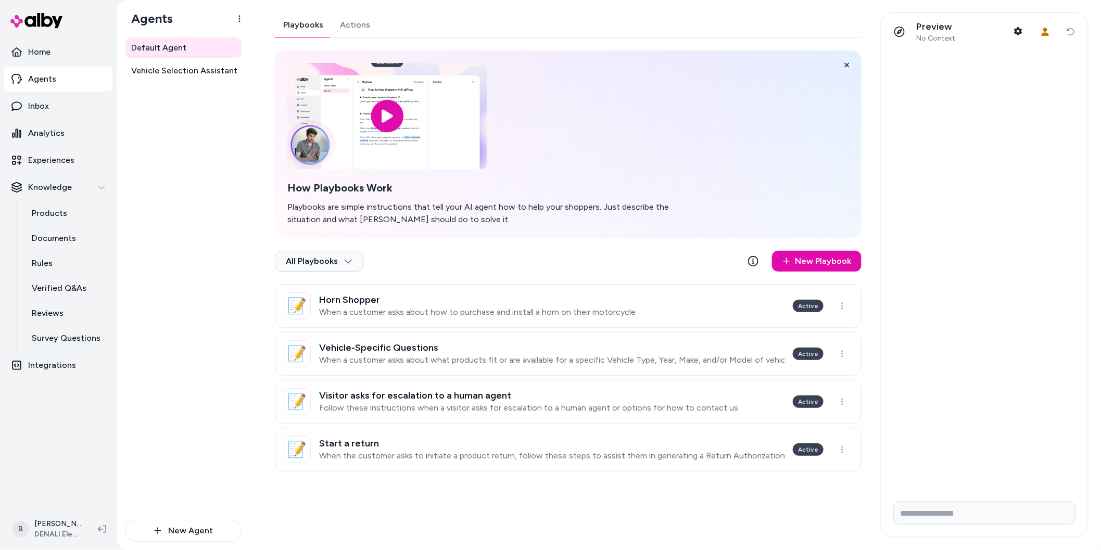
click at [370, 24] on link "Actions" at bounding box center [355, 24] width 47 height 25
click at [349, 29] on link "Actions" at bounding box center [354, 24] width 47 height 25
click at [352, 24] on link "Actions" at bounding box center [354, 24] width 47 height 25
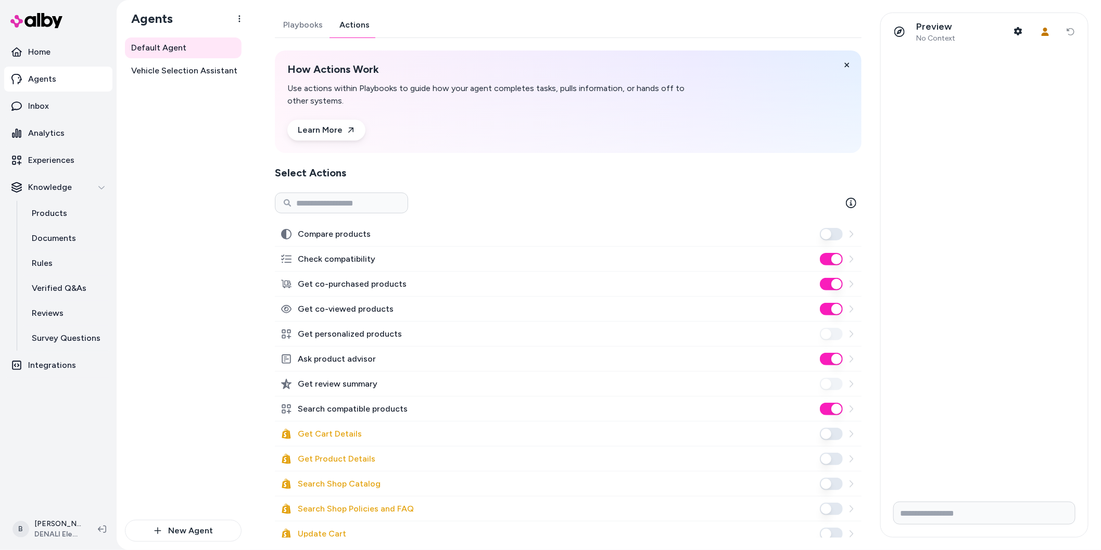
scroll to position [99, 0]
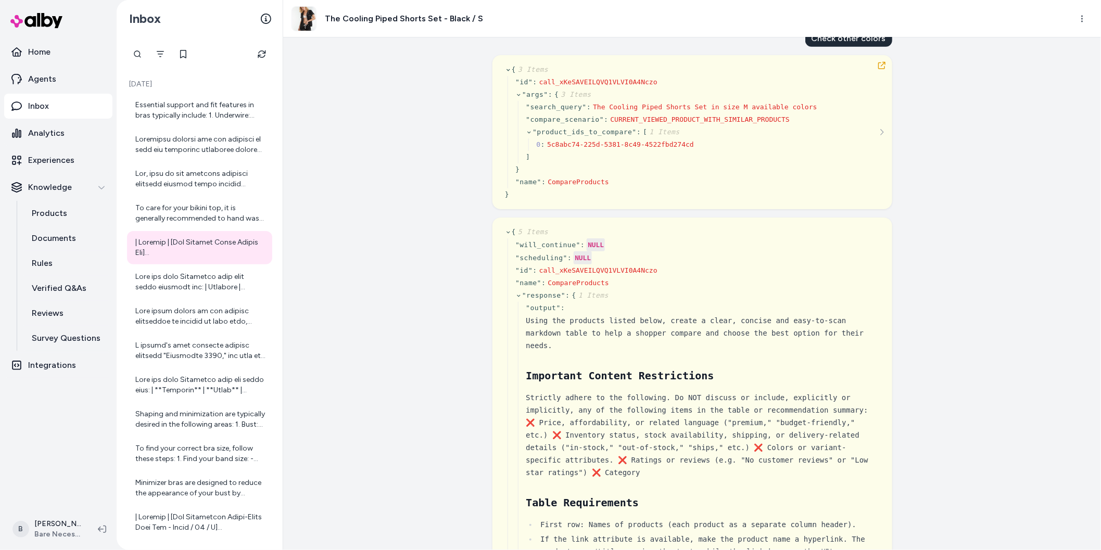
scroll to position [512, 0]
click at [33, 74] on p "Agents" at bounding box center [42, 79] width 28 height 12
click at [44, 82] on p "Agents" at bounding box center [42, 79] width 28 height 12
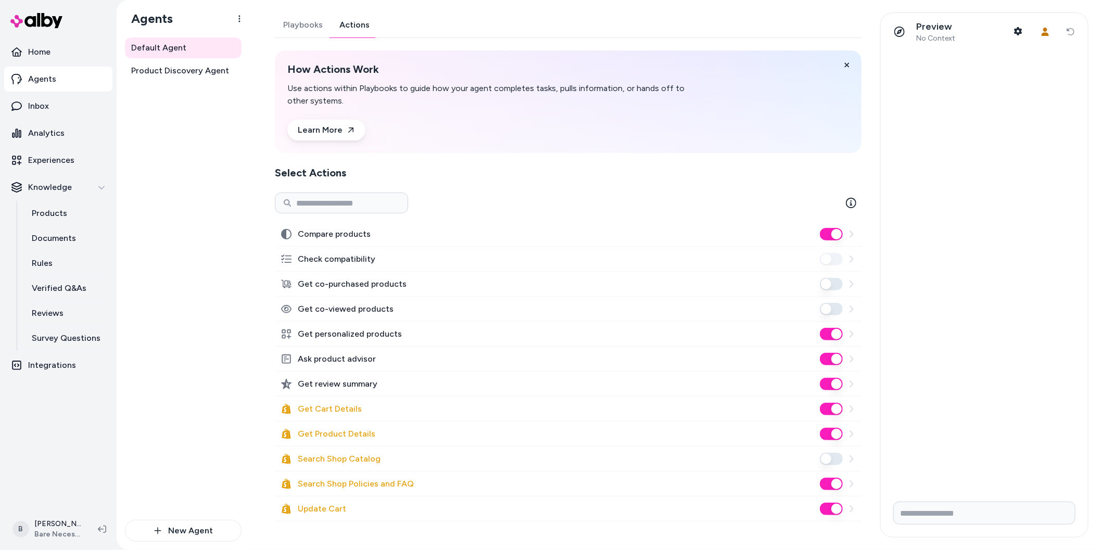
click at [363, 26] on link "Actions" at bounding box center [354, 24] width 47 height 25
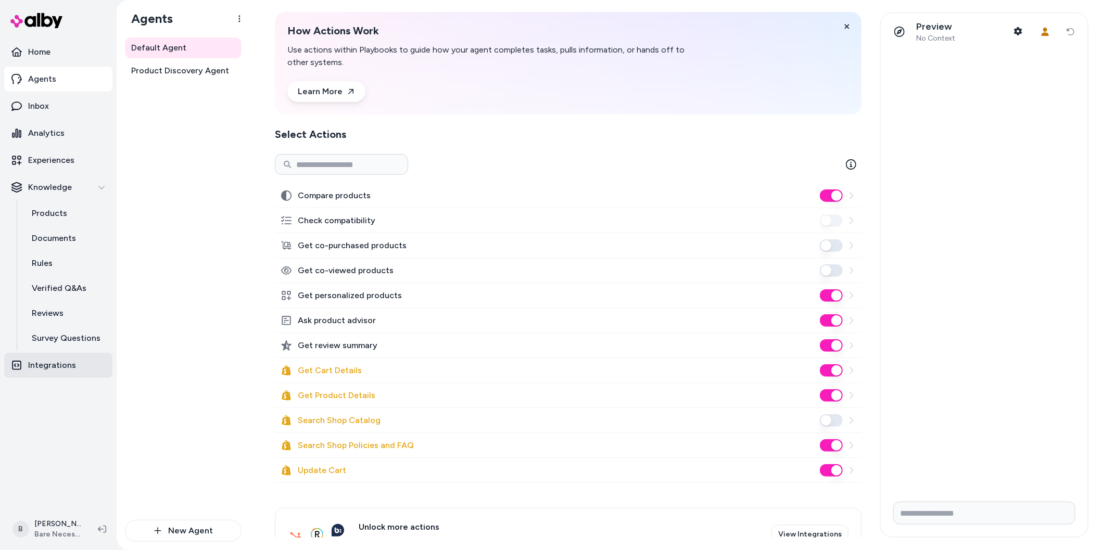
click at [56, 366] on p "Integrations" at bounding box center [52, 365] width 48 height 12
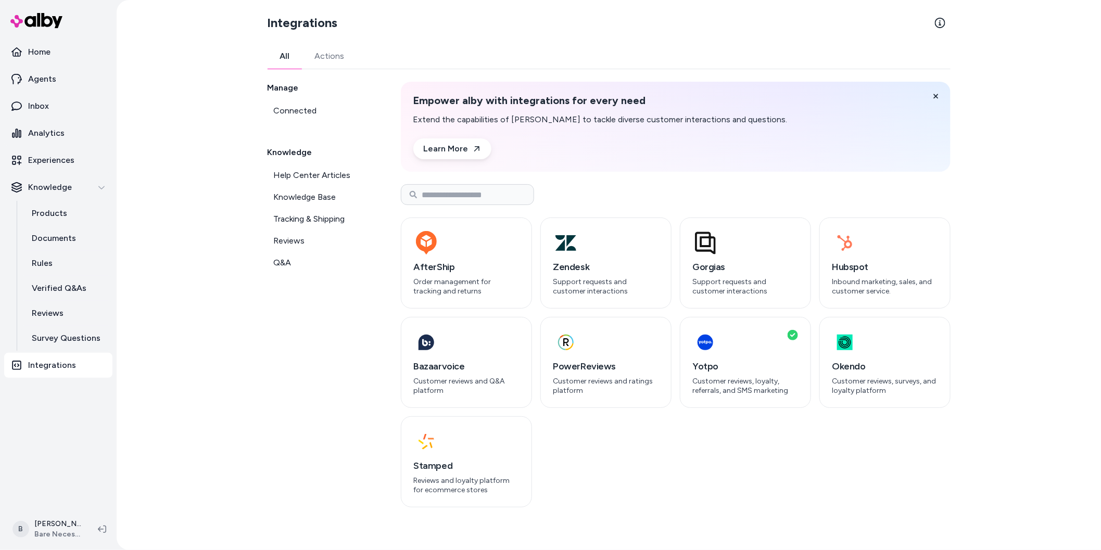
click at [335, 59] on link "Actions" at bounding box center [330, 56] width 55 height 25
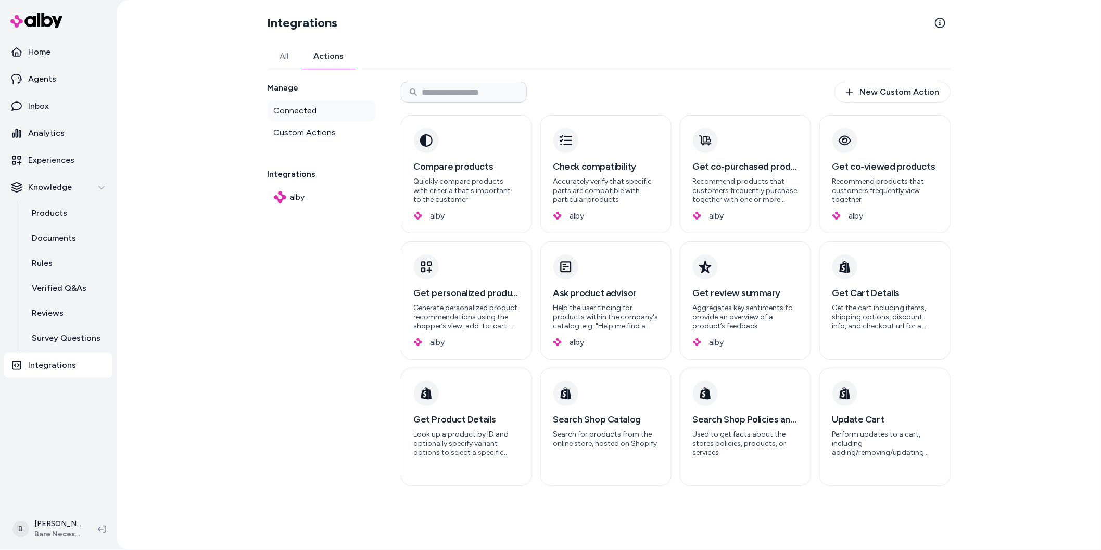
click at [299, 110] on span "Connected" at bounding box center [295, 111] width 43 height 12
click at [295, 129] on span "Custom Actions" at bounding box center [305, 133] width 62 height 12
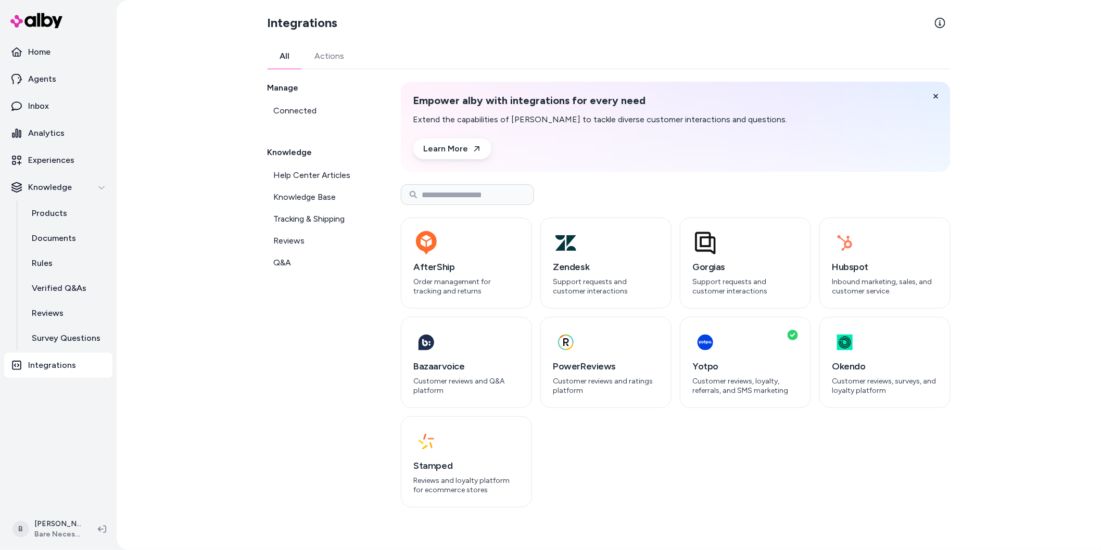
click at [284, 58] on link "All" at bounding box center [285, 56] width 35 height 25
click at [326, 56] on link "Actions" at bounding box center [330, 56] width 55 height 25
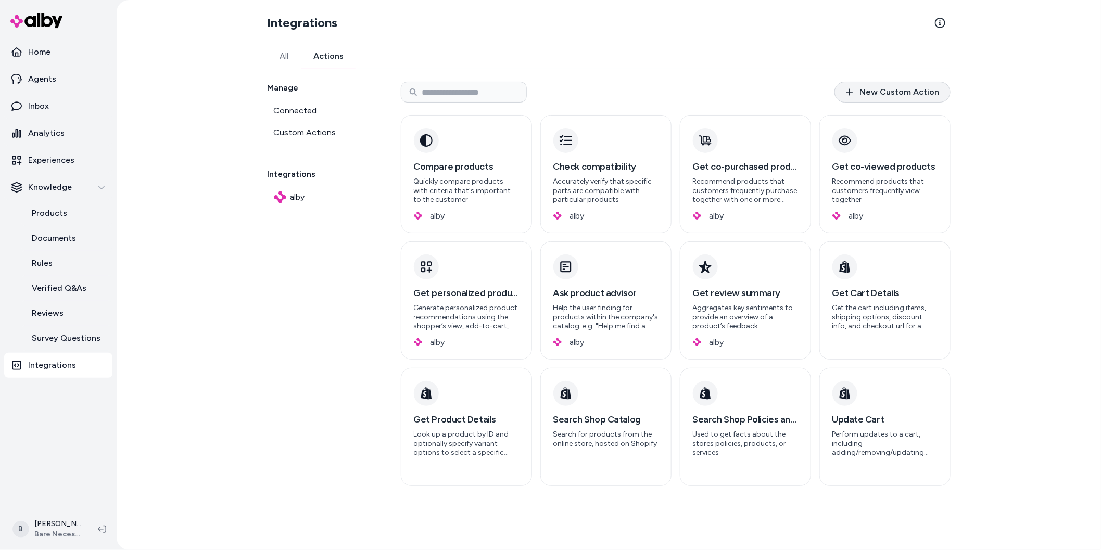
click at [622, 89] on link "New Custom Action" at bounding box center [893, 92] width 116 height 21
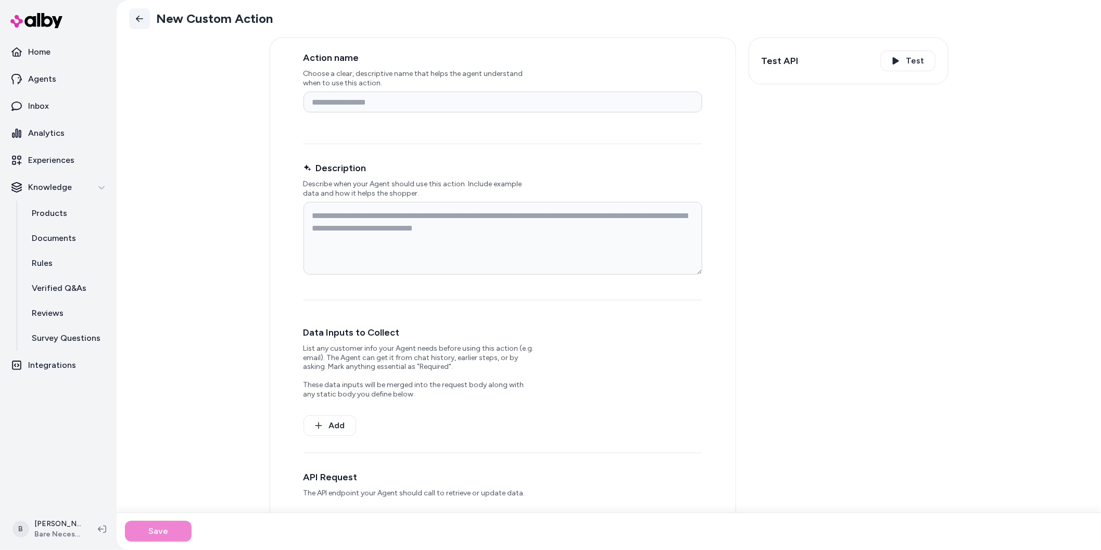
click at [139, 15] on icon at bounding box center [139, 19] width 8 height 8
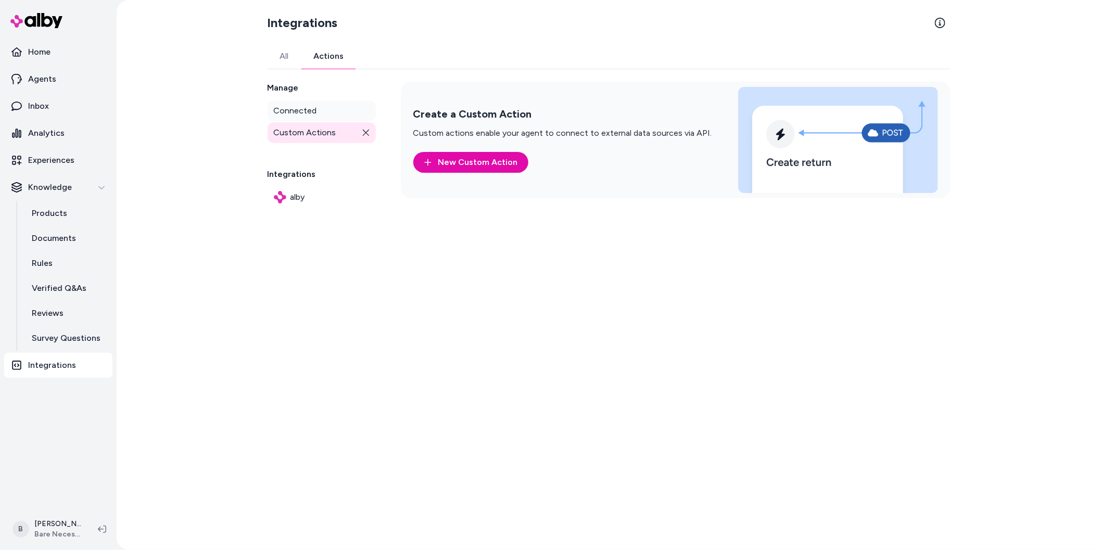
click at [309, 112] on span "Connected" at bounding box center [295, 111] width 43 height 12
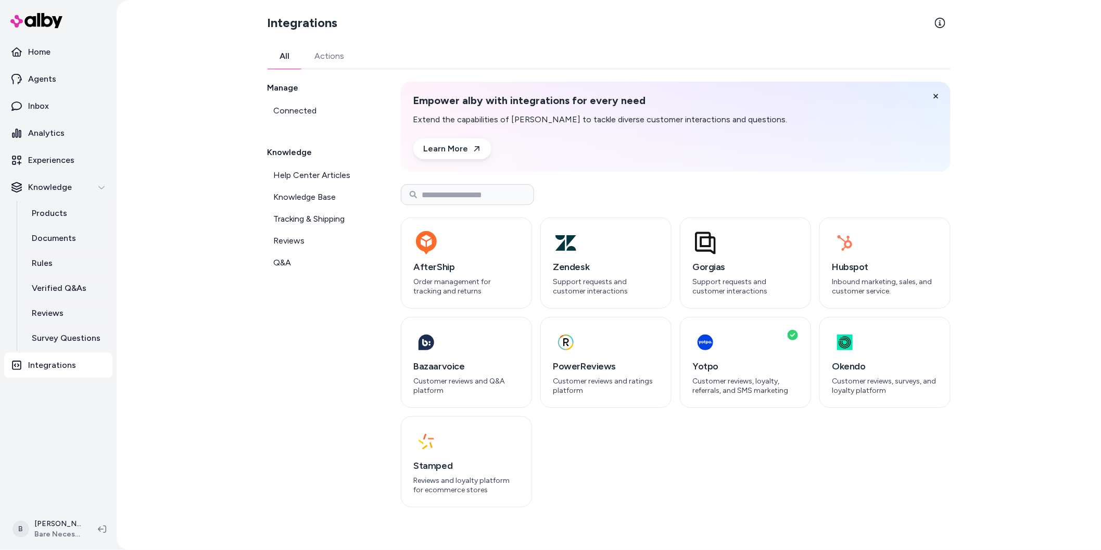
click at [275, 46] on link "All" at bounding box center [285, 56] width 35 height 25
click at [330, 54] on link "Actions" at bounding box center [330, 56] width 55 height 25
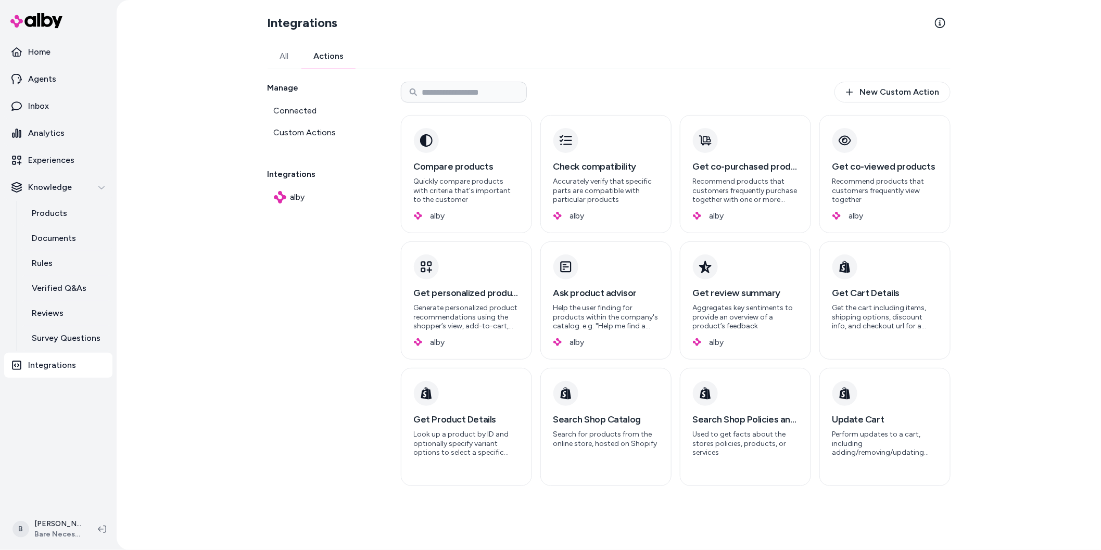
click at [282, 55] on link "All" at bounding box center [285, 56] width 34 height 25
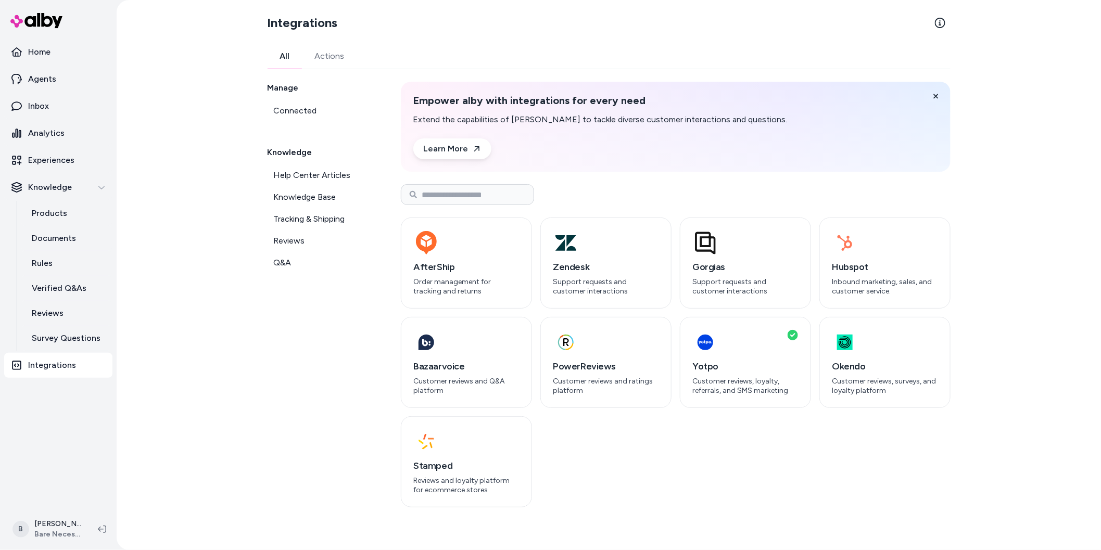
click at [329, 60] on link "Actions" at bounding box center [330, 56] width 55 height 25
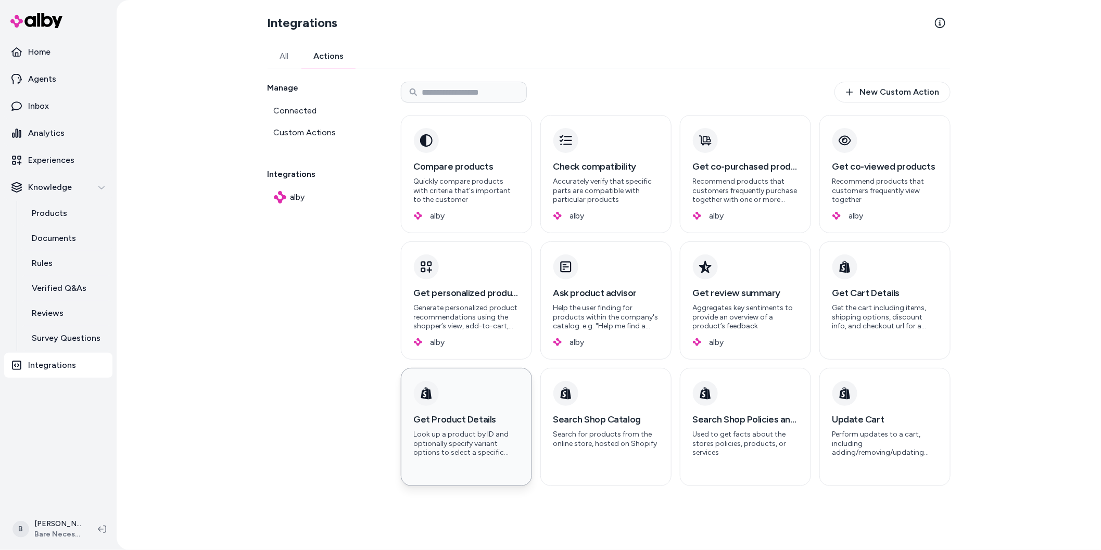
click at [496, 431] on p "Look up a product by ID and optionally specify variant options to select a spec…" at bounding box center [466, 444] width 105 height 28
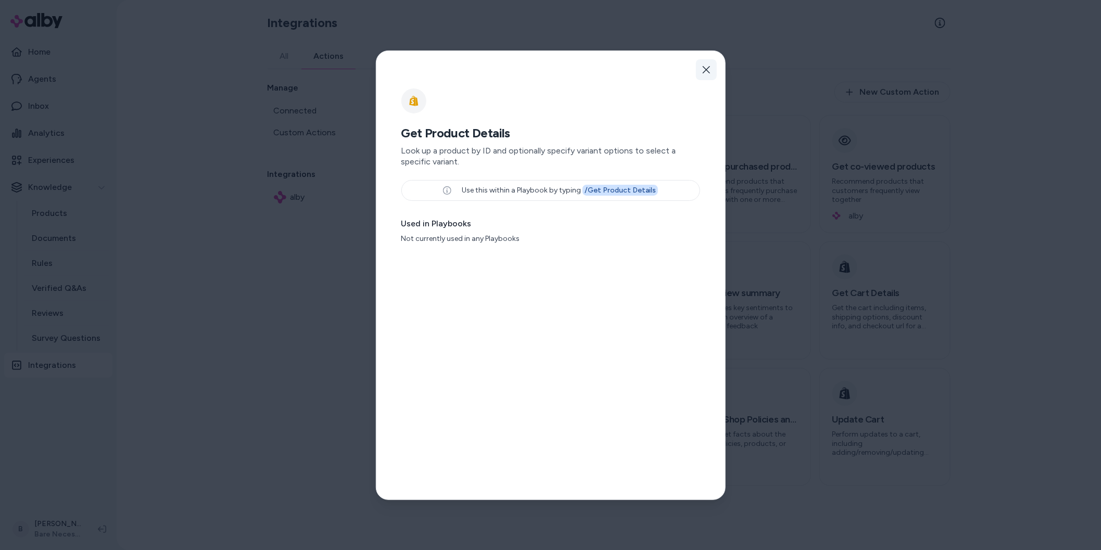
click at [622, 71] on icon "button" at bounding box center [706, 69] width 7 height 7
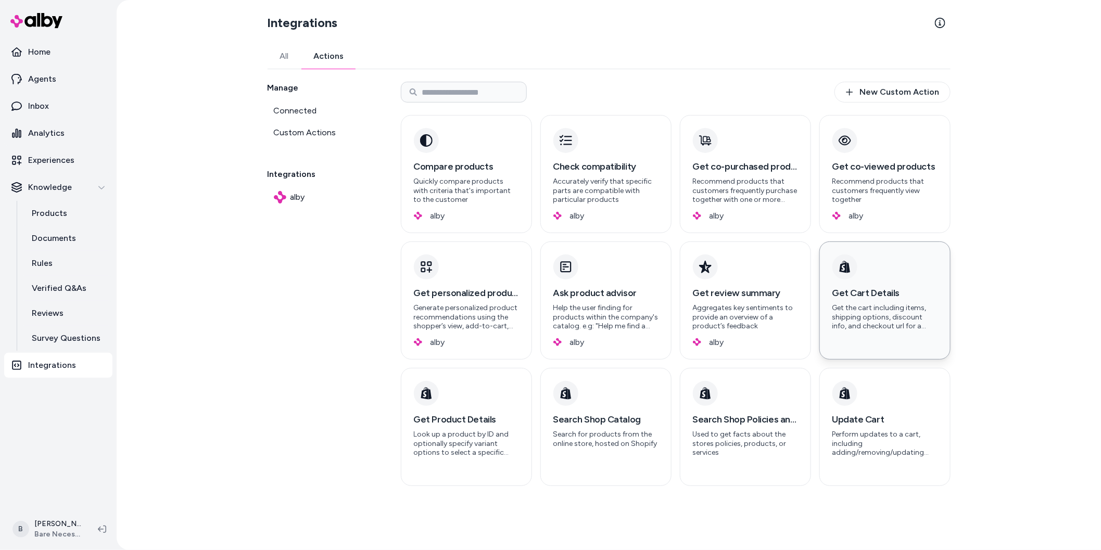
click at [622, 309] on p "Get the cart including items, shipping options, discount info, and checkout url…" at bounding box center [885, 318] width 105 height 28
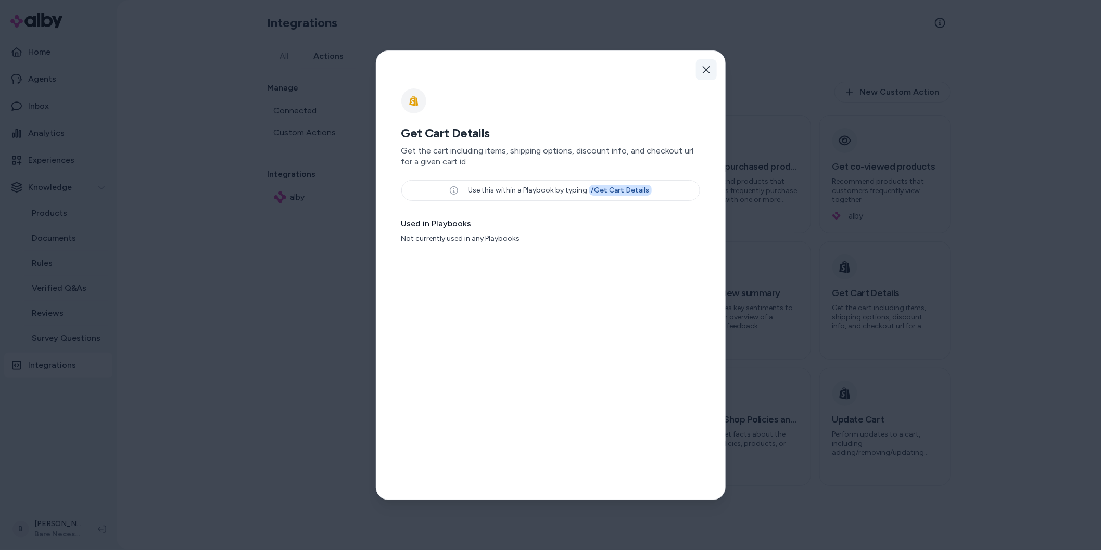
click at [622, 66] on icon "button" at bounding box center [706, 70] width 8 height 8
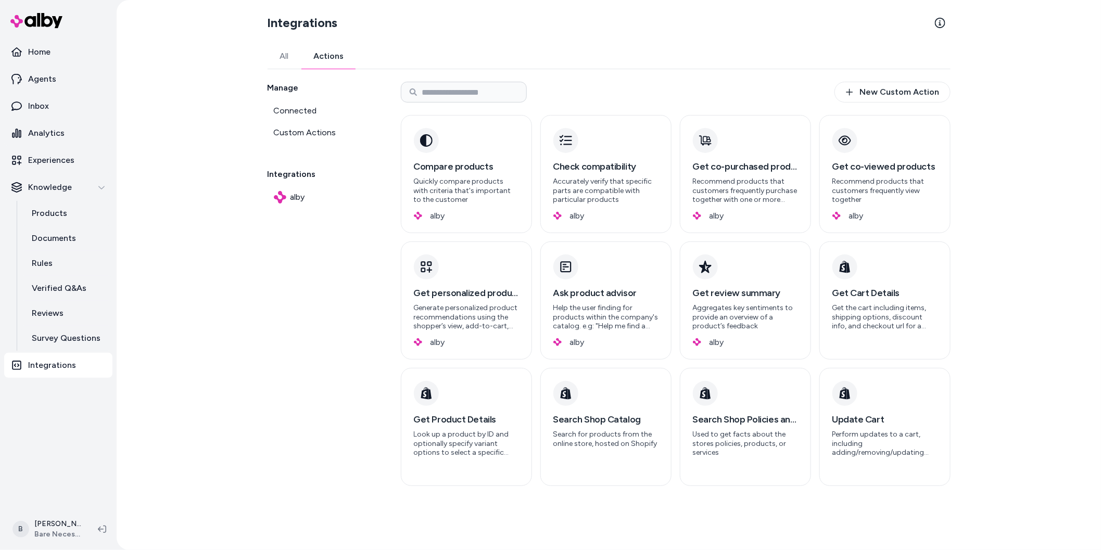
click at [287, 344] on div "Manage Connected Custom Actions Integrations alby" at bounding box center [322, 284] width 108 height 405
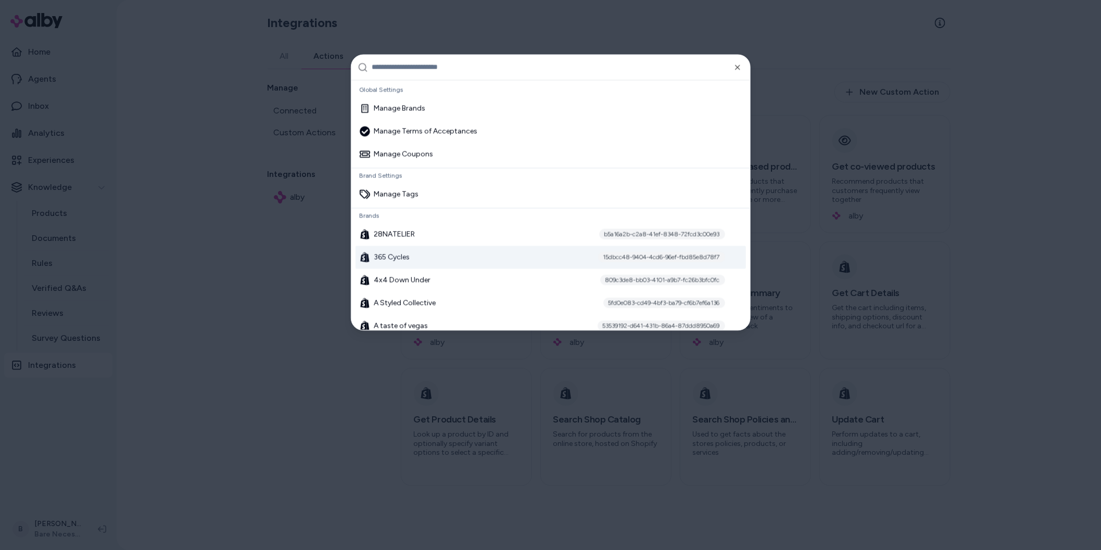
click at [399, 257] on span "365 Cycles" at bounding box center [392, 257] width 36 height 10
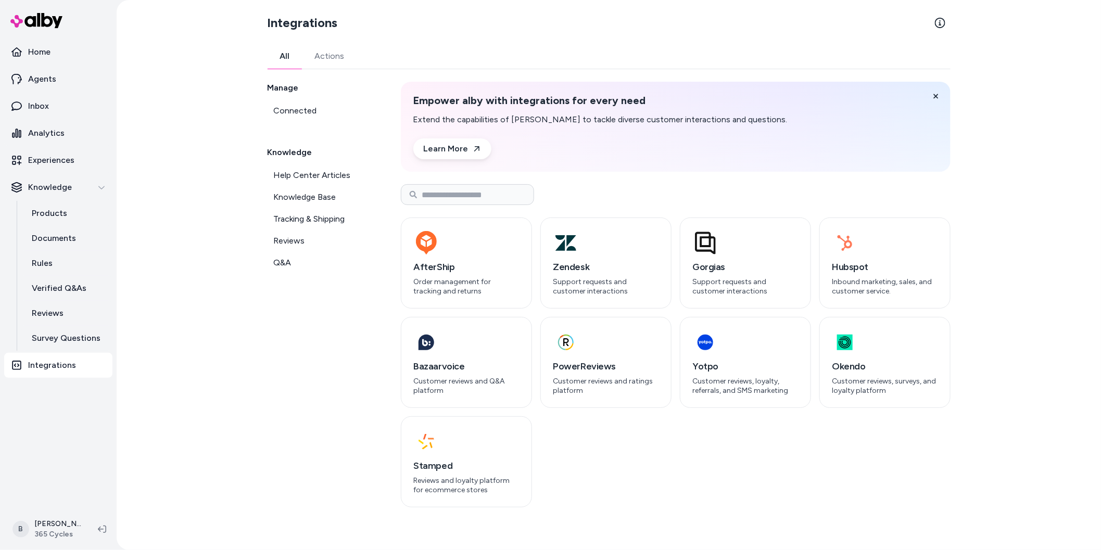
click at [322, 60] on link "Actions" at bounding box center [330, 56] width 55 height 25
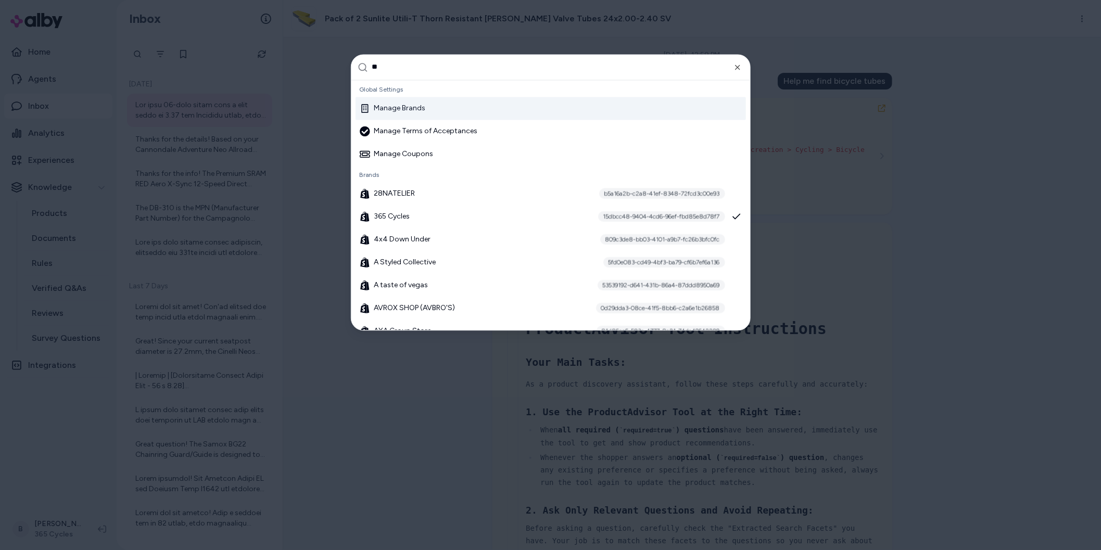
type input "***"
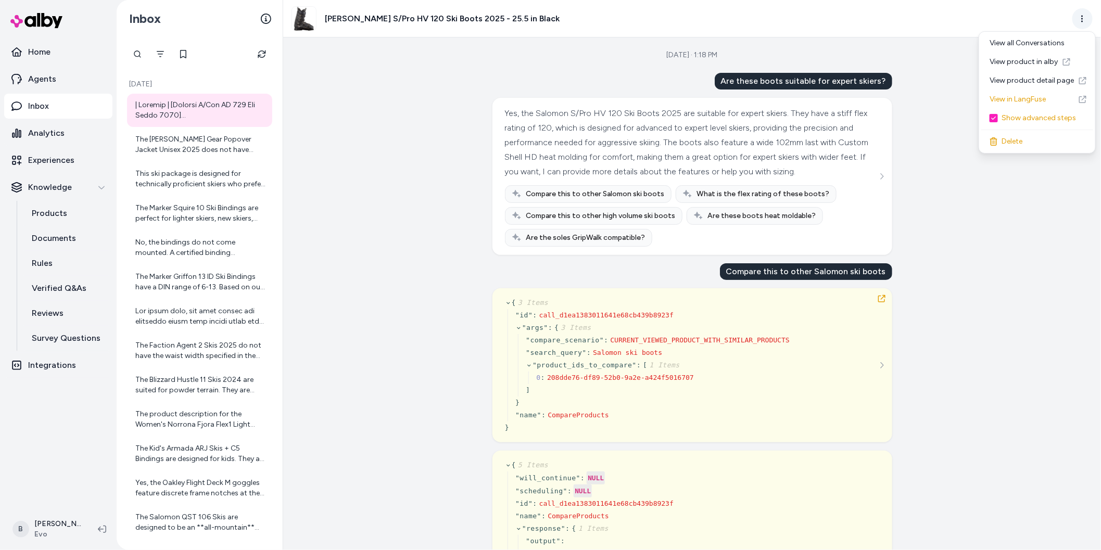
click at [1084, 16] on html "Home Agents Inbox Analytics Experiences Knowledge Products Documents Rules Veri…" at bounding box center [550, 275] width 1101 height 550
click at [1016, 103] on link "View in LangFuse" at bounding box center [1038, 99] width 112 height 19
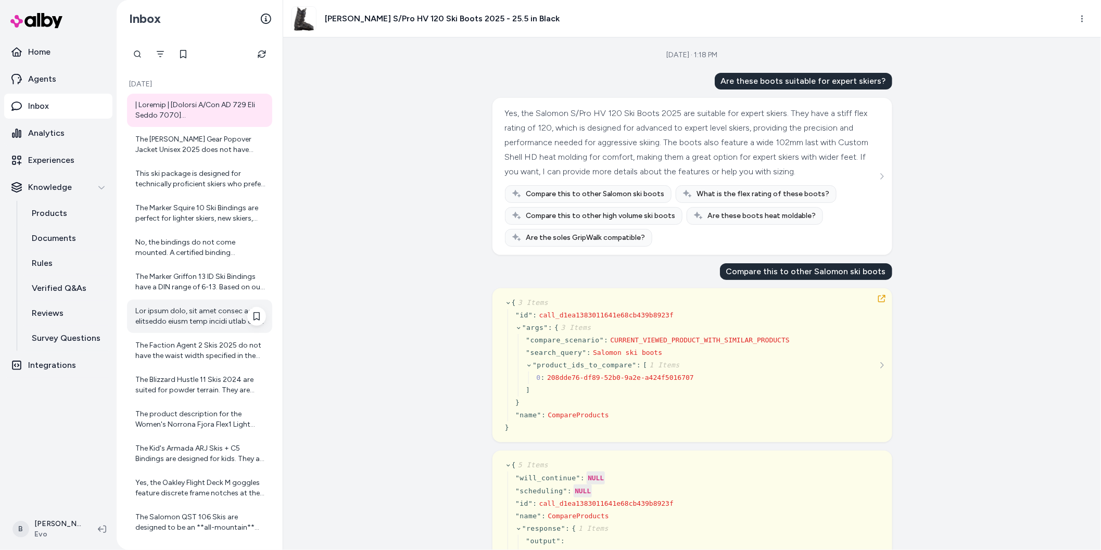
click at [159, 321] on div at bounding box center [200, 316] width 131 height 21
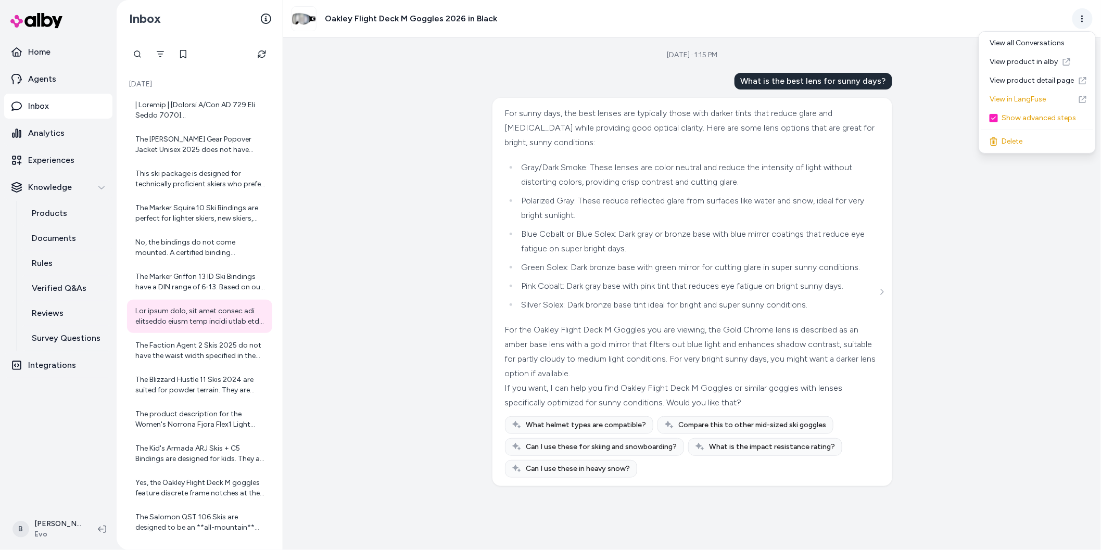
click at [1079, 20] on html "Home Agents Inbox Analytics Experiences Knowledge Products Documents Rules Veri…" at bounding box center [550, 275] width 1101 height 550
click at [1009, 104] on link "View in LangFuse" at bounding box center [1038, 99] width 112 height 19
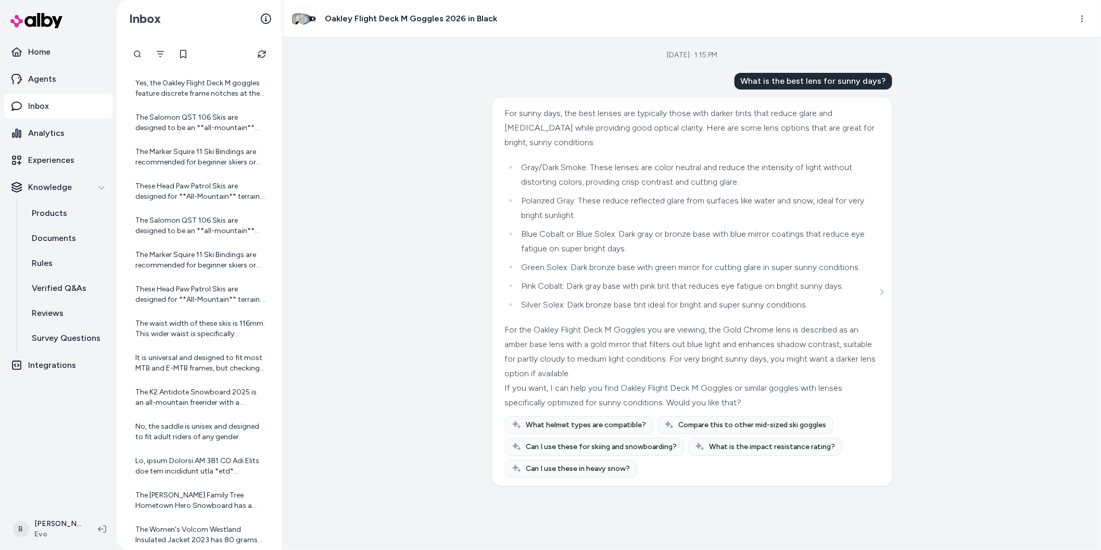
scroll to position [586, 0]
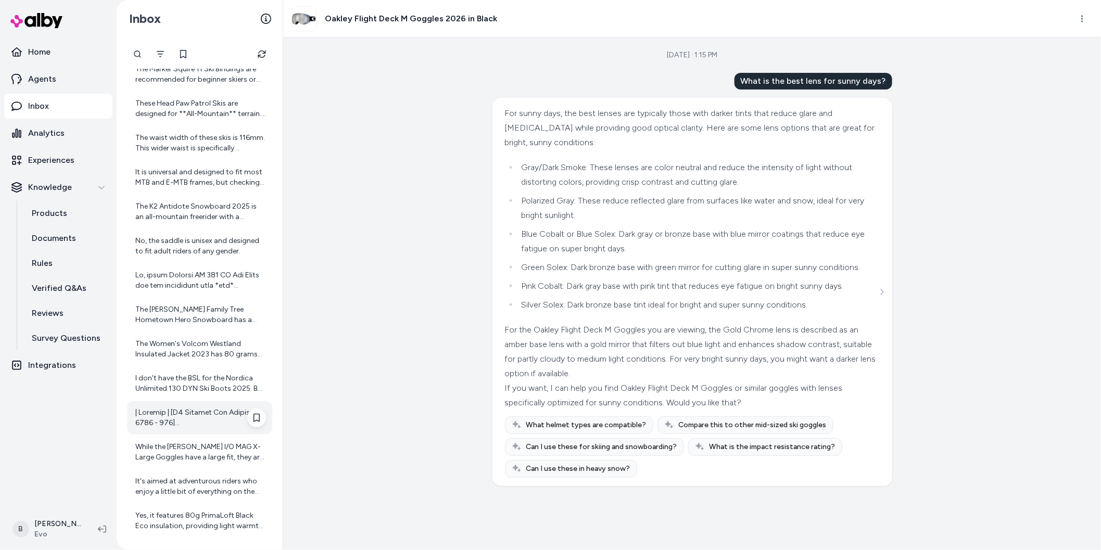
click at [204, 411] on div at bounding box center [200, 418] width 131 height 21
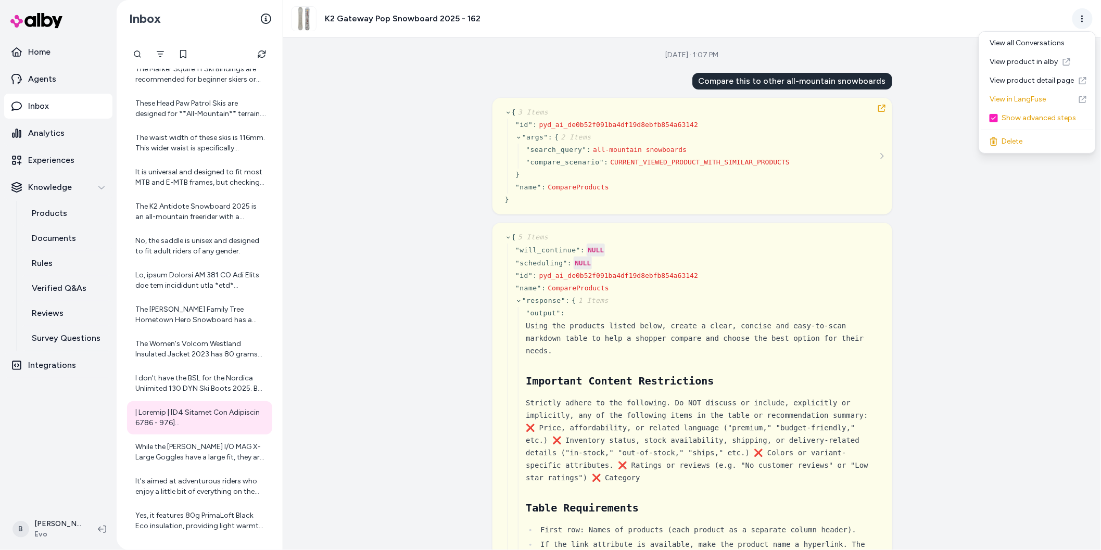
click at [1084, 19] on html "Home Agents Inbox Analytics Experiences Knowledge Products Documents Rules Veri…" at bounding box center [550, 275] width 1101 height 550
click at [1023, 104] on link "View in LangFuse" at bounding box center [1038, 99] width 112 height 19
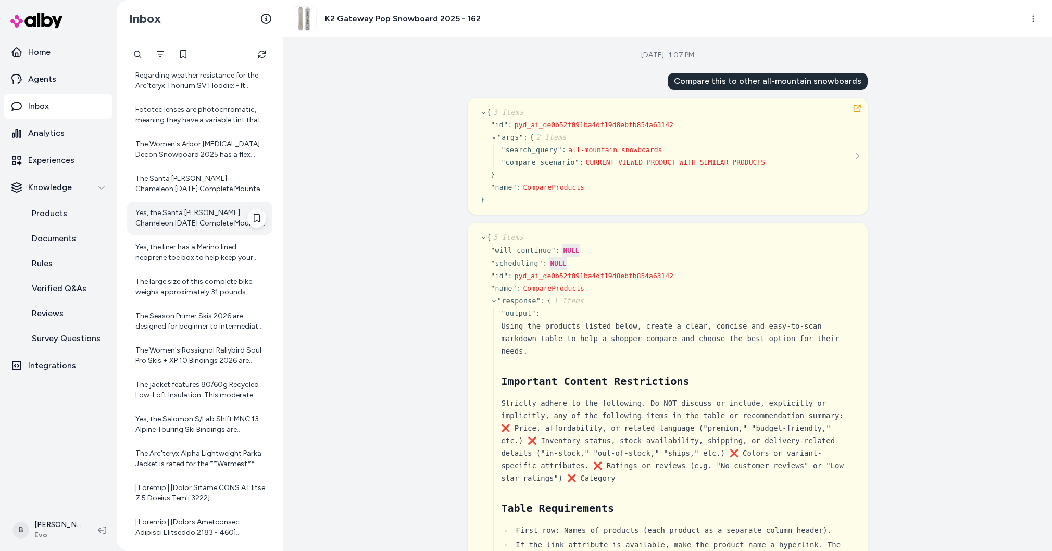
scroll to position [2132, 0]
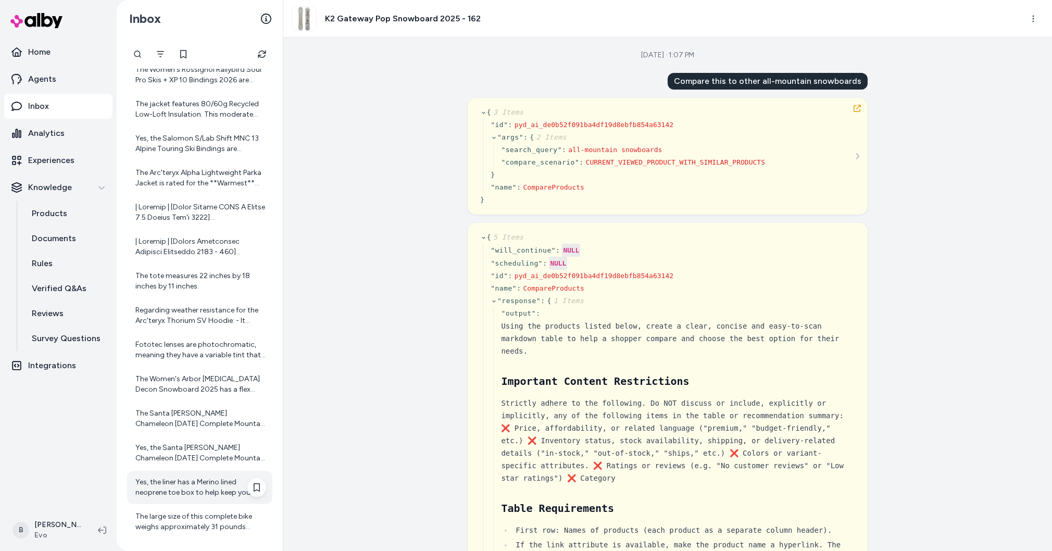
click at [194, 483] on div "Yes, the liner has a Merino lined neoprene toe box to help keep your feet warm." at bounding box center [200, 487] width 131 height 21
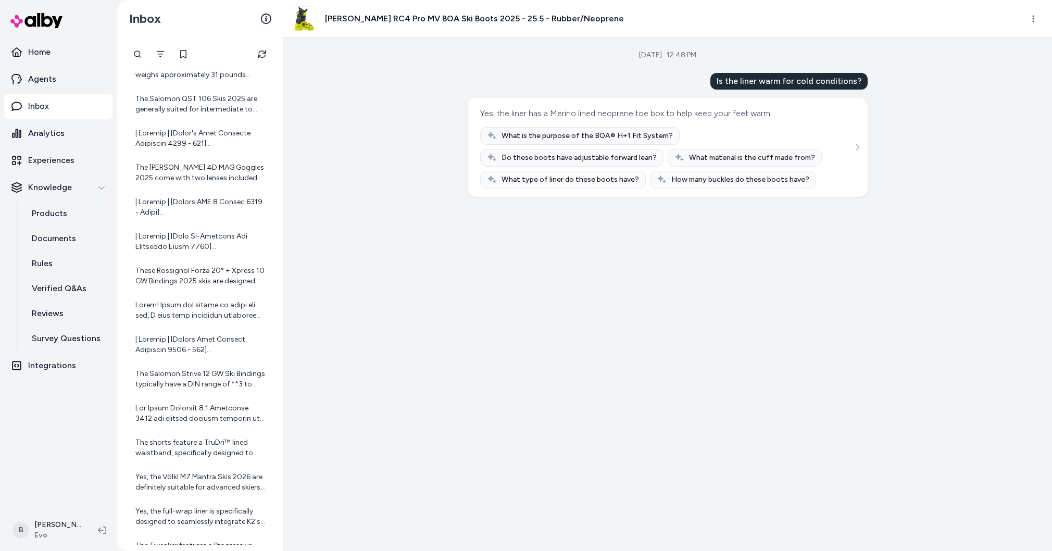
scroll to position [2647, 0]
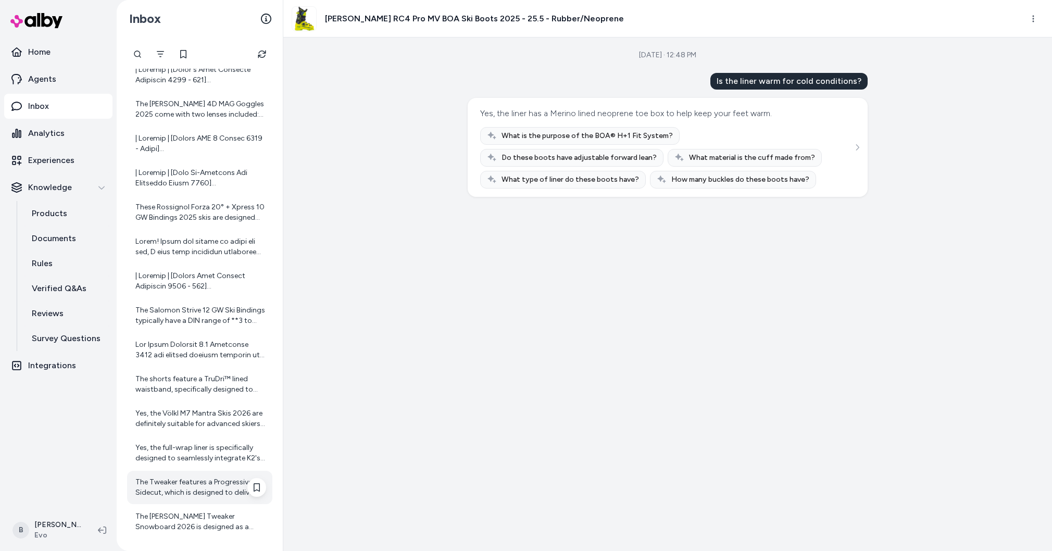
click at [187, 475] on div "The Tweaker features a Progressive Sidecut, which is designed to deliver smooth…" at bounding box center [199, 487] width 145 height 33
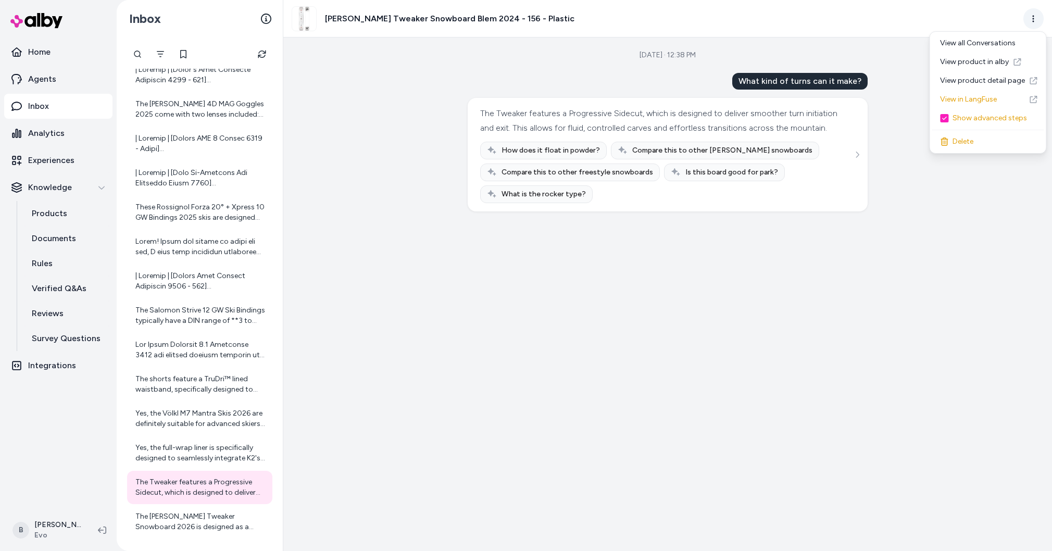
click at [1028, 20] on html "Home Agents Inbox Analytics Experiences Knowledge Products Documents Rules Veri…" at bounding box center [526, 275] width 1052 height 551
click at [1003, 96] on link "View in LangFuse" at bounding box center [988, 99] width 112 height 19
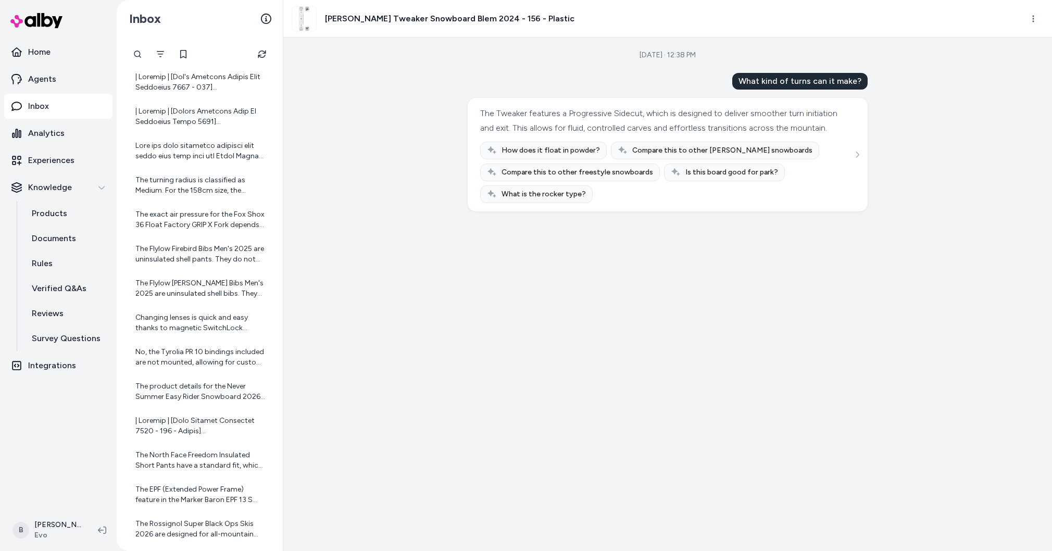
scroll to position [3678, 0]
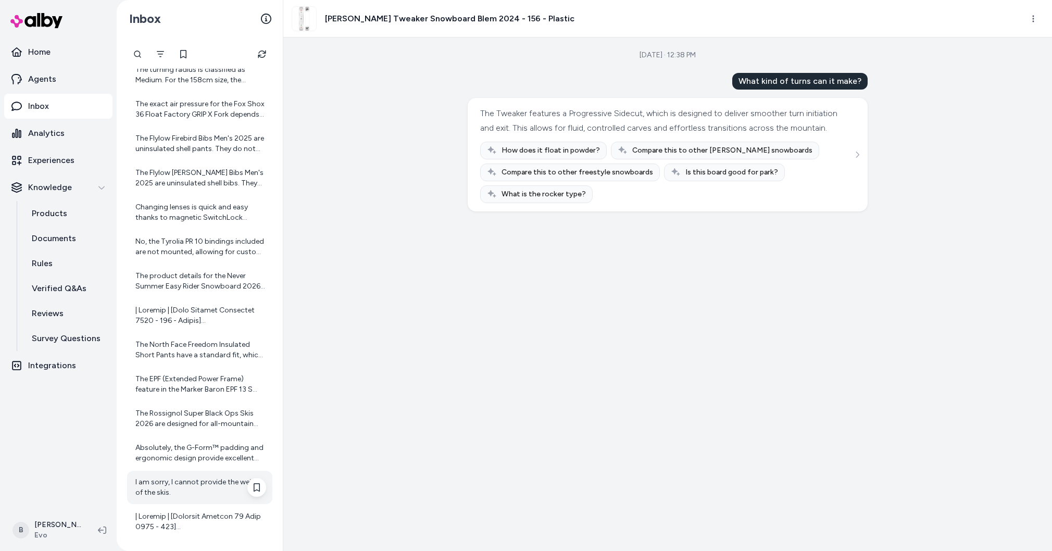
click at [213, 493] on div "I am sorry, I cannot provide the weight of the skis." at bounding box center [200, 487] width 131 height 21
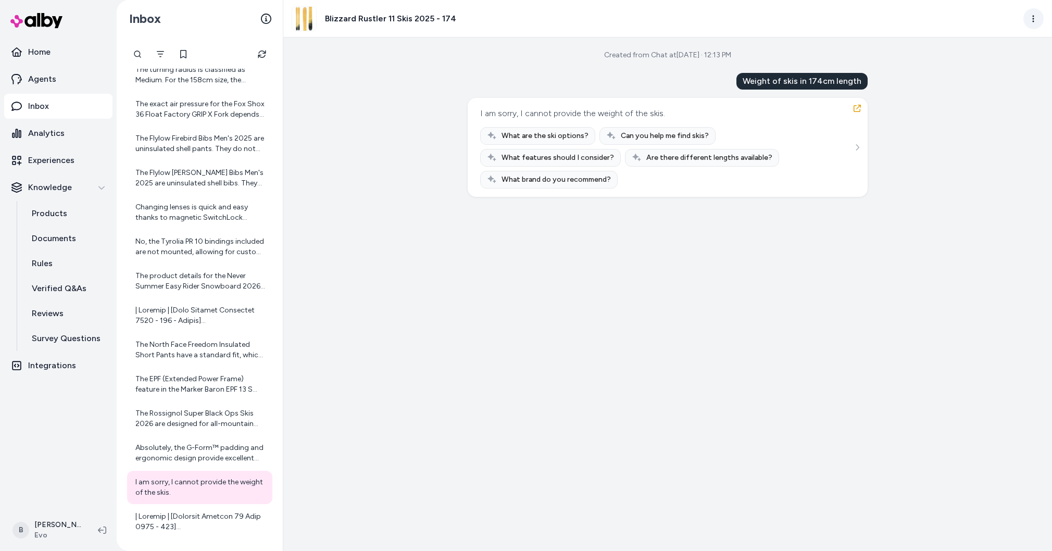
click at [1028, 21] on html "Home Agents Inbox Analytics Experiences Knowledge Products Documents Rules Veri…" at bounding box center [526, 275] width 1052 height 551
click at [987, 98] on link "View in LangFuse" at bounding box center [988, 99] width 112 height 19
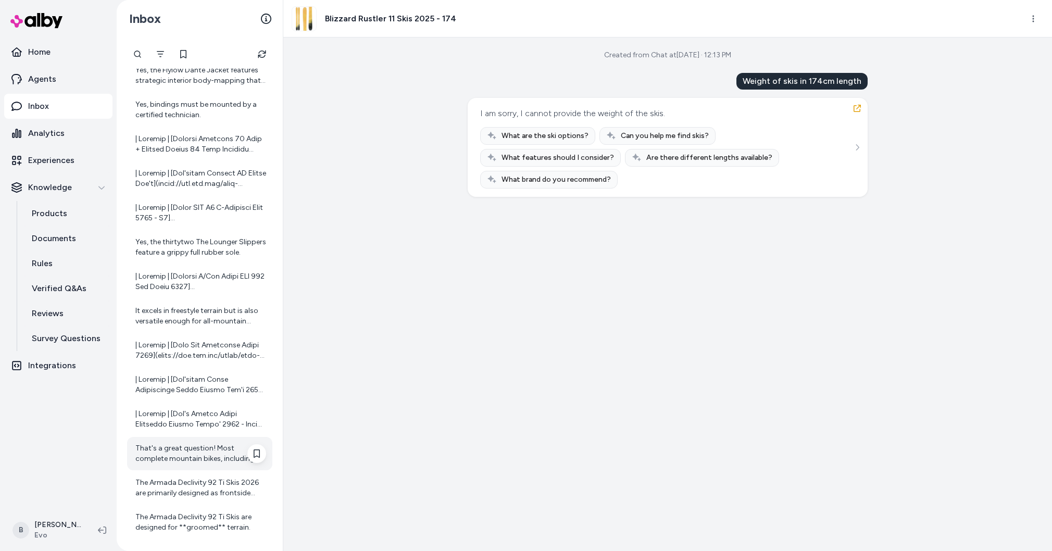
scroll to position [4709, 0]
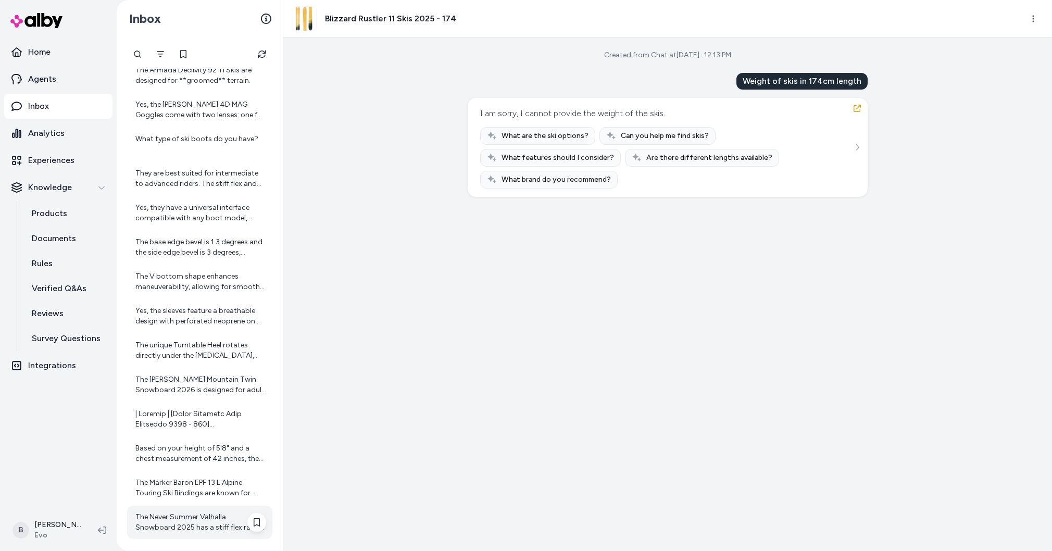
click at [199, 524] on div "The Never Summer Valhalla Snowboard 2025 has a stiff flex rating of 8.5 on a sc…" at bounding box center [200, 522] width 131 height 21
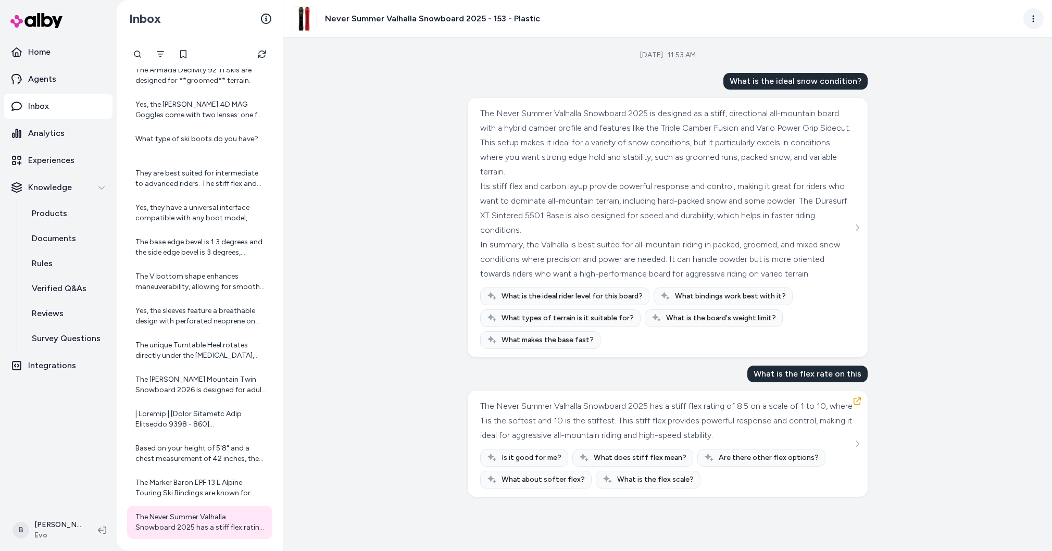
click at [1029, 21] on html "Home Agents Inbox Analytics Experiences Knowledge Products Documents Rules Veri…" at bounding box center [526, 275] width 1052 height 551
click at [1002, 103] on link "View in LangFuse" at bounding box center [988, 99] width 112 height 19
click at [853, 405] on icon "button" at bounding box center [857, 401] width 8 height 8
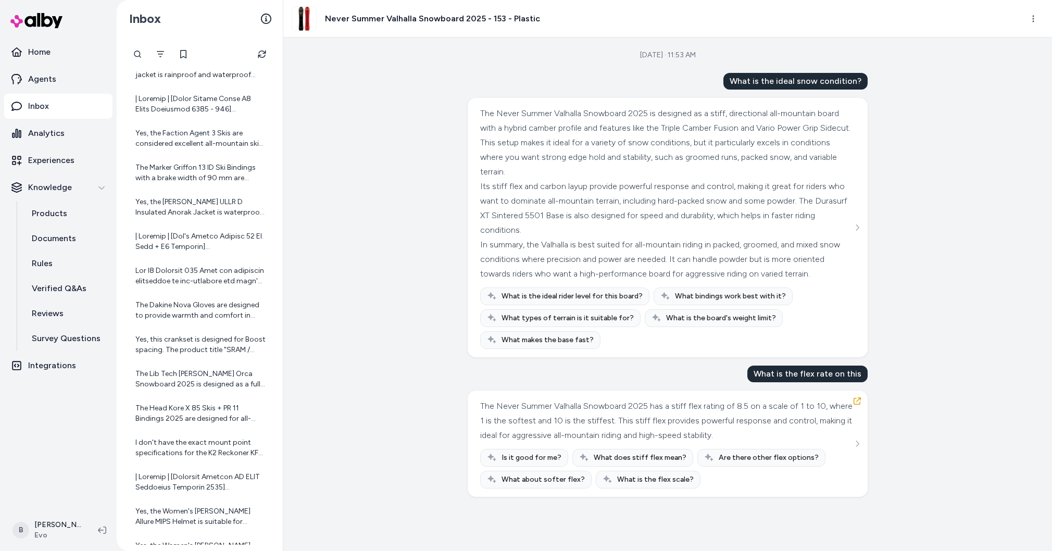
scroll to position [6771, 0]
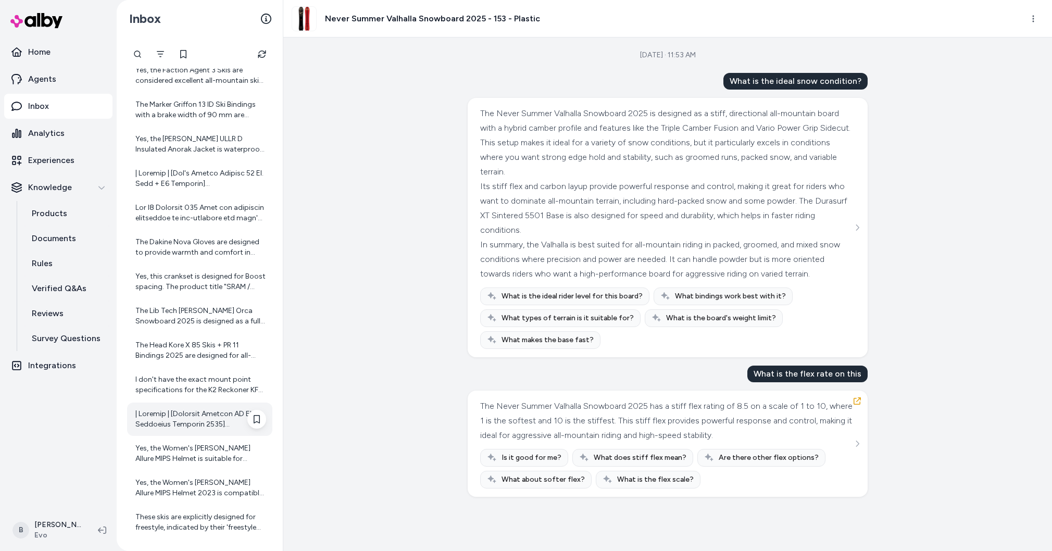
click at [197, 425] on div at bounding box center [200, 419] width 131 height 21
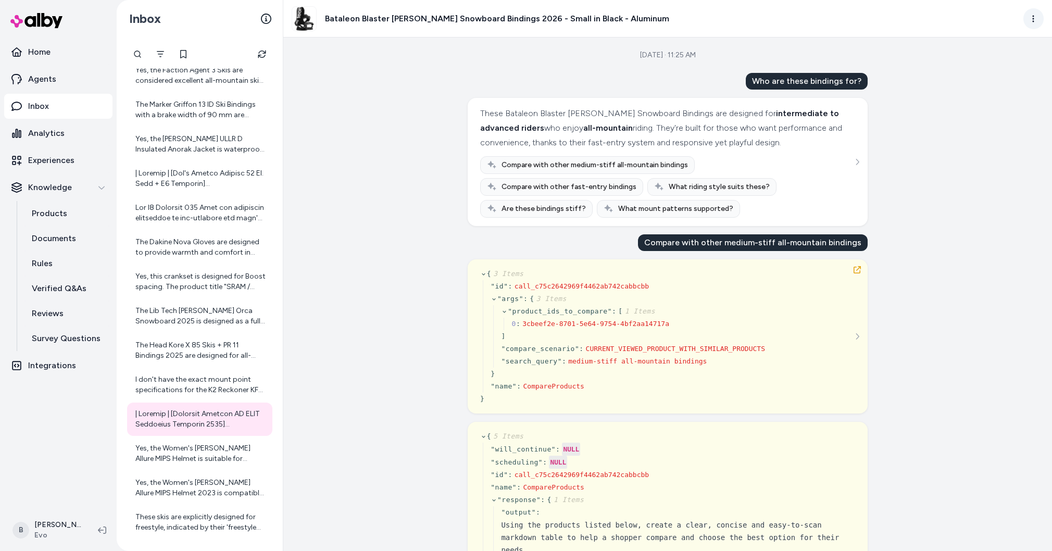
click at [1033, 21] on html "Home Agents Inbox Analytics Experiences Knowledge Products Documents Rules Veri…" at bounding box center [526, 275] width 1052 height 551
click at [978, 104] on link "View in LangFuse" at bounding box center [988, 99] width 112 height 19
click at [388, 262] on div "Sep 16, 2025 · 11:25 AM Who are these bindings for? These Bataleon Blaster AW F…" at bounding box center [667, 293] width 769 height 513
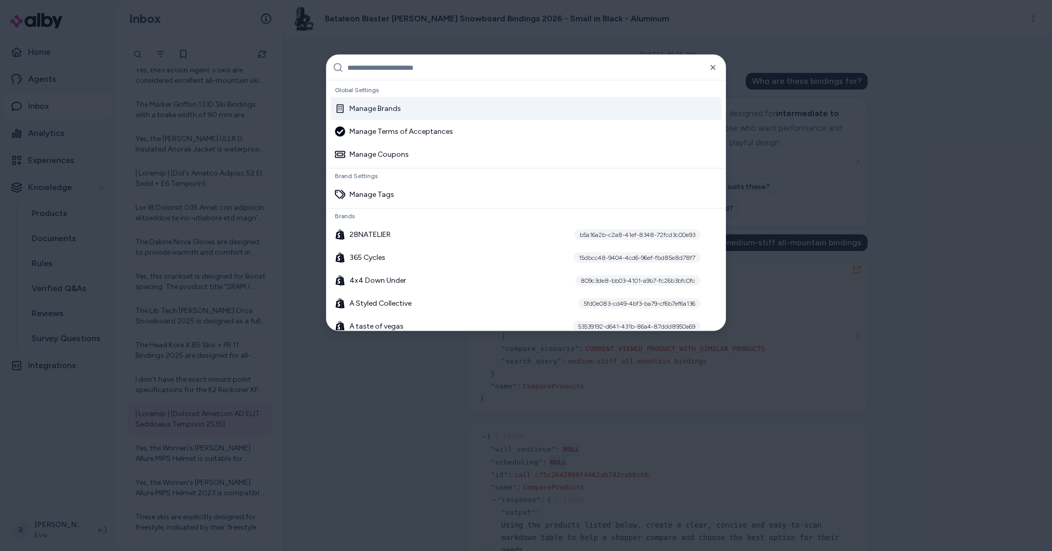
type input "*"
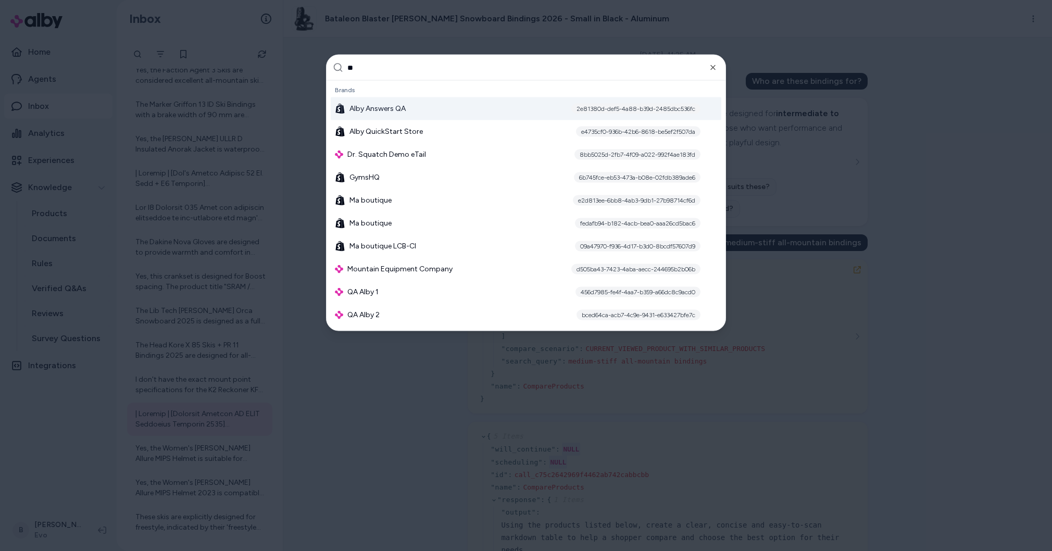
type input "***"
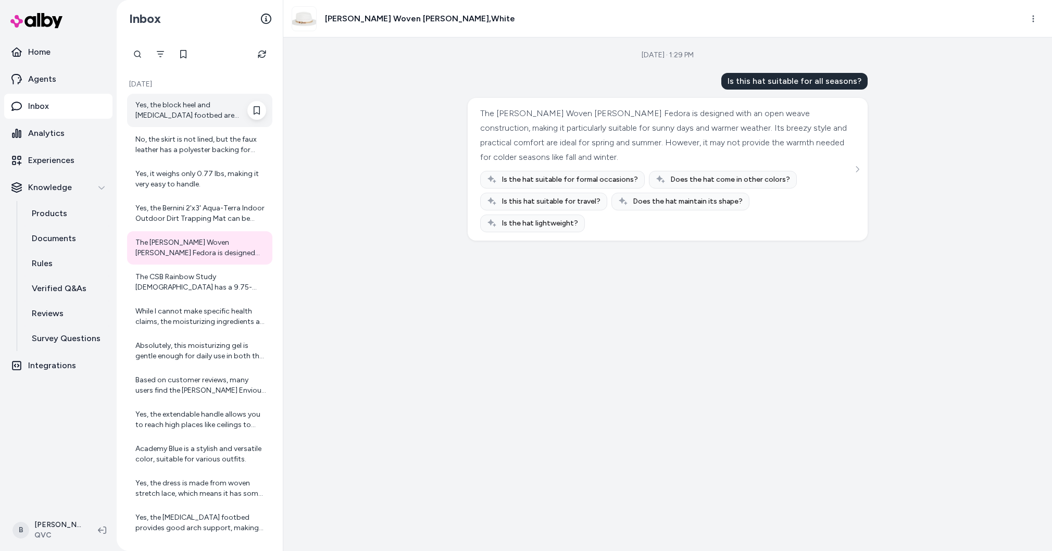
click at [189, 113] on div "Yes, the block heel and [MEDICAL_DATA] footbed are designed for all-day wearabi…" at bounding box center [200, 110] width 131 height 21
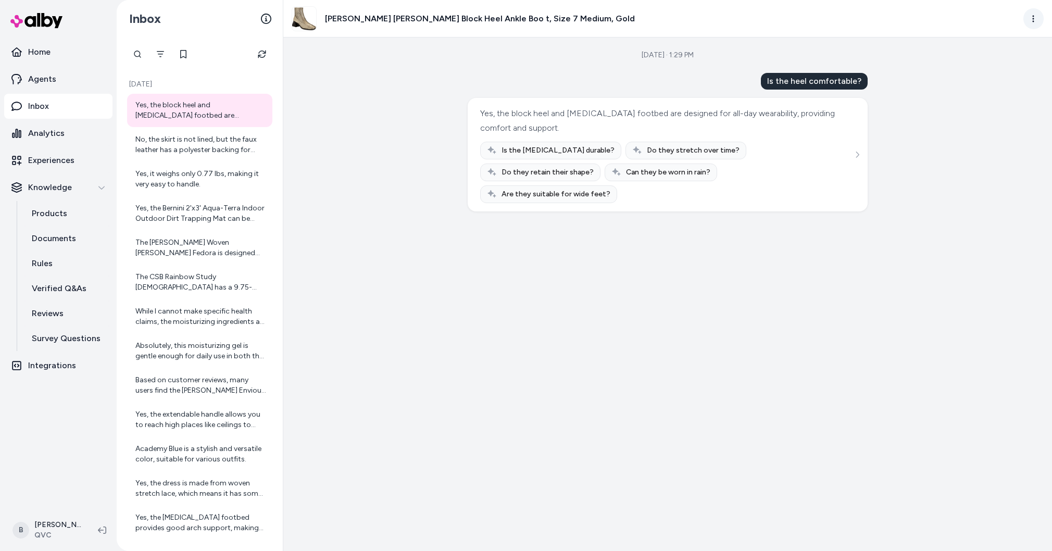
click at [1032, 21] on html "Home Agents Inbox Analytics Experiences Knowledge Products Documents Rules Veri…" at bounding box center [526, 275] width 1052 height 551
click at [983, 99] on link "View in LangFuse" at bounding box center [988, 99] width 112 height 19
click at [171, 347] on div "Absolutely, this moisturizing gel is gentle enough for daily use in both the sh…" at bounding box center [200, 351] width 131 height 21
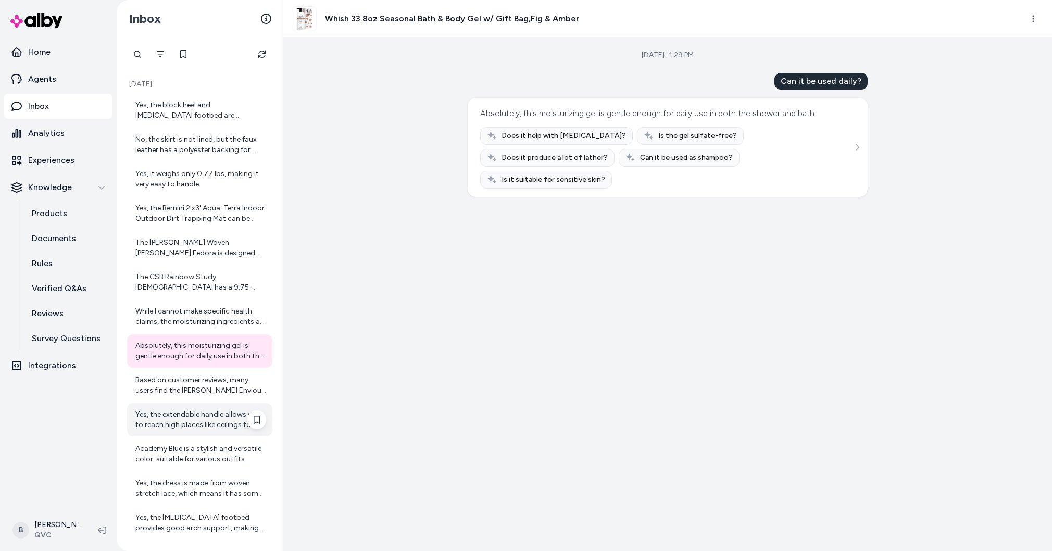
click at [171, 431] on div "Yes, the extendable handle allows you to reach high places like ceilings to rem…" at bounding box center [199, 419] width 145 height 33
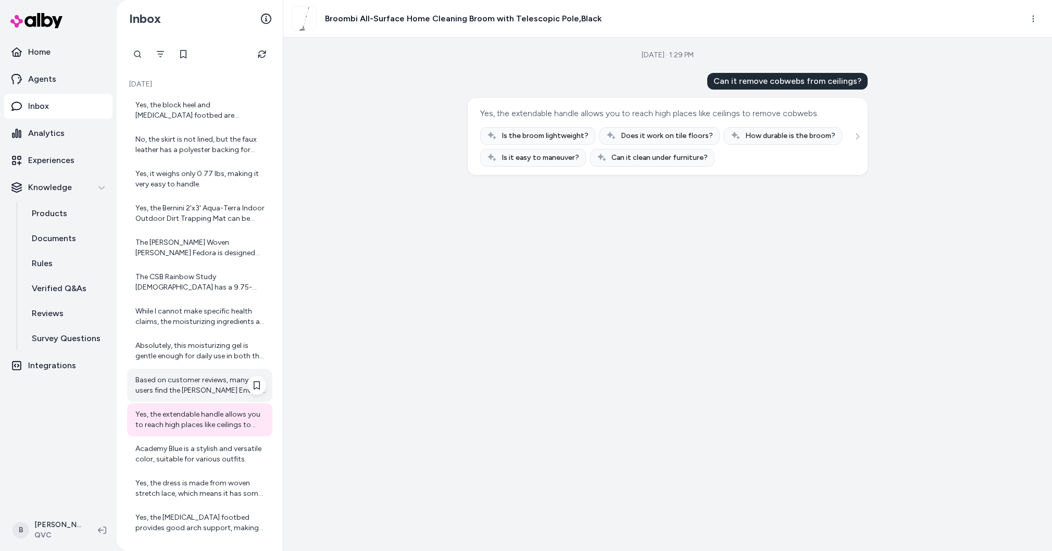
scroll to position [70, 0]
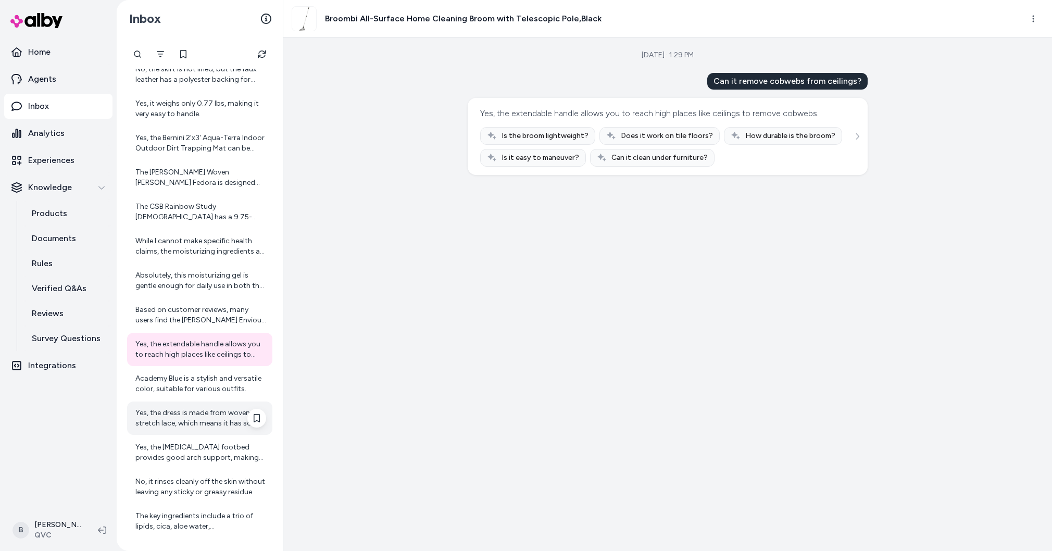
click at [175, 425] on div "Yes, the dress is made from woven stretch lace, which means it has some stretch…" at bounding box center [200, 418] width 131 height 21
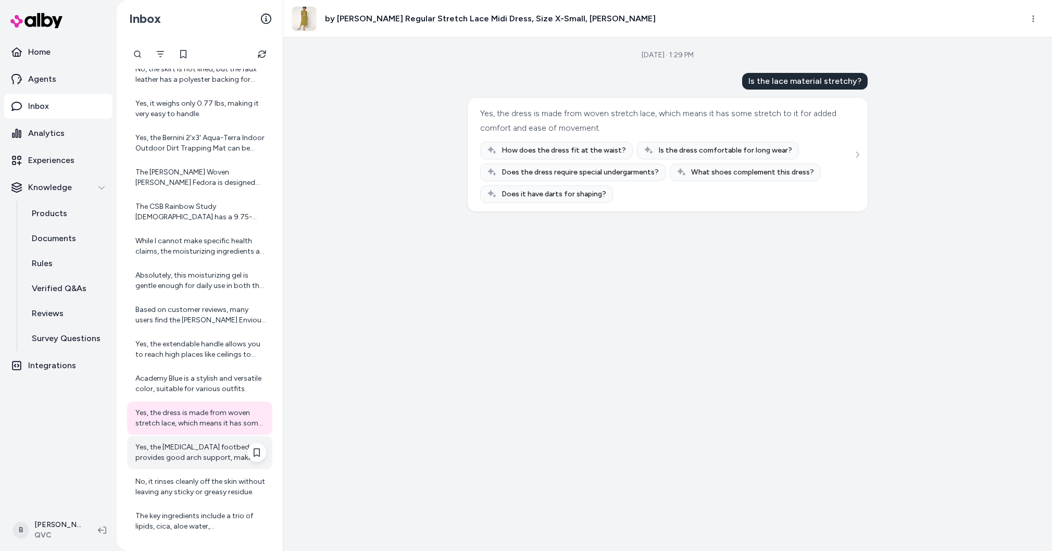
click at [177, 456] on div "Yes, the [MEDICAL_DATA] footbed provides good arch support, making them comfort…" at bounding box center [200, 452] width 131 height 21
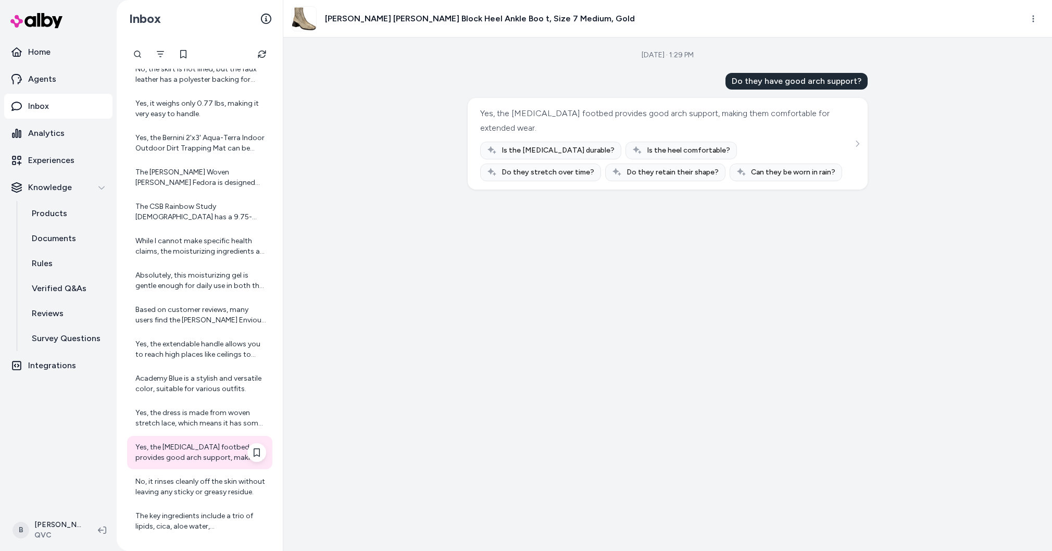
scroll to position [585, 0]
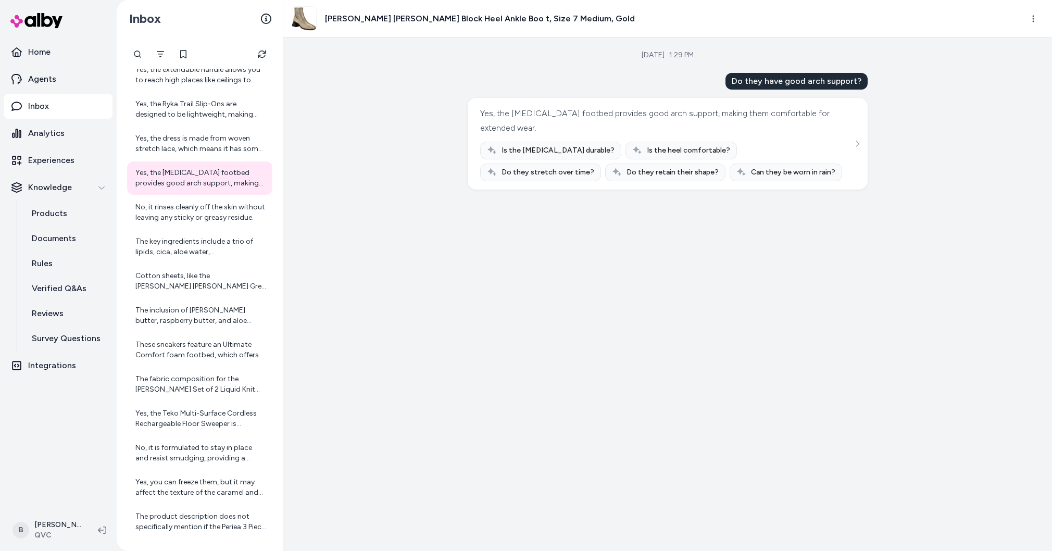
click at [186, 458] on div "No, it is formulated to stay in place and resist smudging, providing a polished…" at bounding box center [200, 453] width 131 height 21
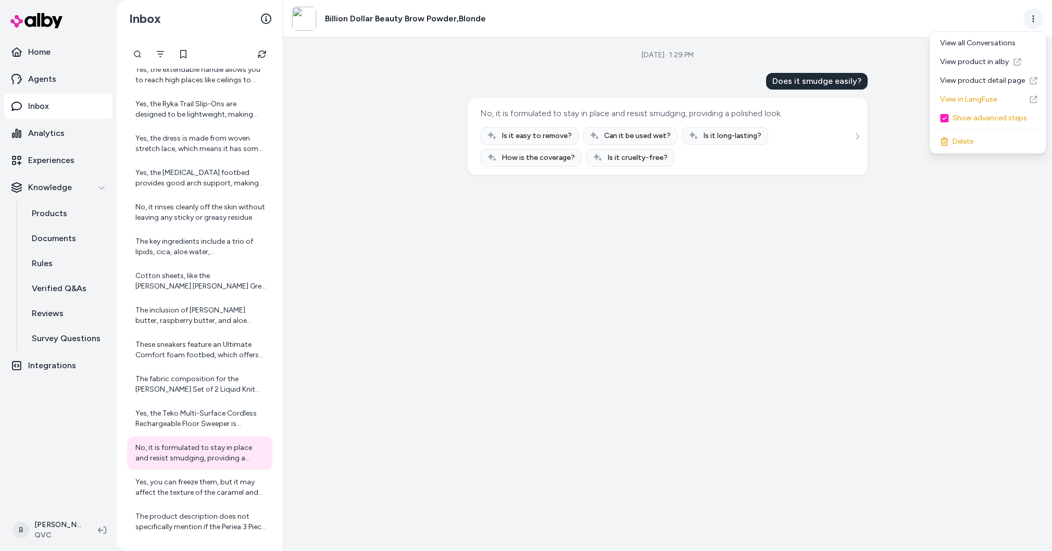
click at [1035, 19] on html "Home Agents Inbox Analytics Experiences Knowledge Products Documents Rules Veri…" at bounding box center [526, 275] width 1052 height 551
click at [986, 100] on link "View in LangFuse" at bounding box center [988, 99] width 112 height 19
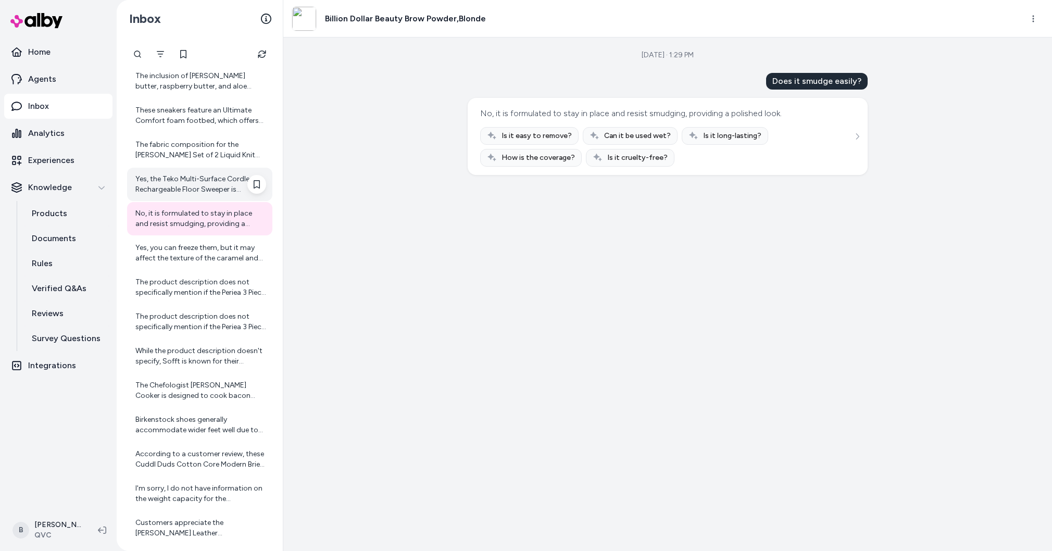
scroll to position [1101, 0]
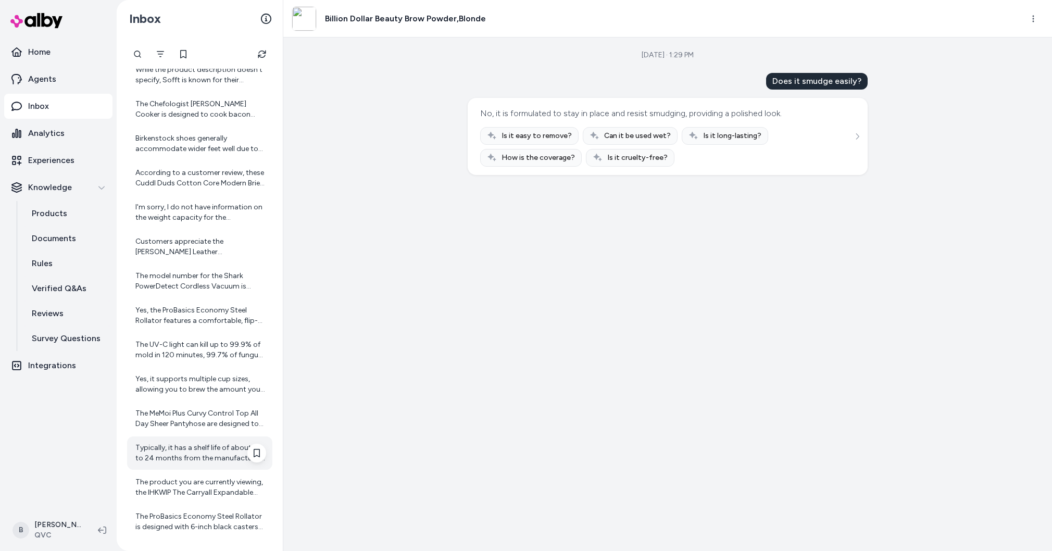
click at [178, 443] on div "Typically, it has a shelf life of about 18 to 24 months from the manufacturing …" at bounding box center [200, 453] width 131 height 21
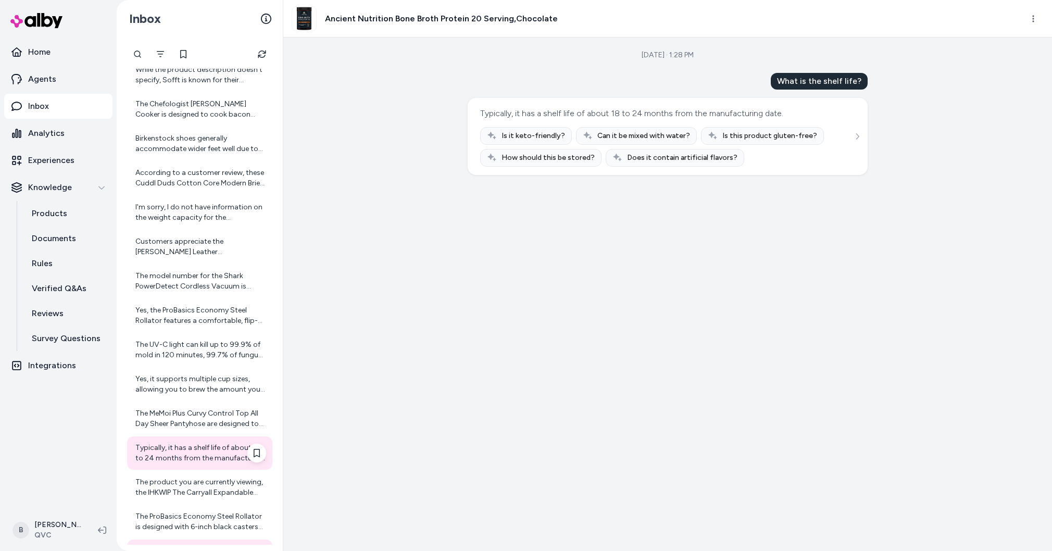
scroll to position [1616, 0]
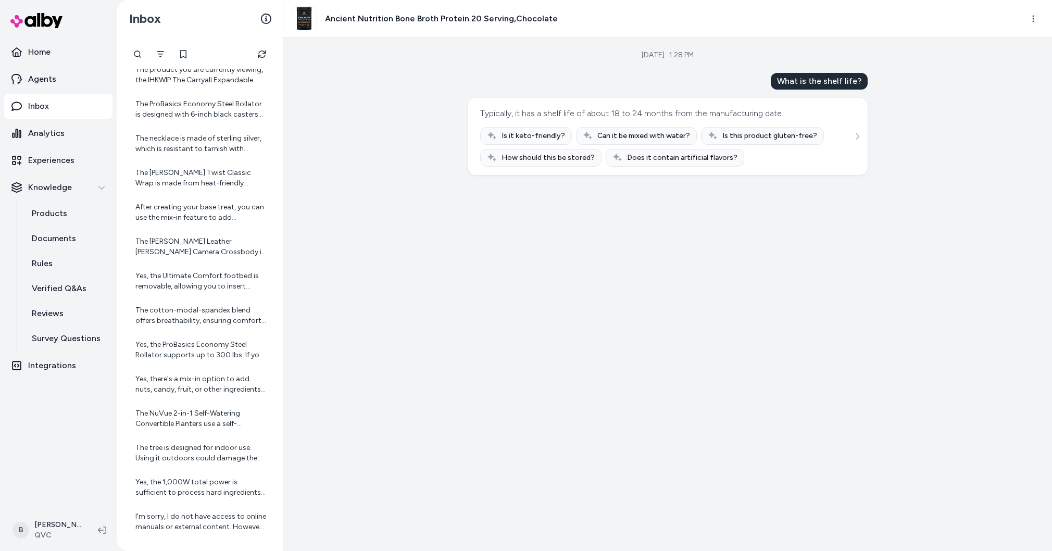
click at [198, 452] on div "The tree is designed for indoor use. Using it outdoors could damage the plastic…" at bounding box center [200, 453] width 131 height 21
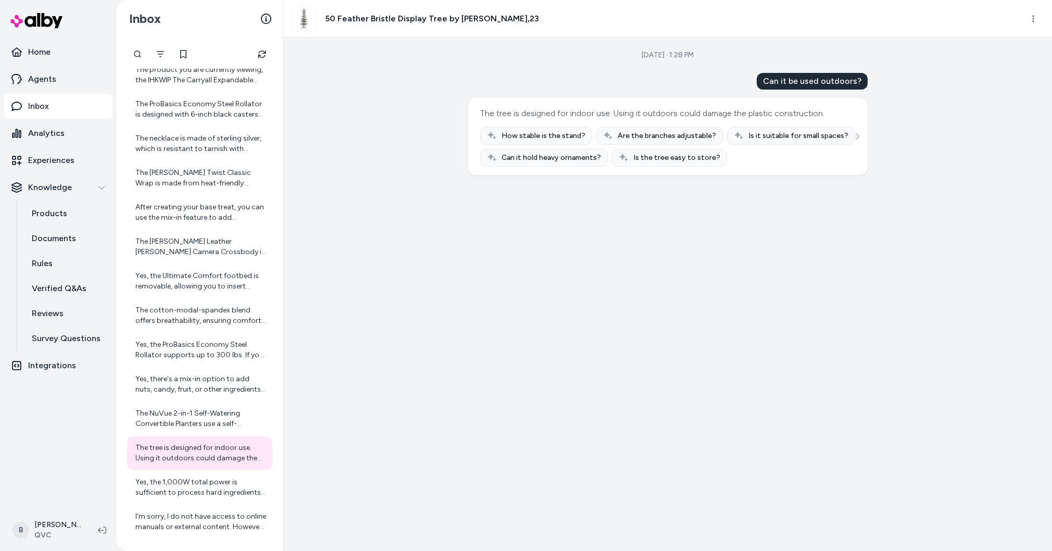
scroll to position [2132, 0]
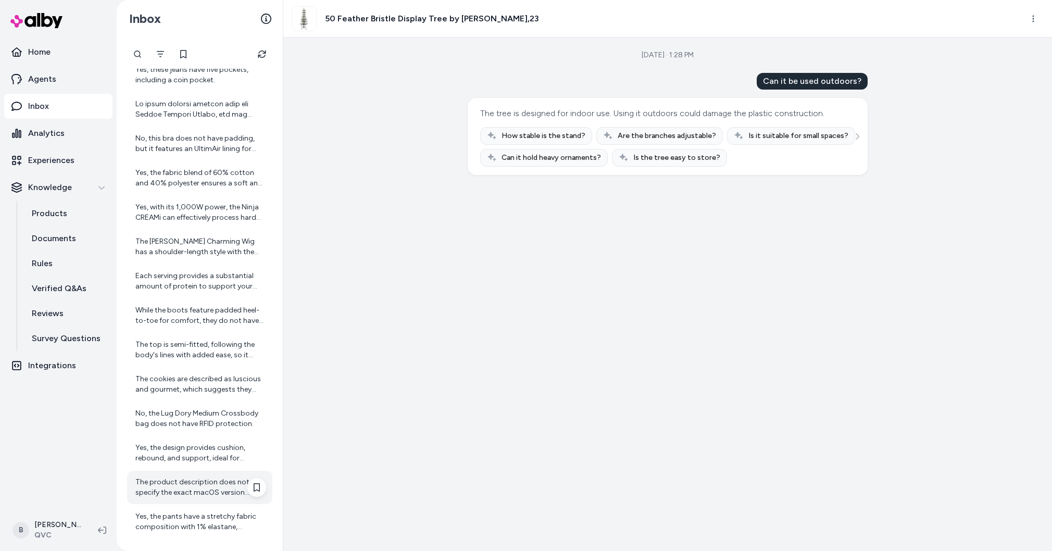
click at [187, 480] on div "The product description does not specify the exact macOS version included with …" at bounding box center [200, 487] width 131 height 21
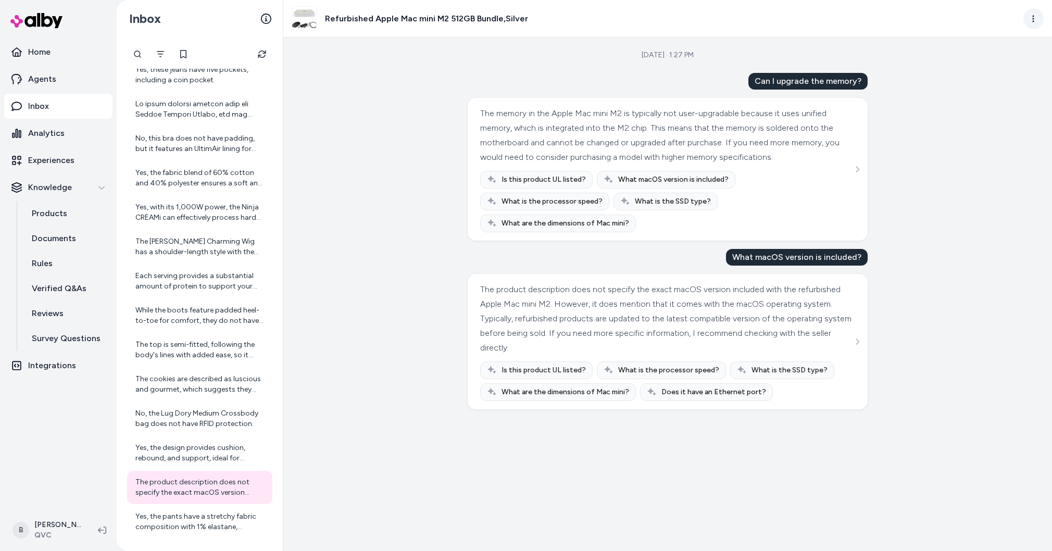
click at [1035, 19] on html "Home Agents Inbox Analytics Experiences Knowledge Products Documents Rules Veri…" at bounding box center [526, 275] width 1052 height 551
click at [982, 101] on link "View in LangFuse" at bounding box center [988, 99] width 112 height 19
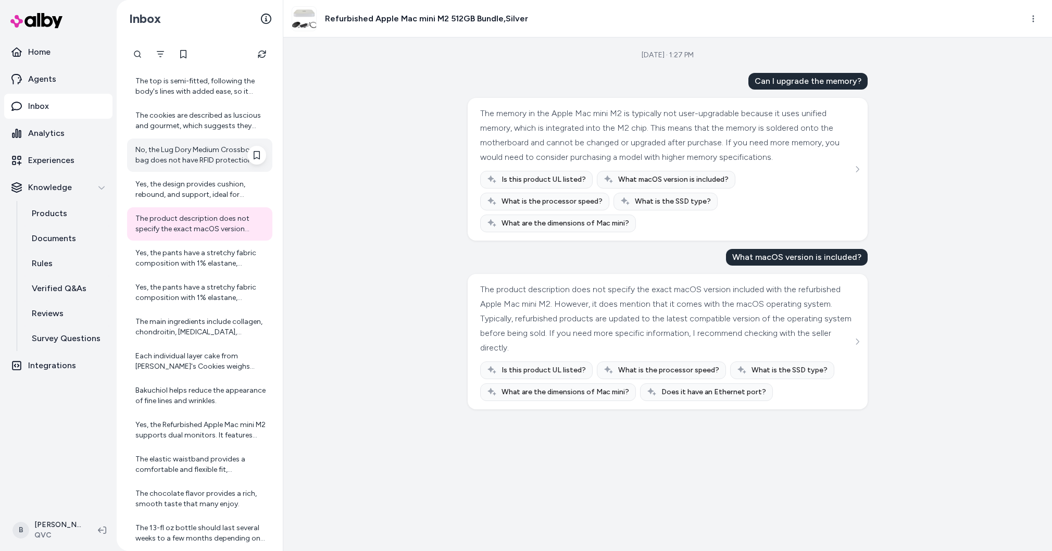
scroll to position [2647, 0]
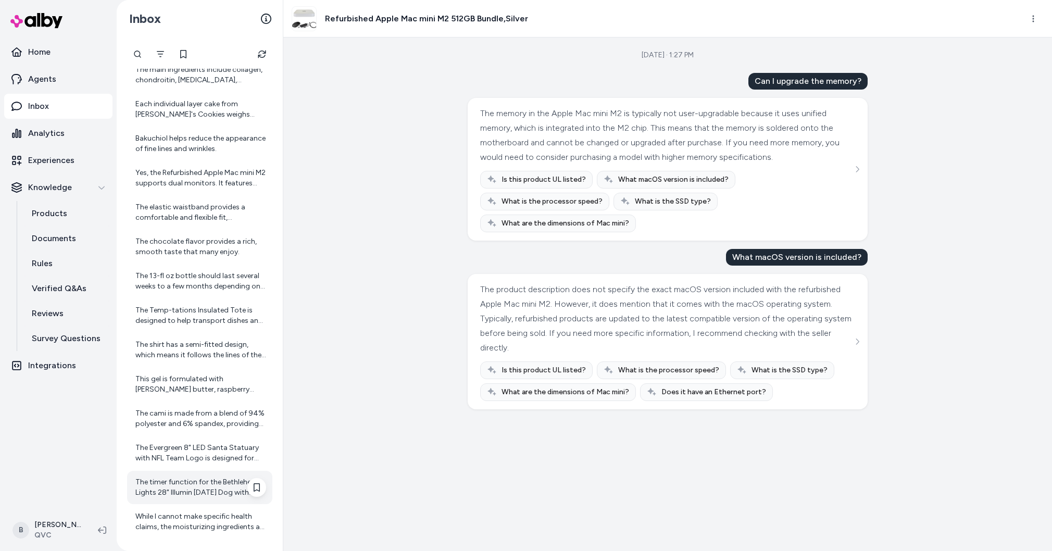
click at [187, 498] on div "The timer function for the Bethlehem Lights 28" Illumin [DATE] Dog with Basket …" at bounding box center [199, 487] width 145 height 33
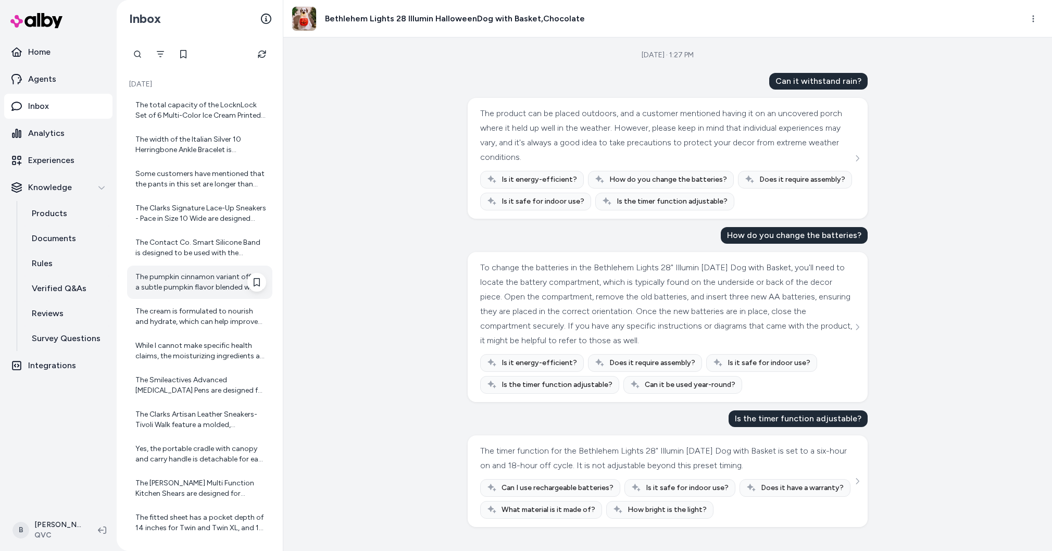
click at [186, 282] on div "The pumpkin cinnamon variant offers a subtle pumpkin flavor blended with warm c…" at bounding box center [200, 282] width 131 height 21
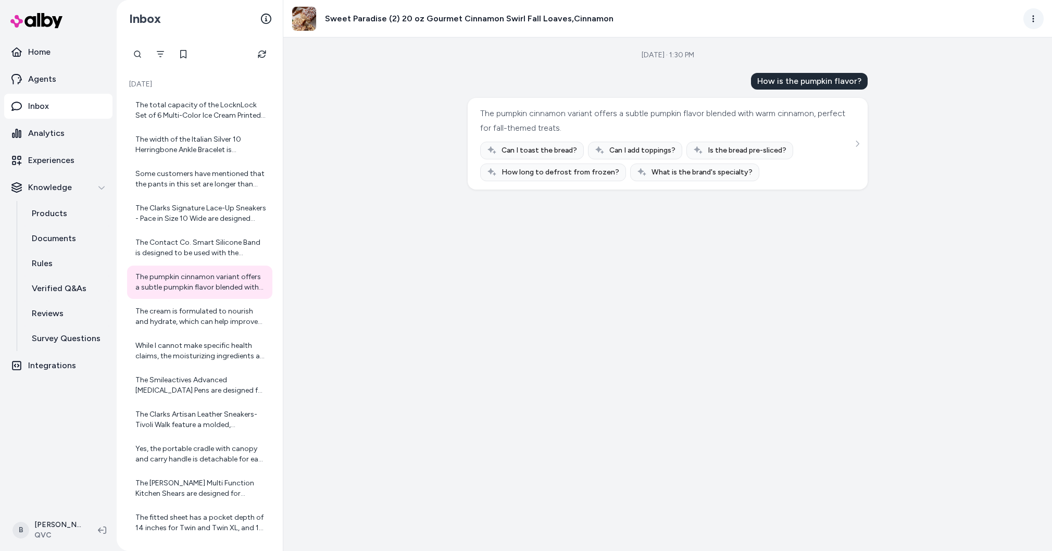
click at [1037, 14] on html "Home Agents Inbox Analytics Experiences Knowledge Products Documents Rules Veri…" at bounding box center [526, 275] width 1052 height 551
click at [969, 105] on link "View in LangFuse" at bounding box center [988, 99] width 112 height 19
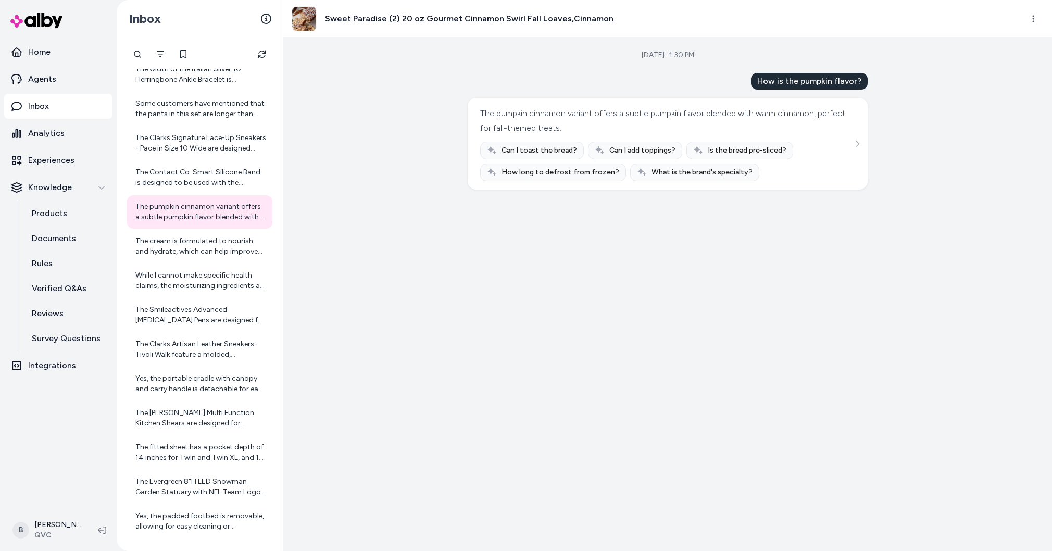
click at [428, 317] on div "[DATE] · 1:30 PM How is the pumpkin flavor? The pumpkin cinnamon variant offers…" at bounding box center [667, 293] width 769 height 513
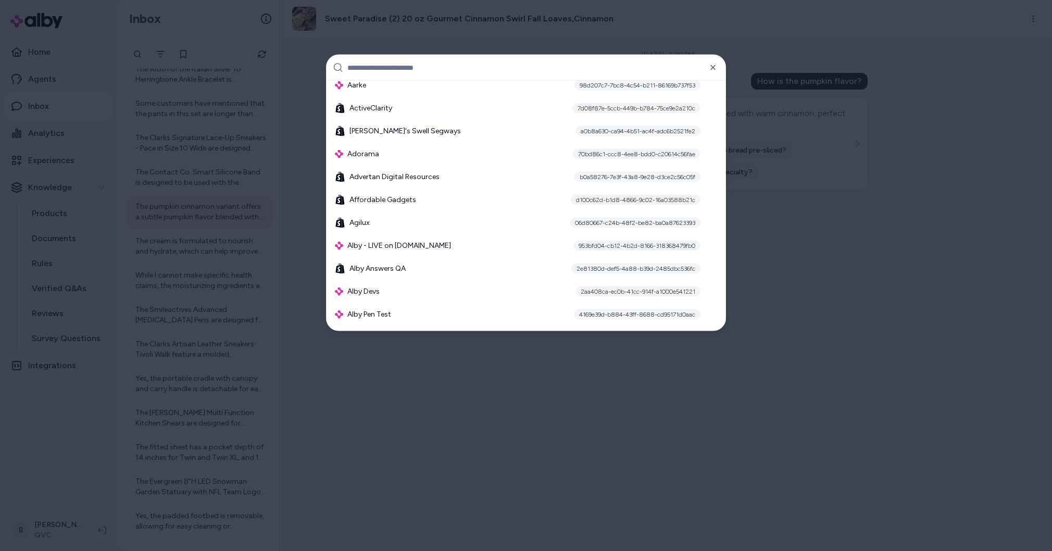
scroll to position [372, 0]
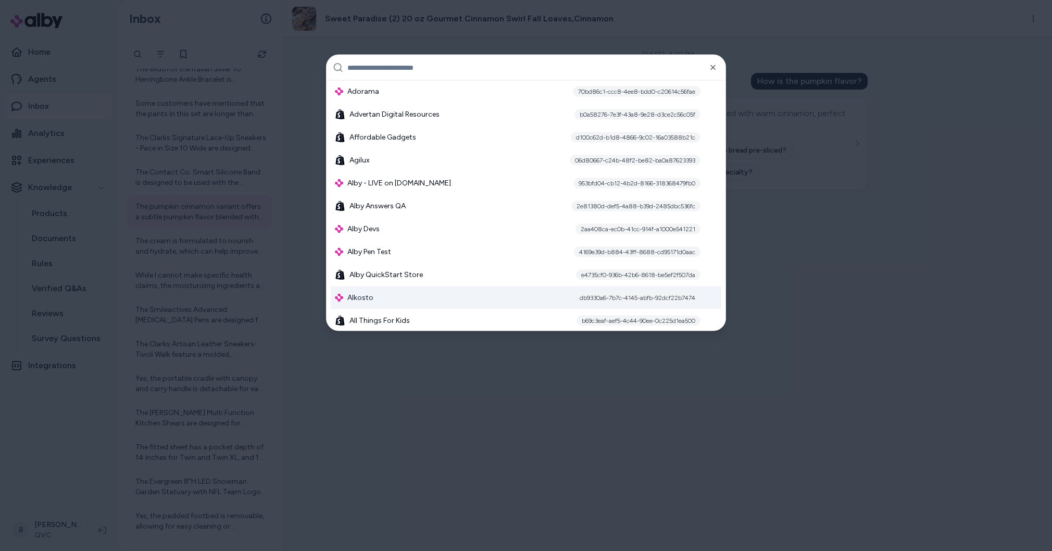
click at [355, 297] on span "Alkosto" at bounding box center [360, 298] width 26 height 10
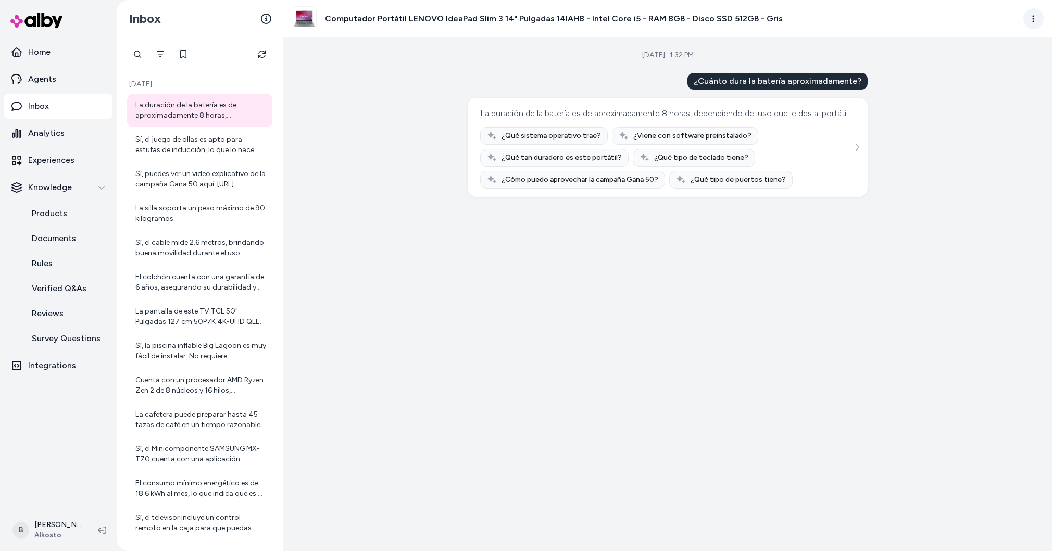
click at [1035, 22] on html "Home Agents Inbox Analytics Experiences Knowledge Products Documents Rules Veri…" at bounding box center [526, 275] width 1052 height 551
click at [980, 106] on link "View in LangFuse" at bounding box center [988, 99] width 112 height 19
click at [209, 246] on div "Sí, el cable mide 2.6 metros, brindando buena movilidad durante el uso." at bounding box center [200, 247] width 131 height 21
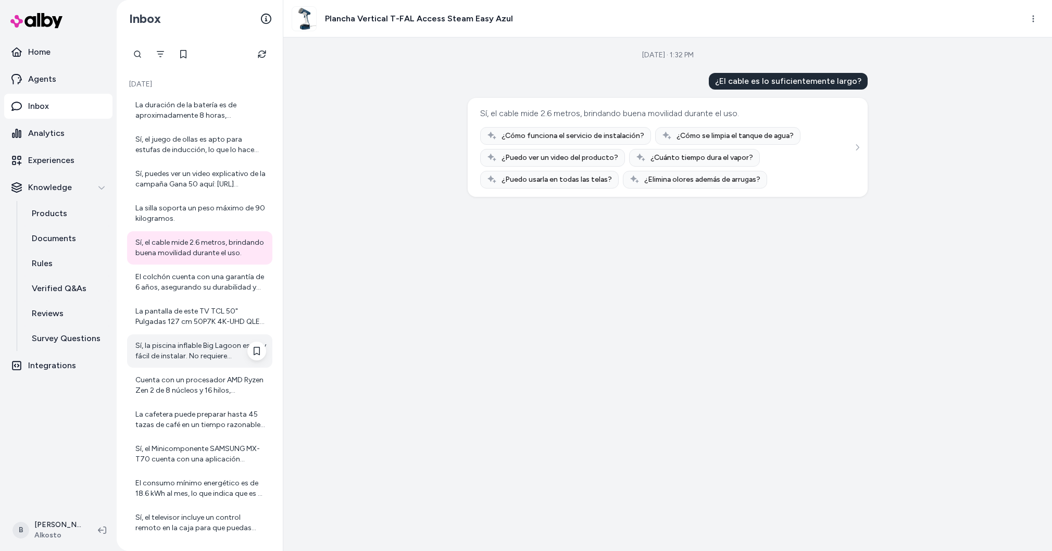
click at [207, 363] on div "Sí, la piscina inflable Big Lagoon es muy fácil de instalar. No requiere ensamb…" at bounding box center [199, 350] width 145 height 33
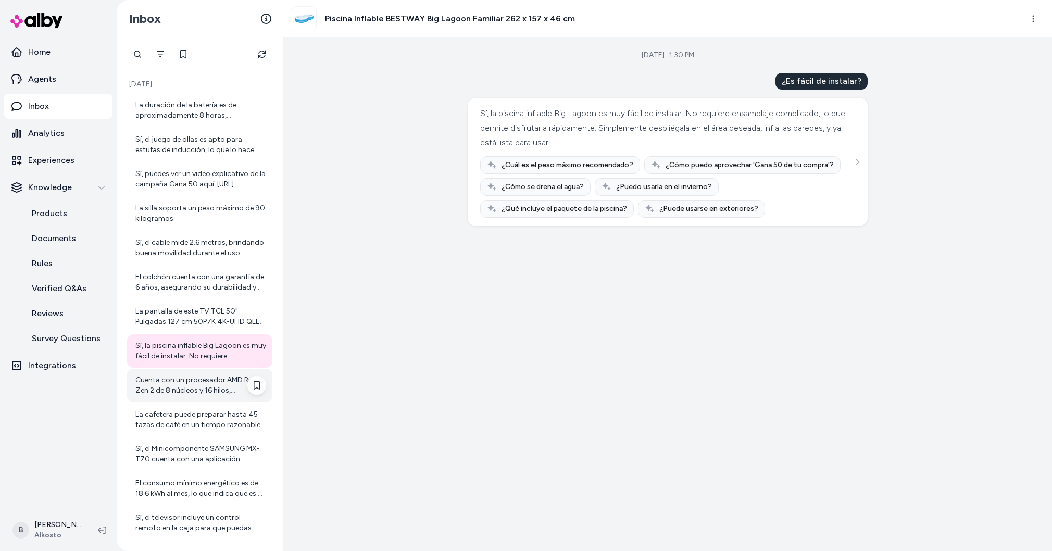
click at [183, 377] on div "Cuenta con un procesador AMD Ryzen Zen 2 de 8 núcleos y 16 hilos, ofreciendo un…" at bounding box center [200, 385] width 131 height 21
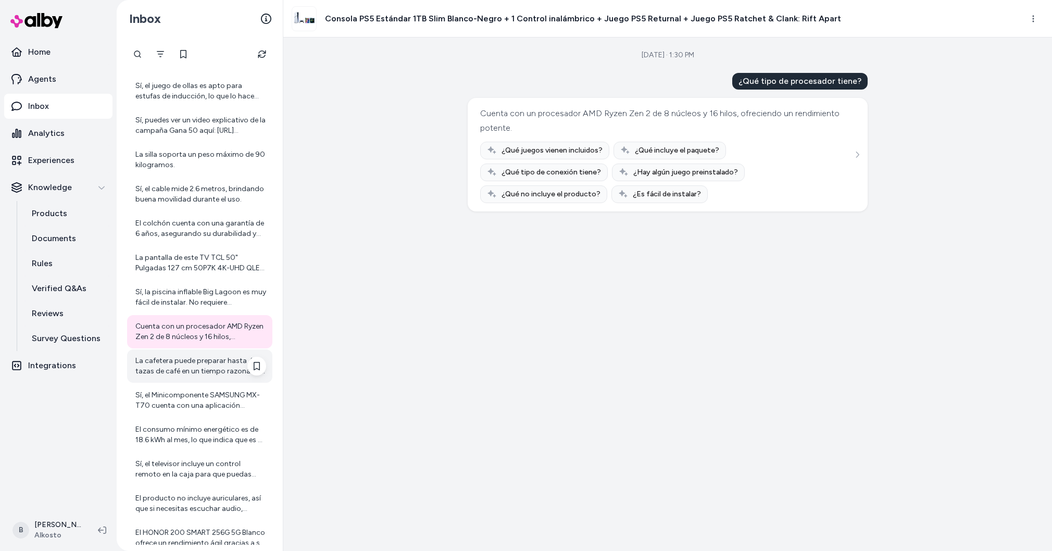
scroll to position [70, 0]
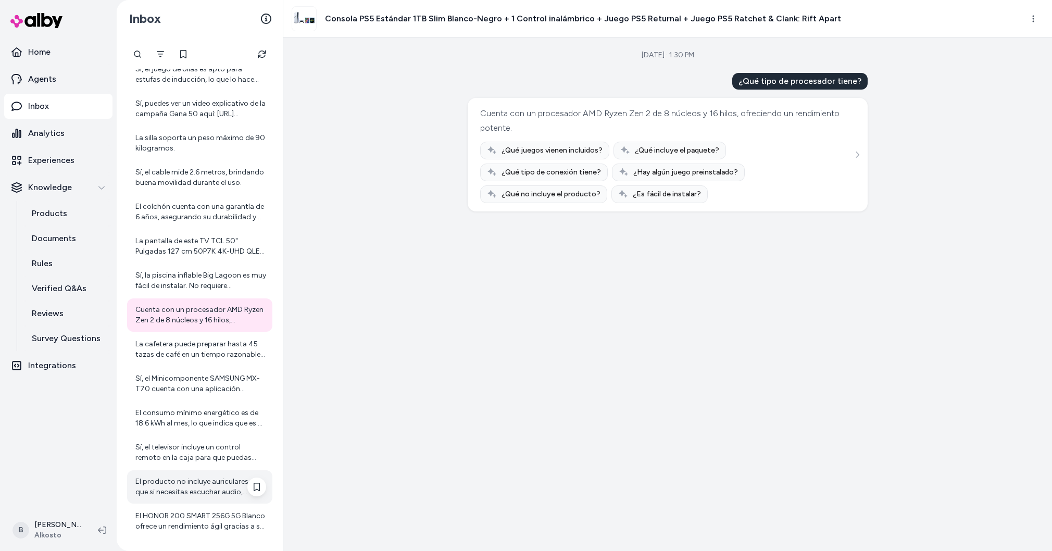
click at [202, 473] on div "El producto no incluye auriculares, así que si necesitas escuchar audio, deberá…" at bounding box center [199, 486] width 145 height 33
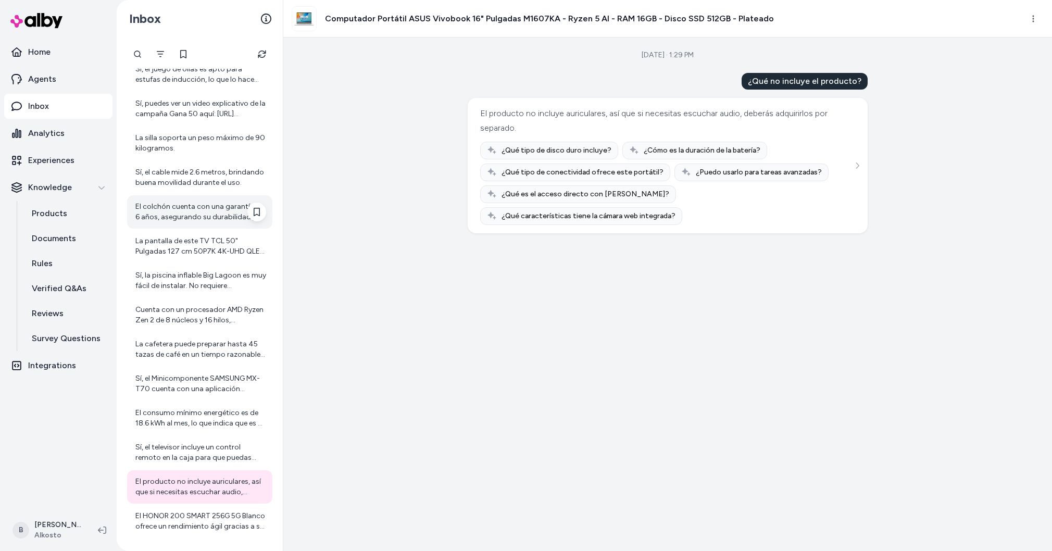
click at [184, 214] on div "El colchón cuenta con una garantía de 6 años, asegurando su durabilidad y calid…" at bounding box center [200, 212] width 131 height 21
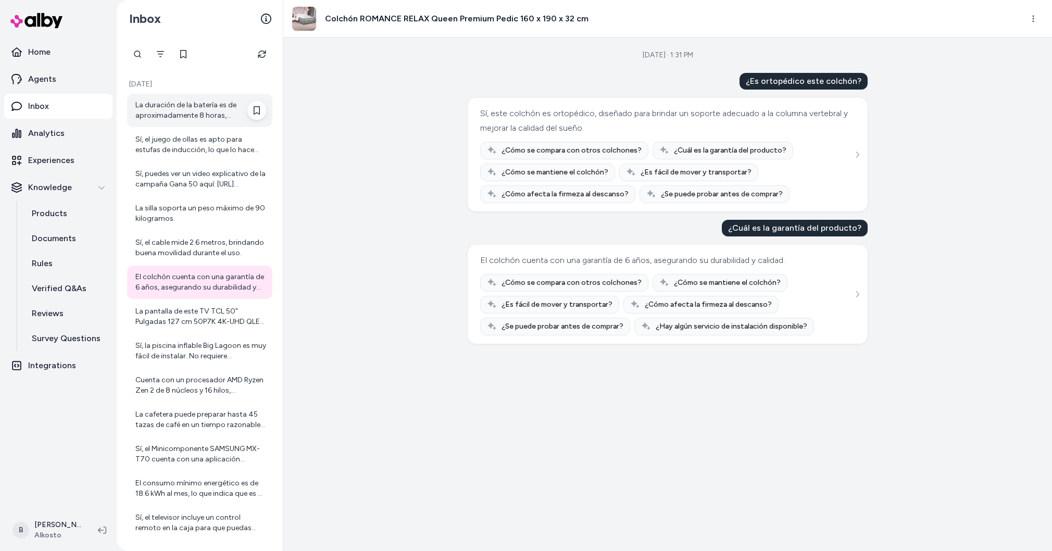
click at [162, 115] on div "La duración de la batería es de aproximadamente 8 horas, dependiendo del uso qu…" at bounding box center [200, 110] width 131 height 21
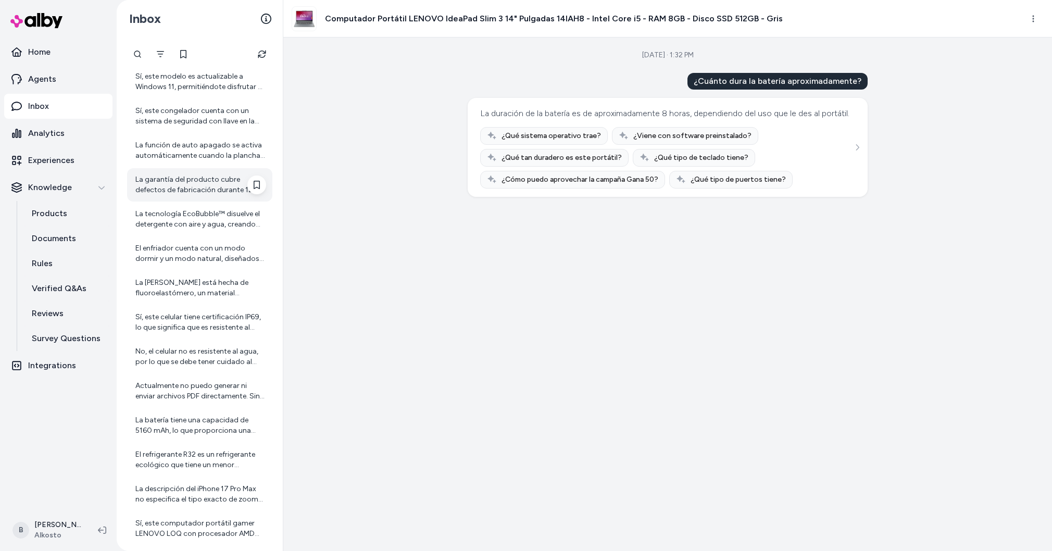
scroll to position [1101, 0]
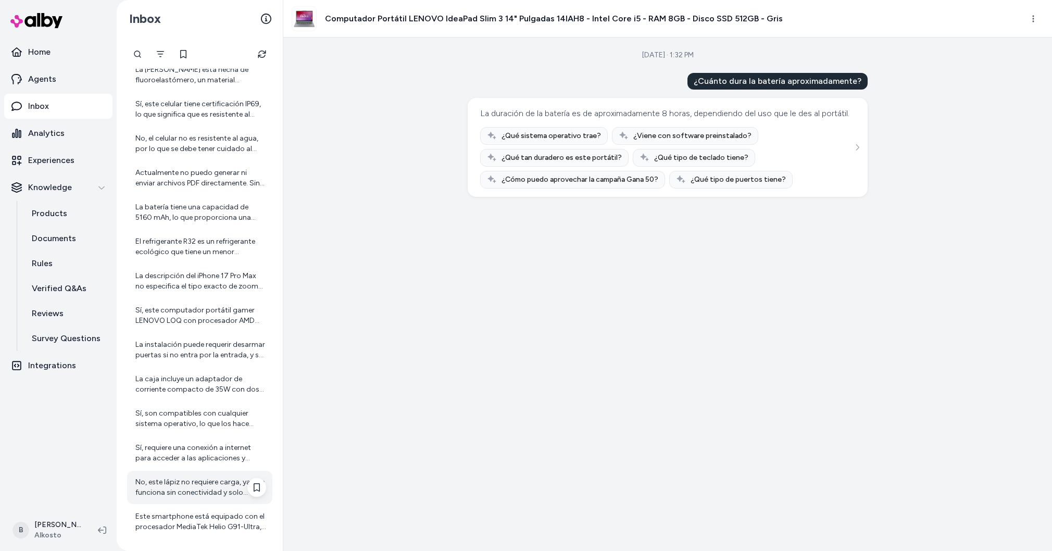
click at [189, 475] on div "No, este lápiz no requiere carga, ya que funciona sin conectividad y solo neces…" at bounding box center [199, 487] width 145 height 33
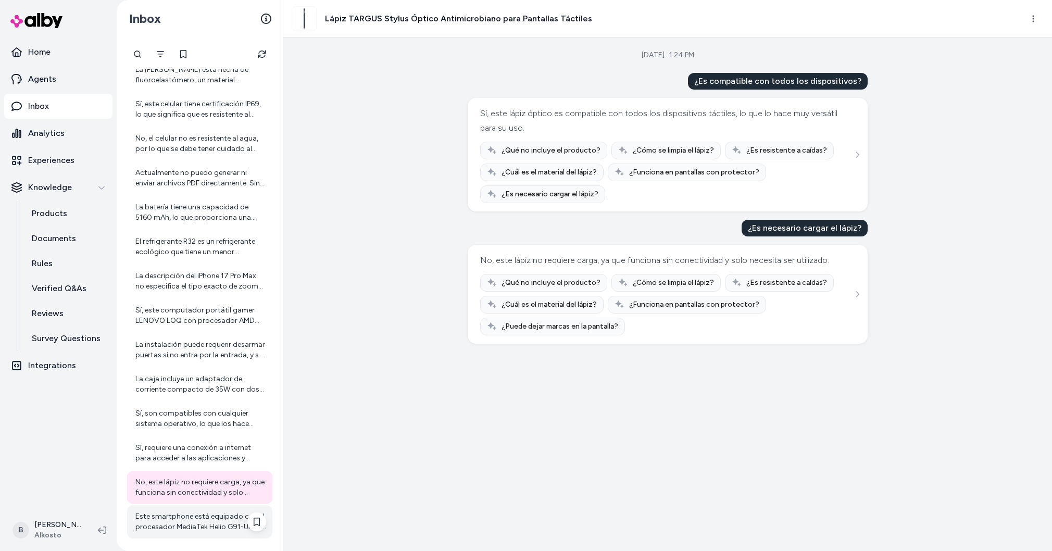
click at [202, 519] on div "Este smartphone está equipado con el procesador MediaTek Helio G91-Ultra, que o…" at bounding box center [200, 521] width 131 height 21
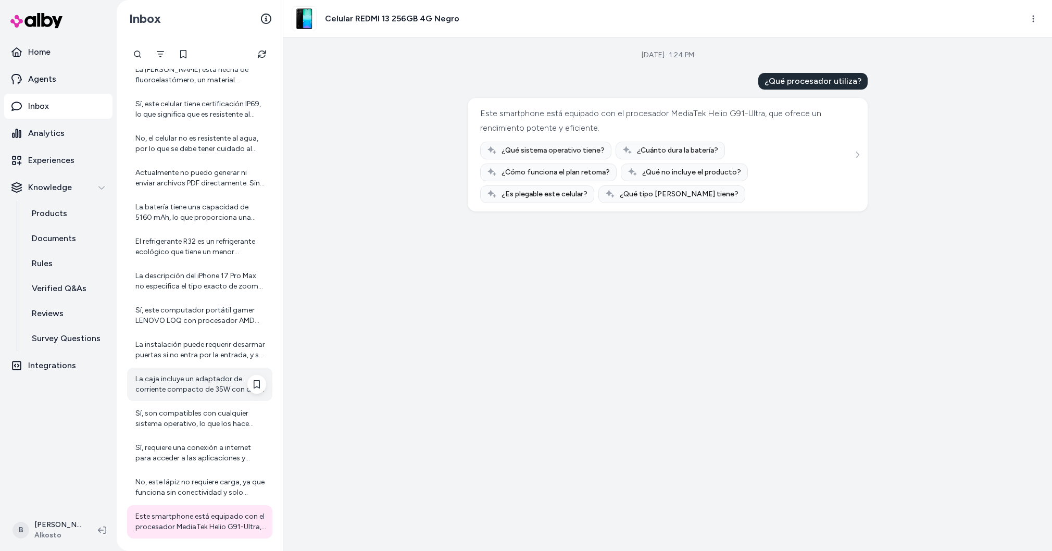
click at [148, 396] on div "La caja incluye un adaptador de corriente compacto de 35W con dos puertos USB‑C…" at bounding box center [199, 384] width 145 height 33
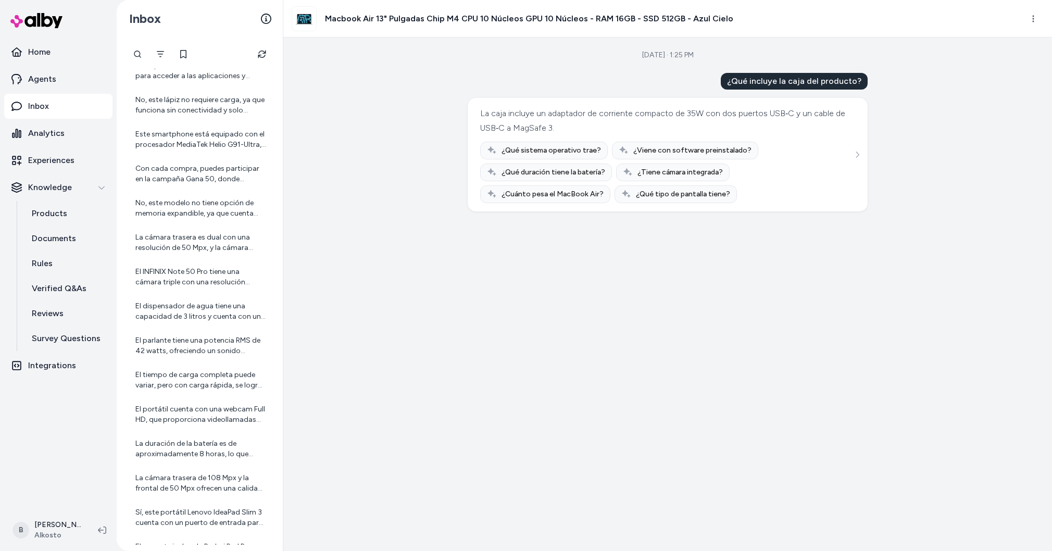
scroll to position [1616, 0]
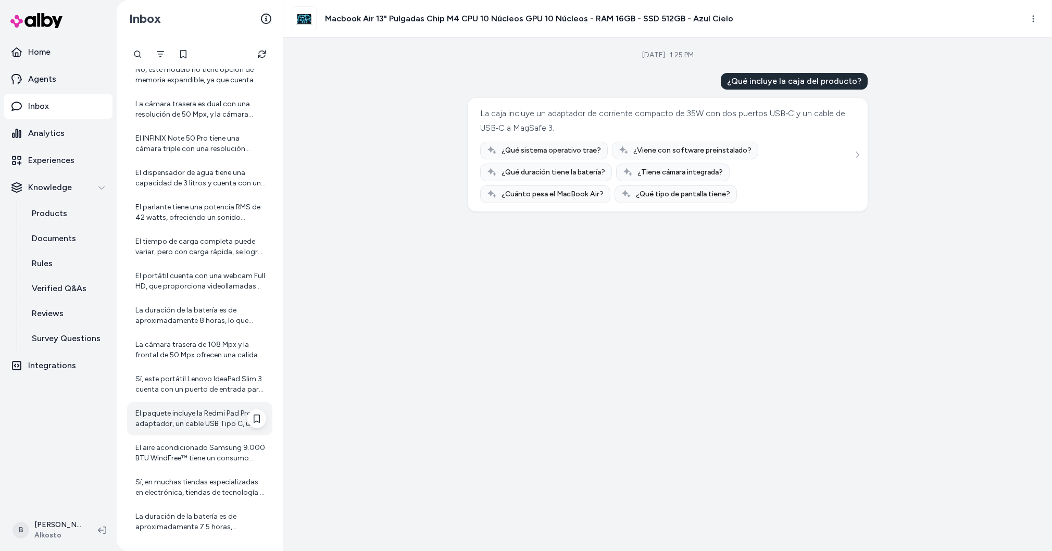
click at [221, 434] on div "El paquete incluye la Redmi Pad Pro, un adaptador, un cable USB Tipo C, una guí…" at bounding box center [199, 418] width 145 height 33
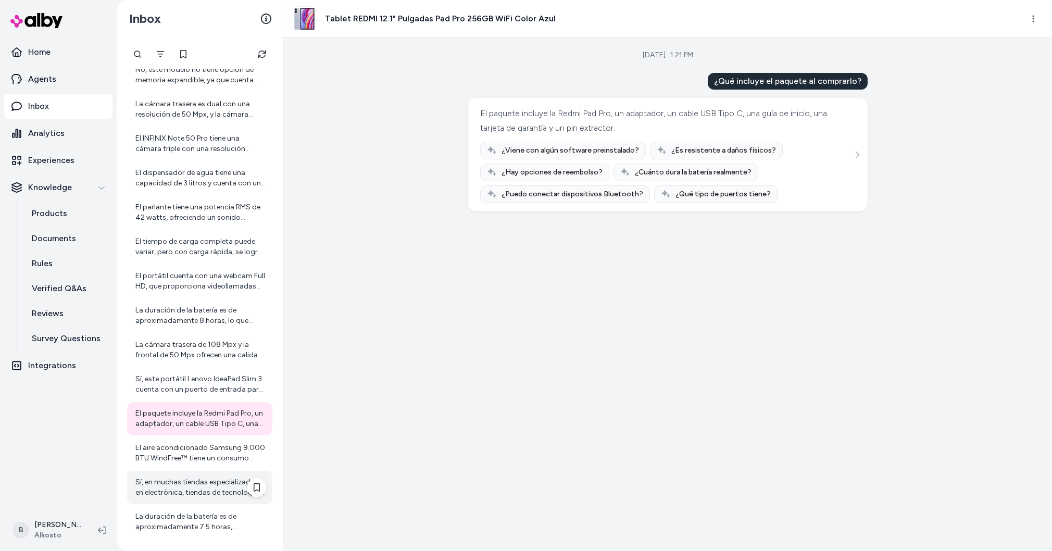
click at [214, 481] on div "Sí, en muchas tiendas especializadas en electrónica, tiendas de tecnología y gr…" at bounding box center [200, 487] width 131 height 21
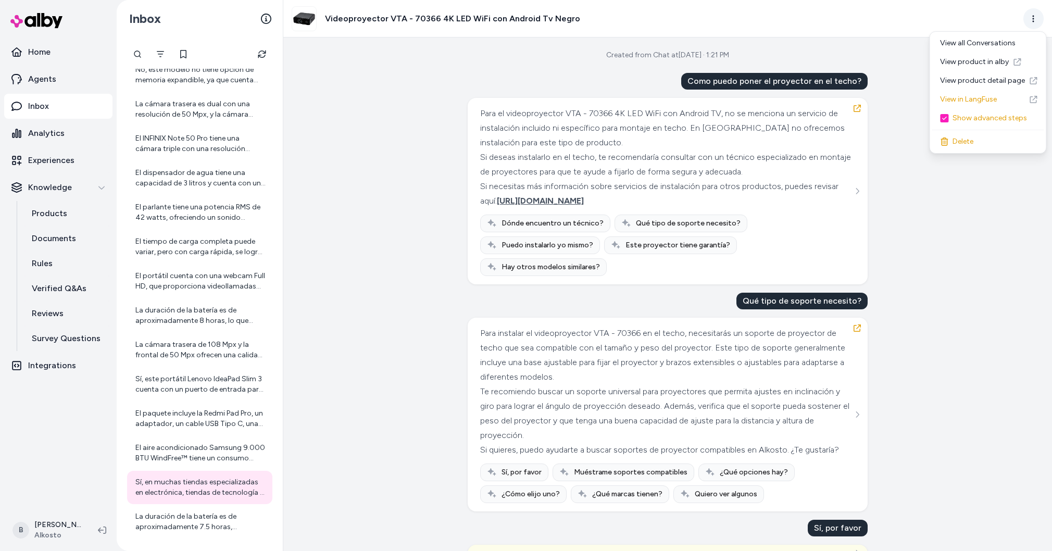
click at [1033, 18] on html "Home Agents Inbox Analytics Experiences Knowledge Products Documents Rules Veri…" at bounding box center [526, 275] width 1052 height 551
click at [980, 96] on link "View in LangFuse" at bounding box center [988, 99] width 112 height 19
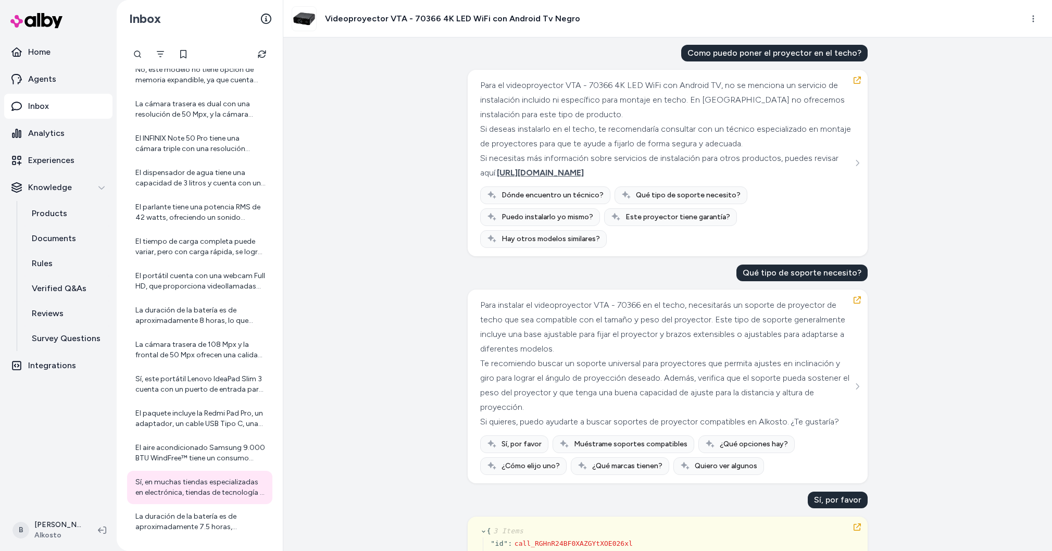
scroll to position [26, 0]
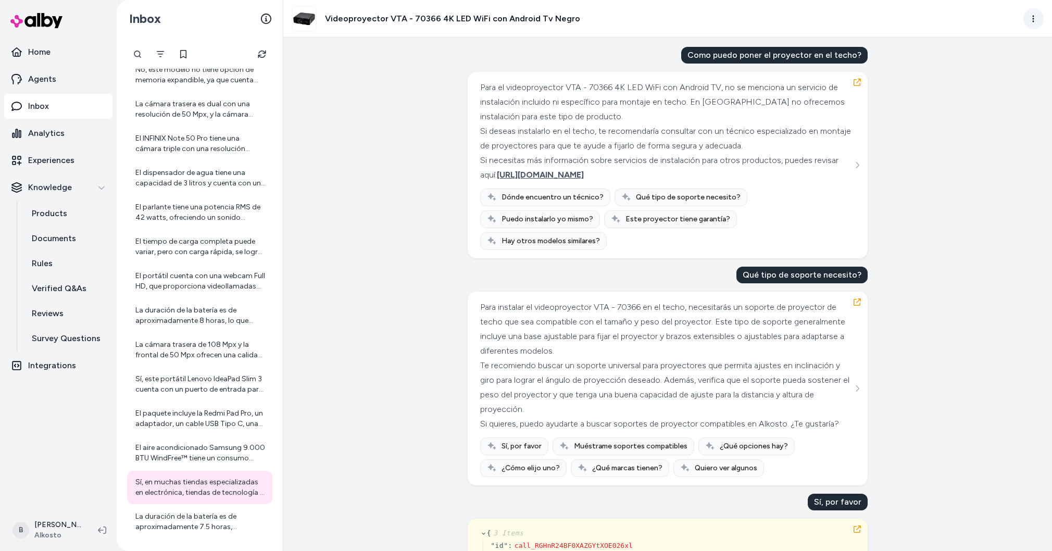
click at [1032, 18] on html "Home Agents Inbox Analytics Experiences Knowledge Products Documents Rules Veri…" at bounding box center [526, 275] width 1052 height 551
click at [971, 102] on link "View in LangFuse" at bounding box center [988, 99] width 112 height 19
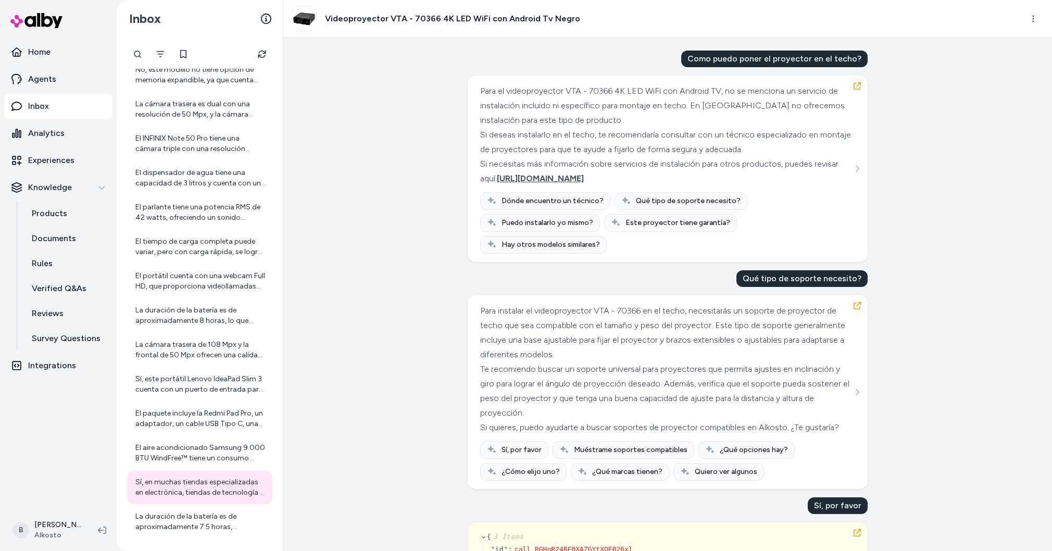
scroll to position [0, 0]
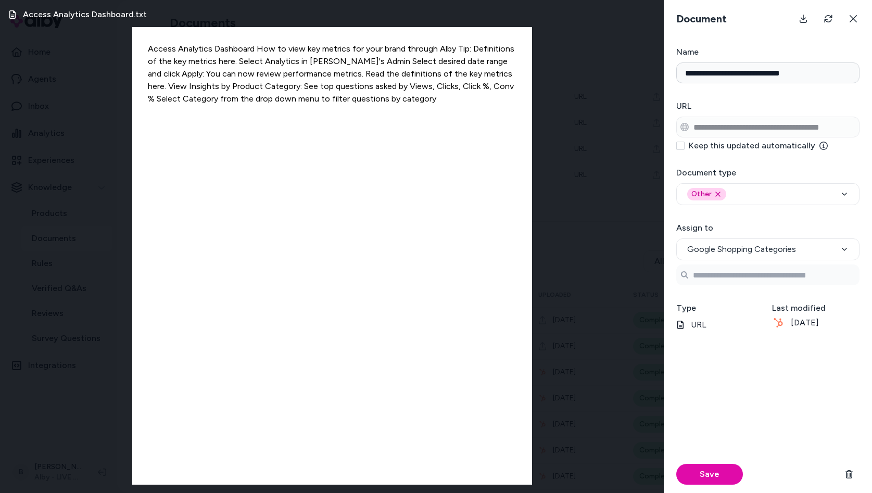
select select "**********"
